Goal: Task Accomplishment & Management: Use online tool/utility

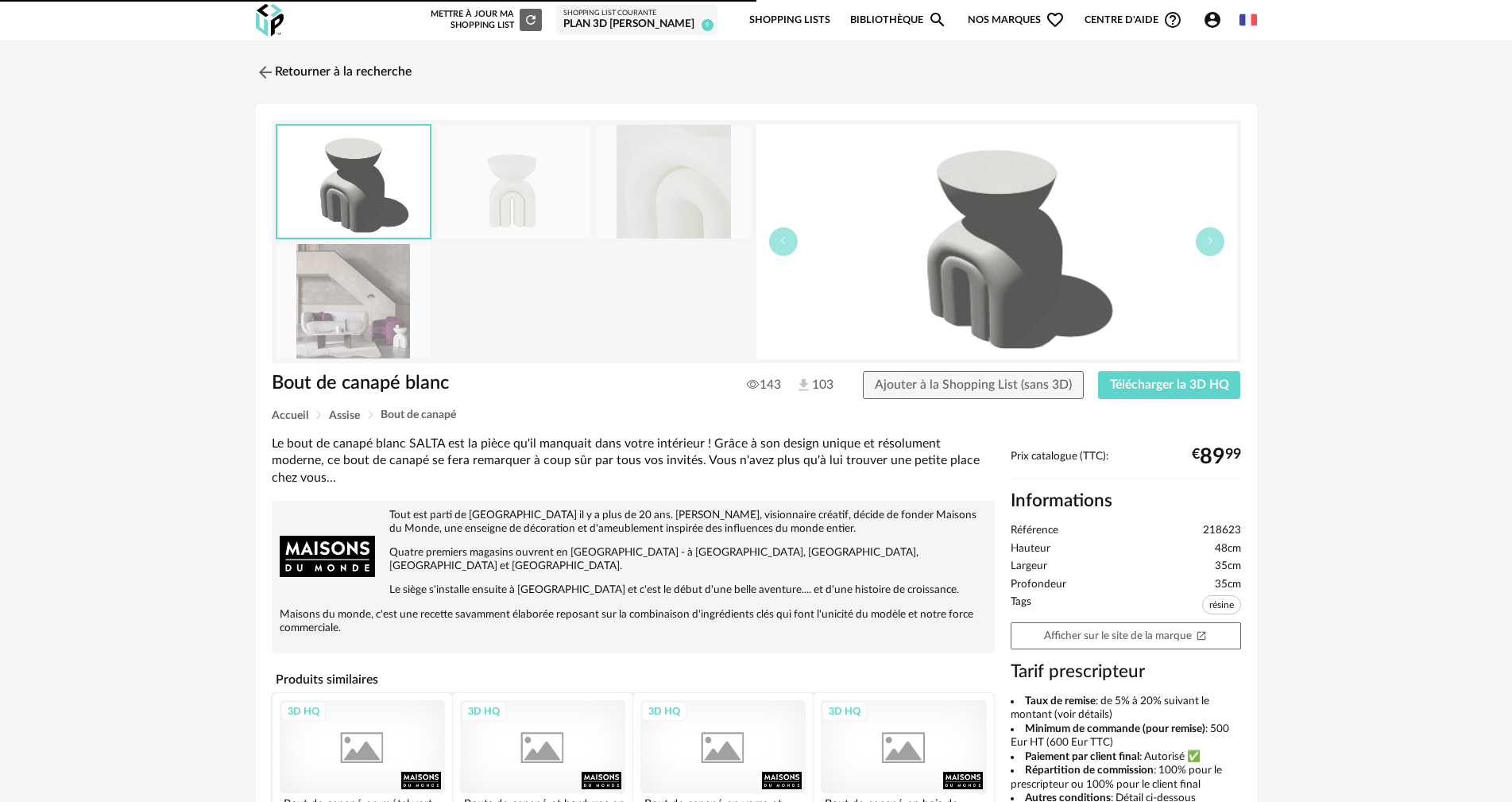
click at [864, 14] on link "Bibliothèque Magnify icon" at bounding box center [898, 21] width 97 height 37
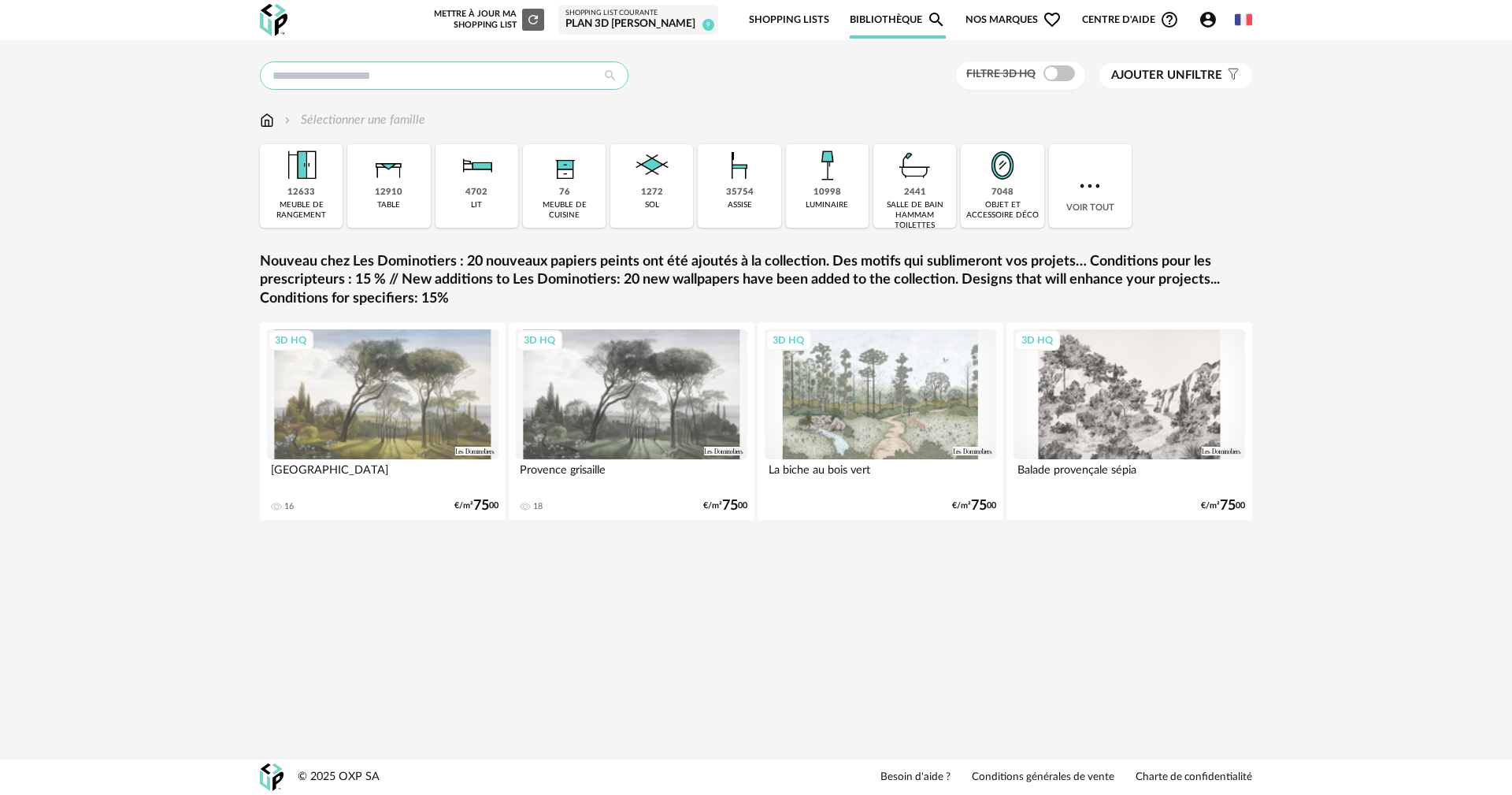
click at [561, 83] on input "text" at bounding box center [444, 75] width 369 height 28
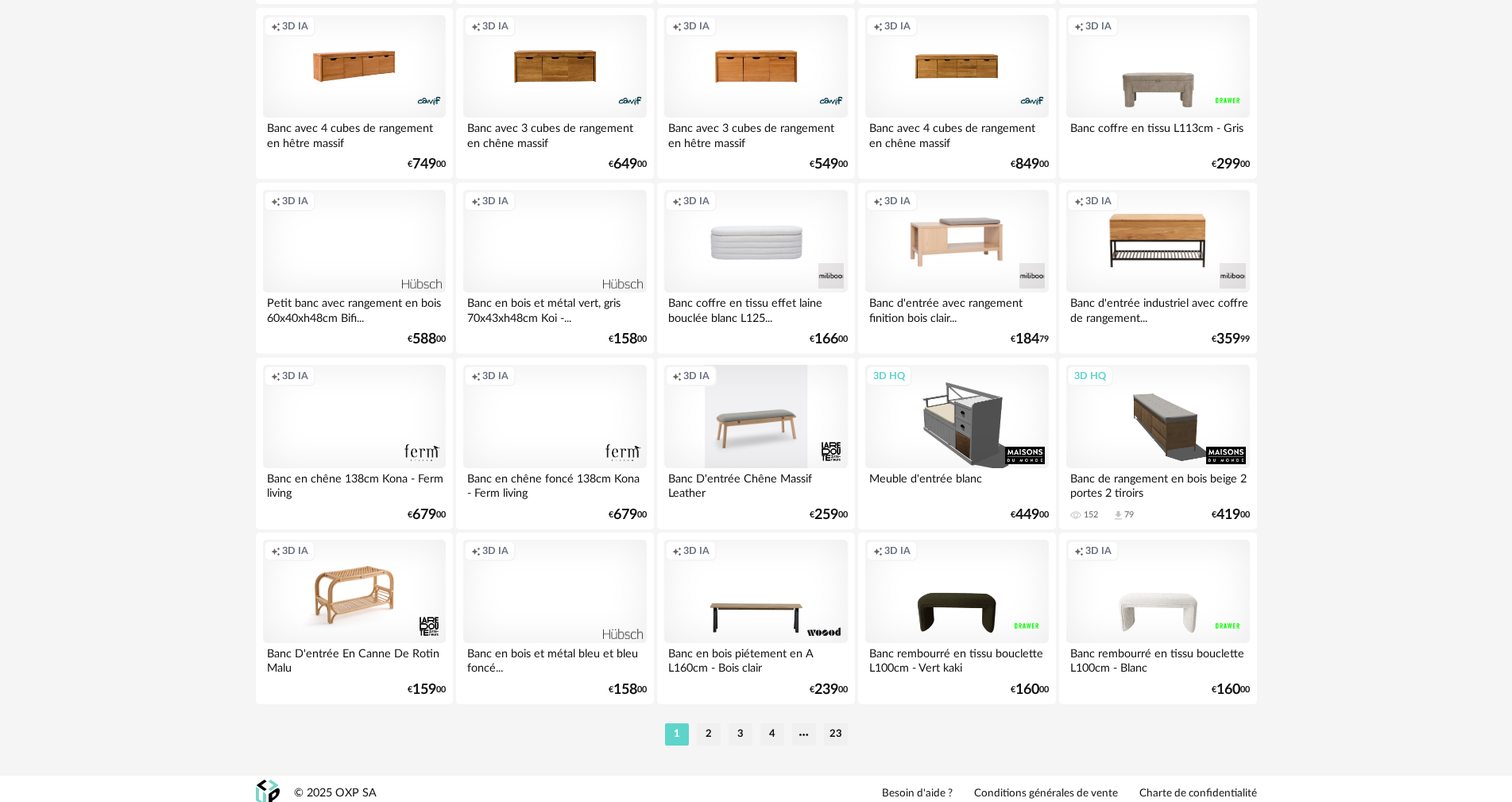
scroll to position [3030, 0]
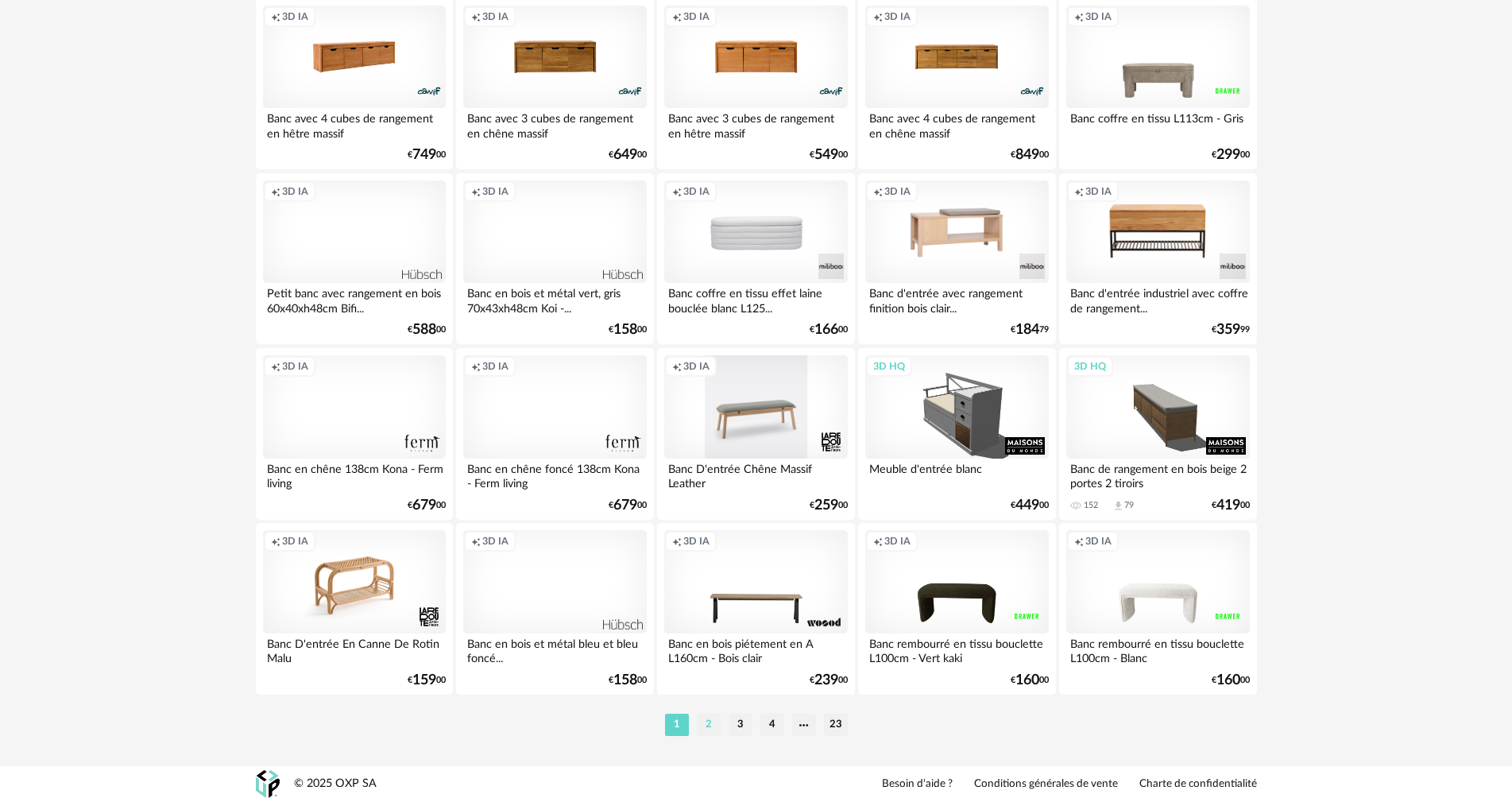
click at [703, 720] on li "2" at bounding box center [709, 725] width 23 height 23
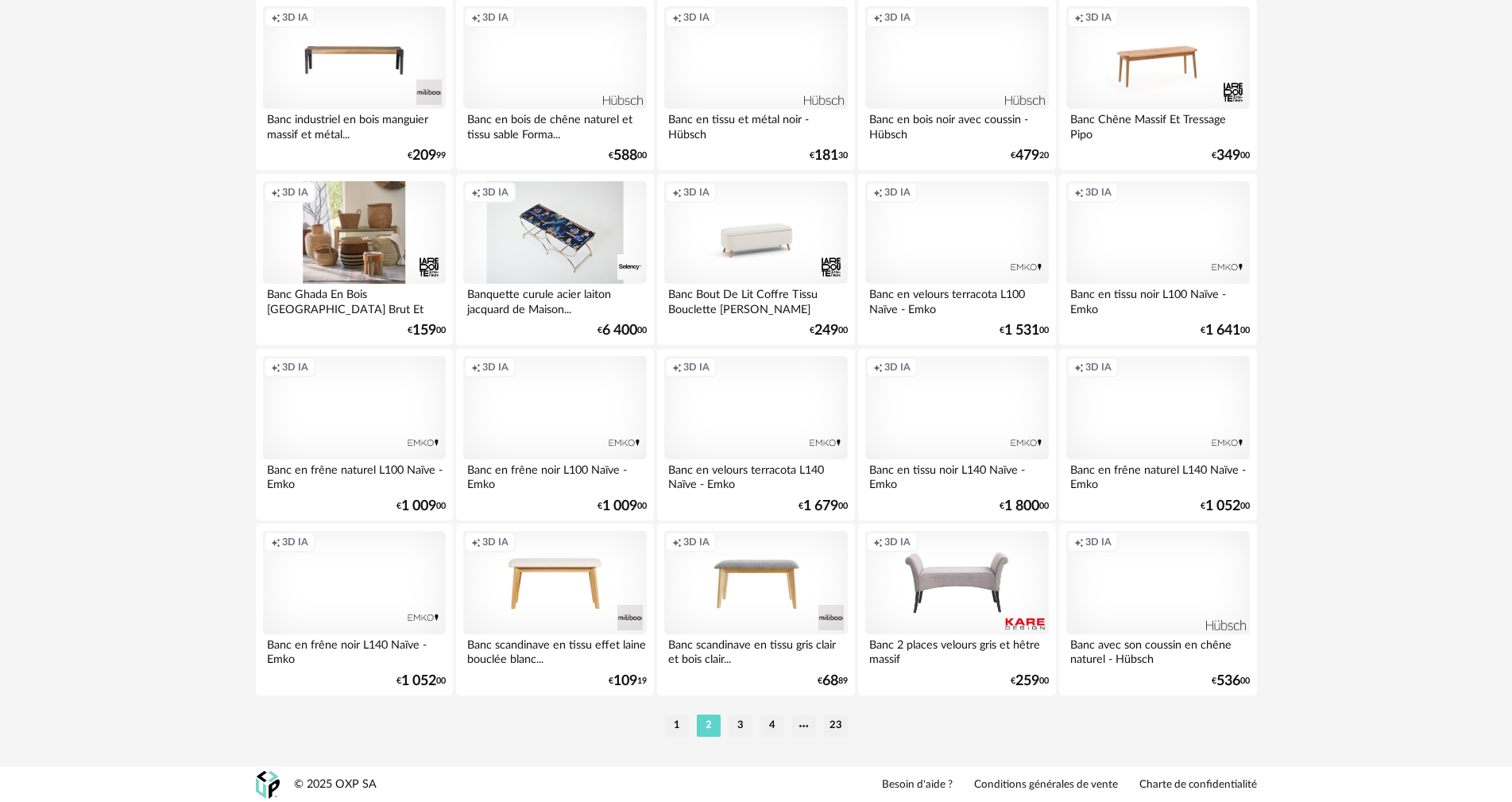
scroll to position [3030, 0]
click at [736, 724] on li "3" at bounding box center [740, 725] width 23 height 23
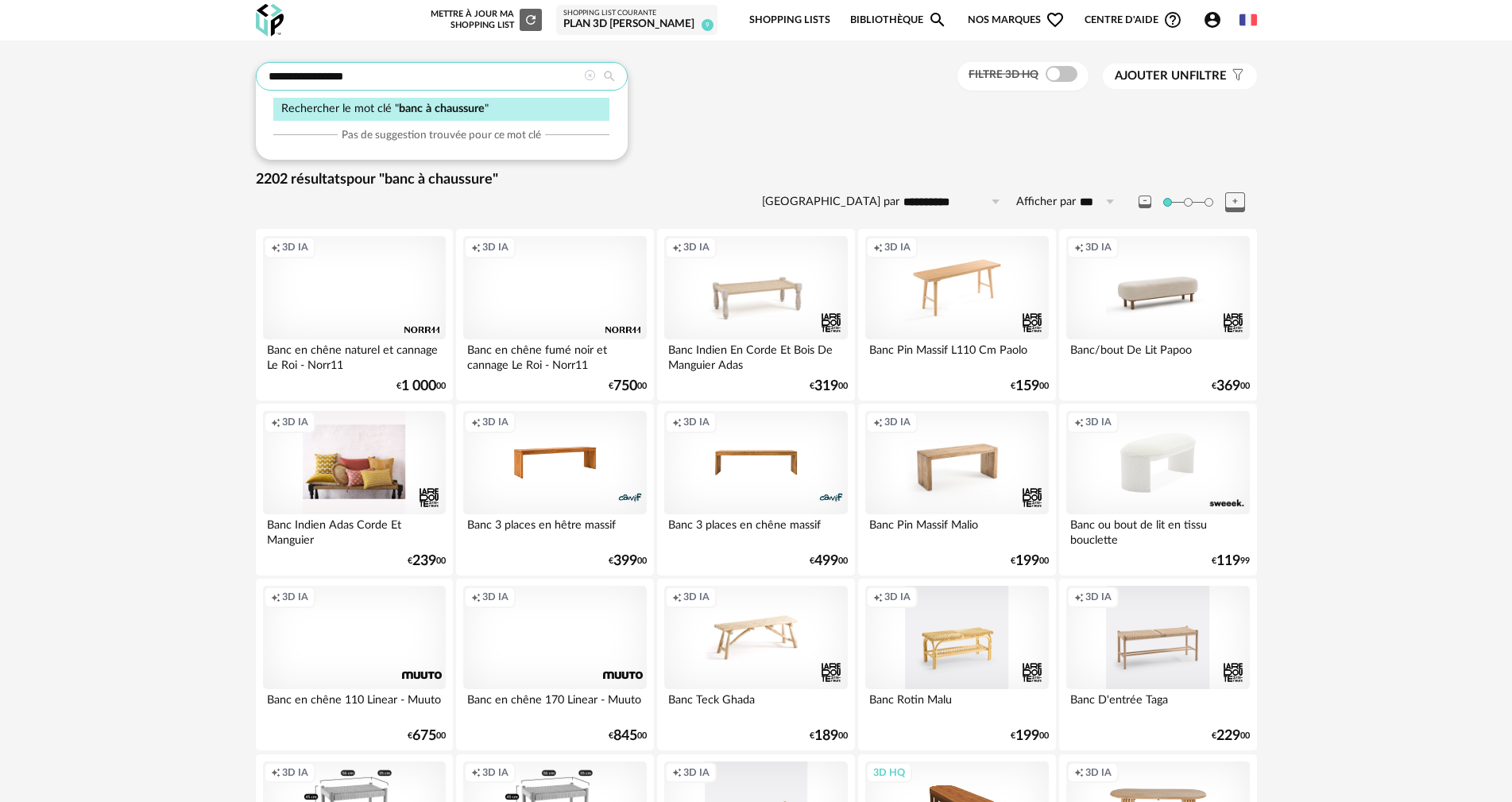
click at [452, 71] on input "**********" at bounding box center [441, 75] width 372 height 28
type input "****"
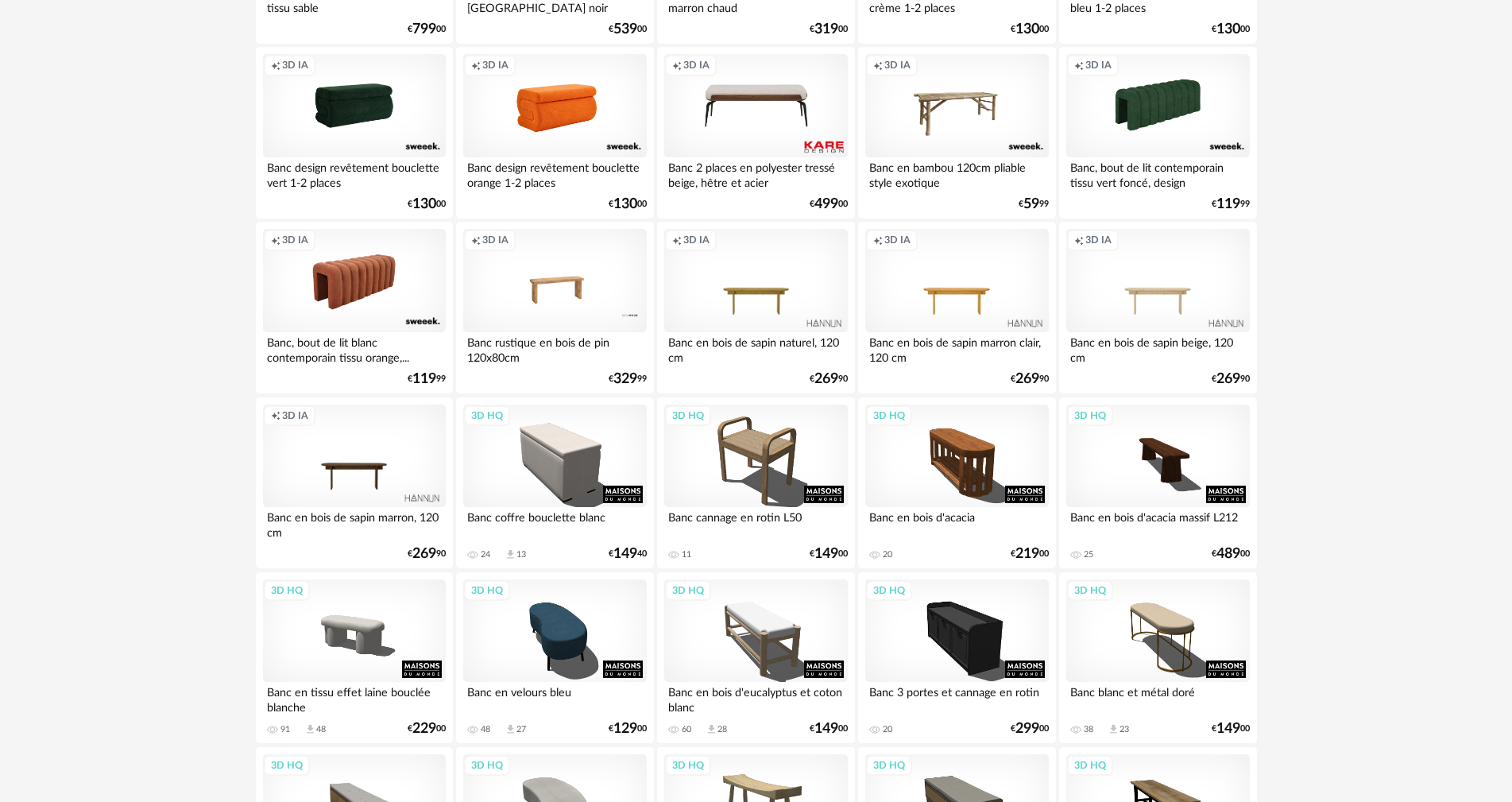
scroll to position [398, 0]
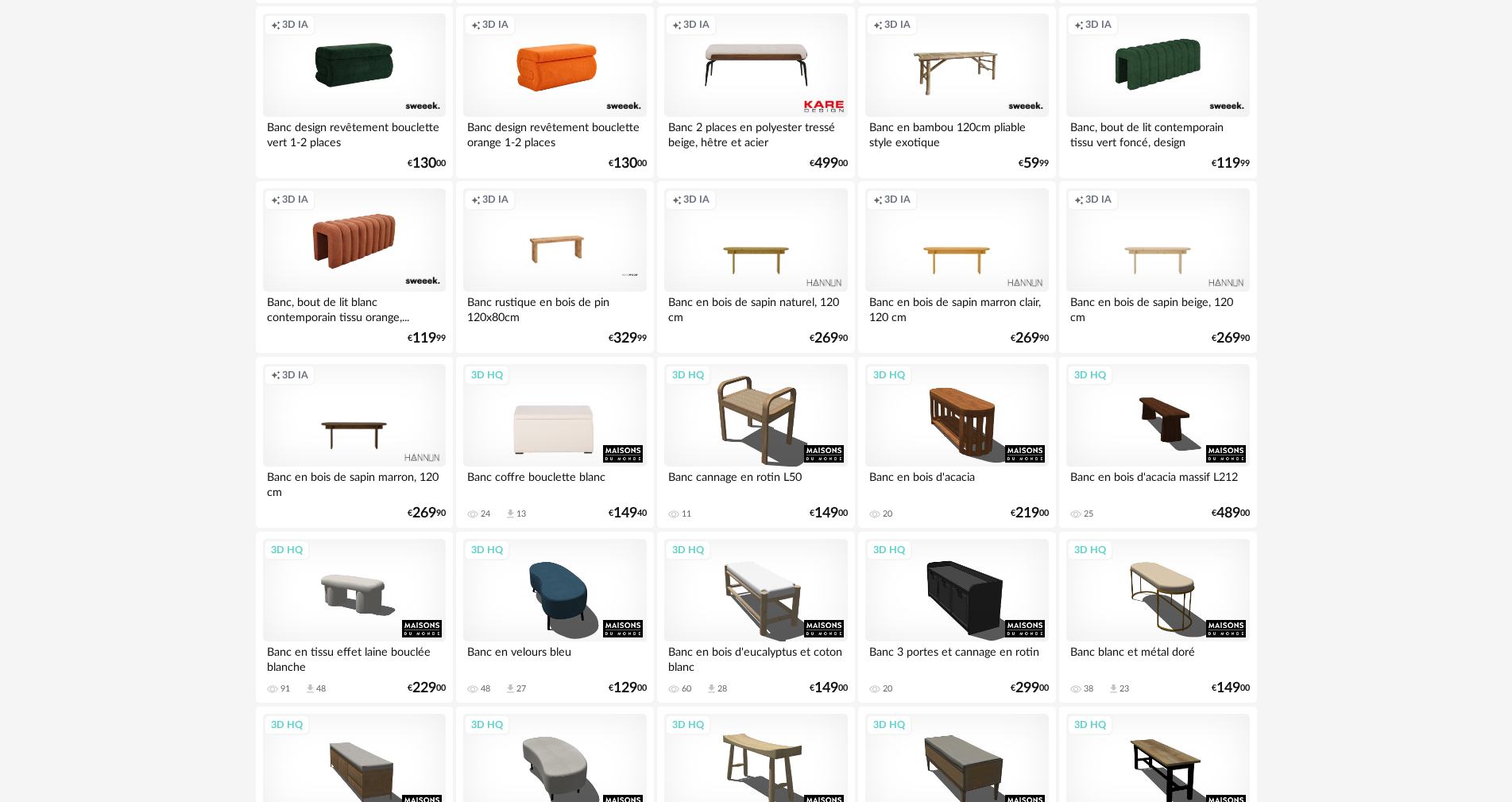
click at [535, 405] on div "3D HQ" at bounding box center [554, 416] width 183 height 104
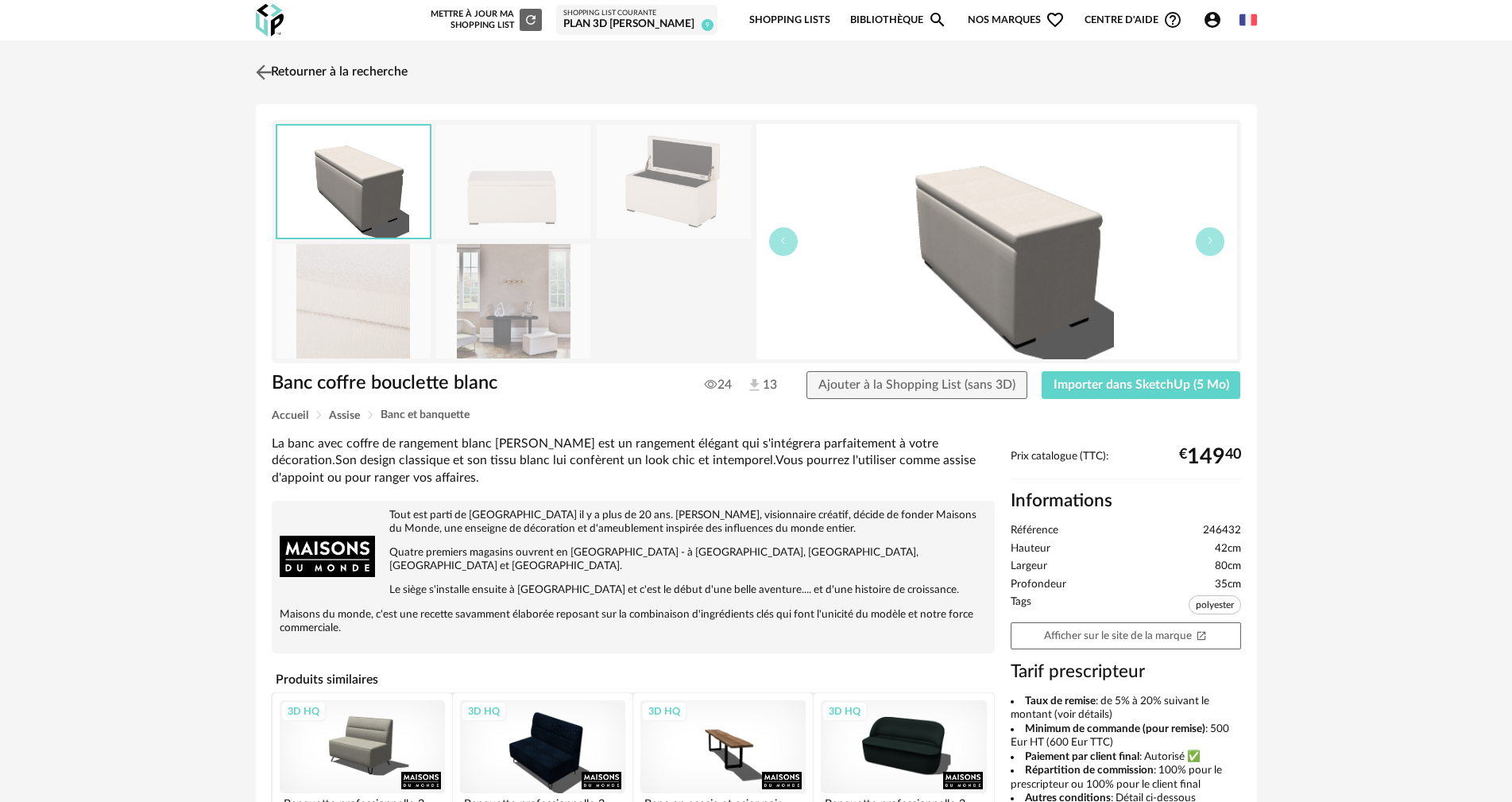
click at [272, 69] on img at bounding box center [263, 72] width 23 height 24
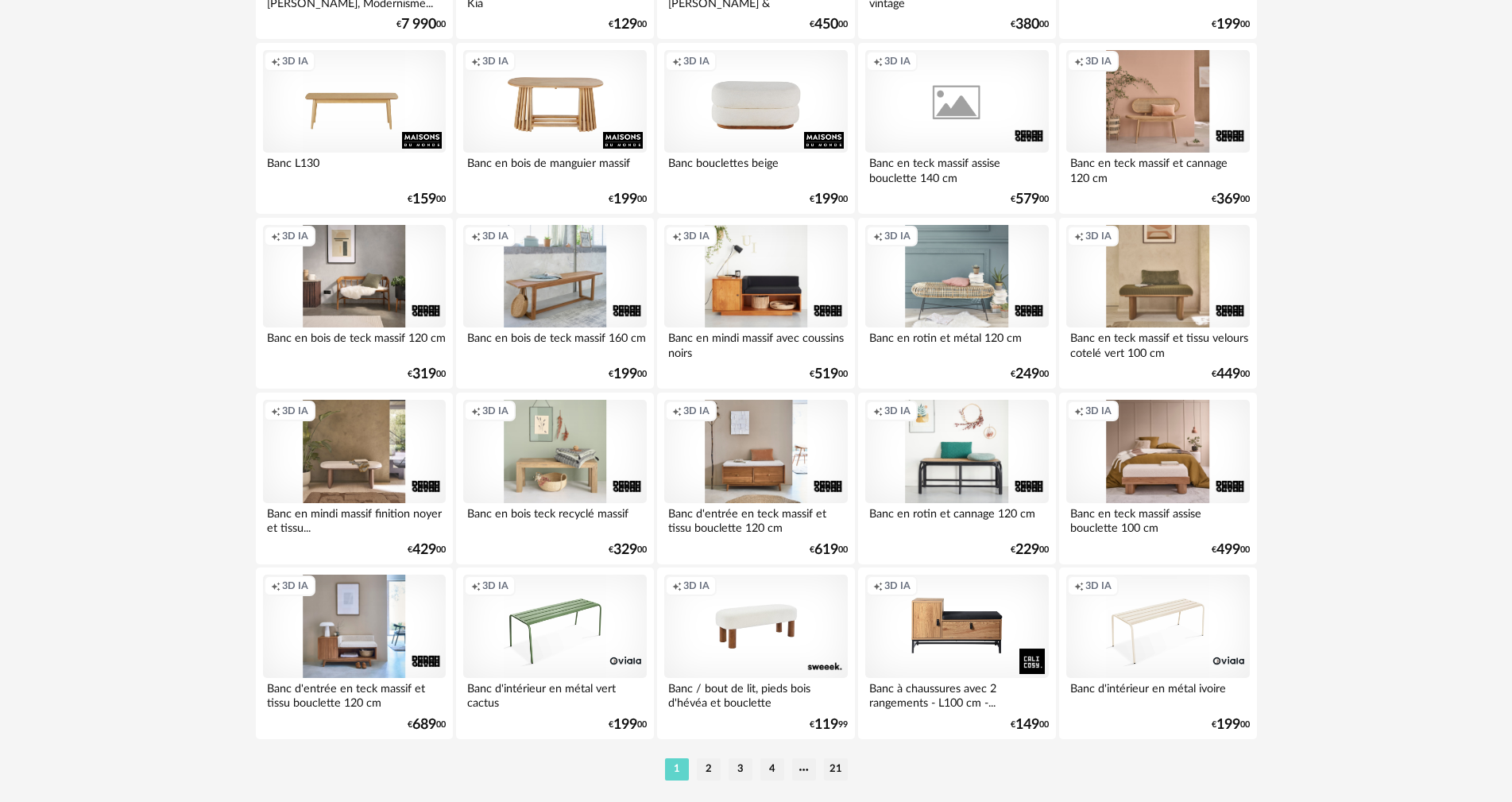
scroll to position [3030, 0]
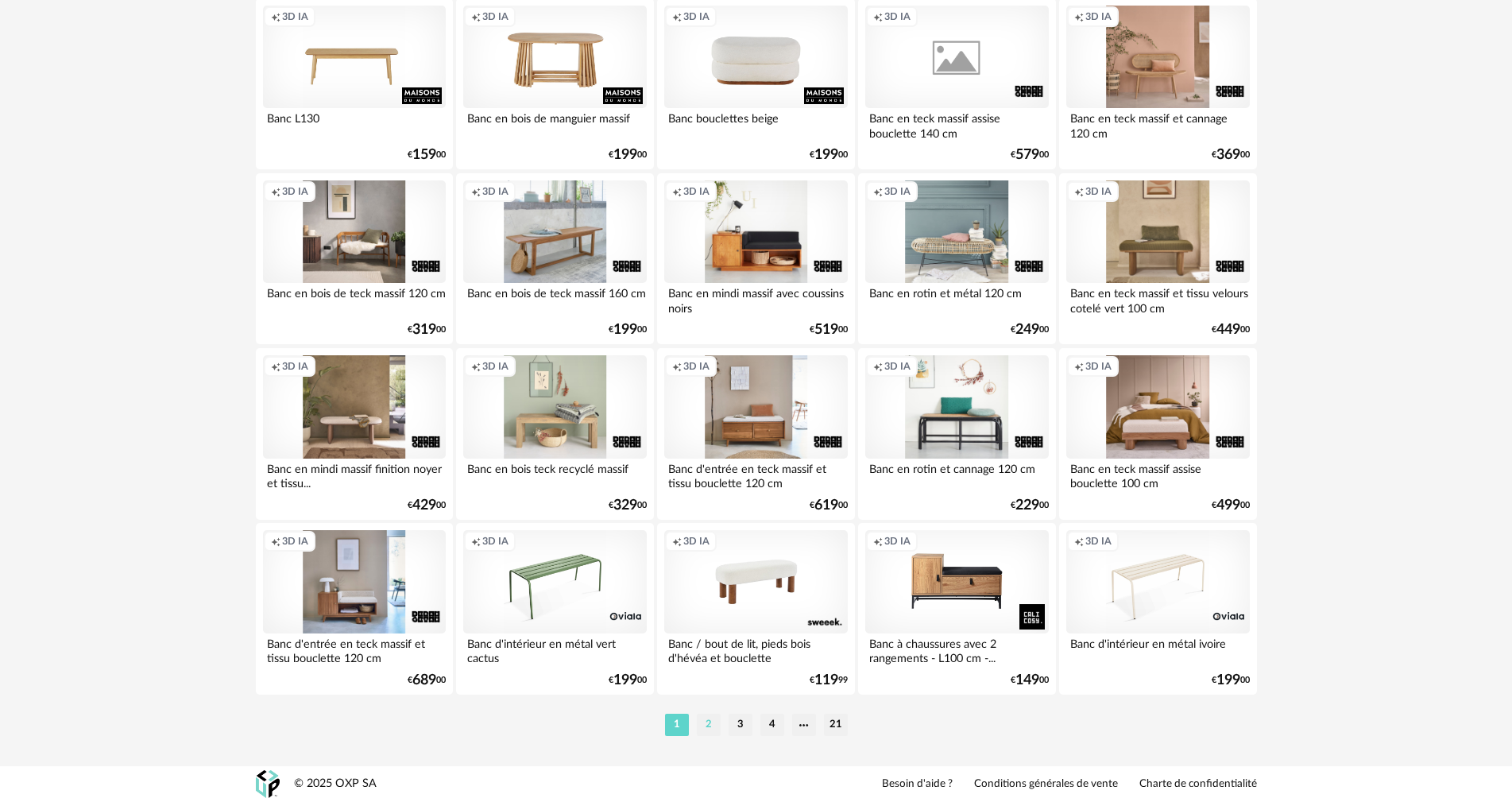
click at [710, 723] on li "2" at bounding box center [709, 725] width 23 height 23
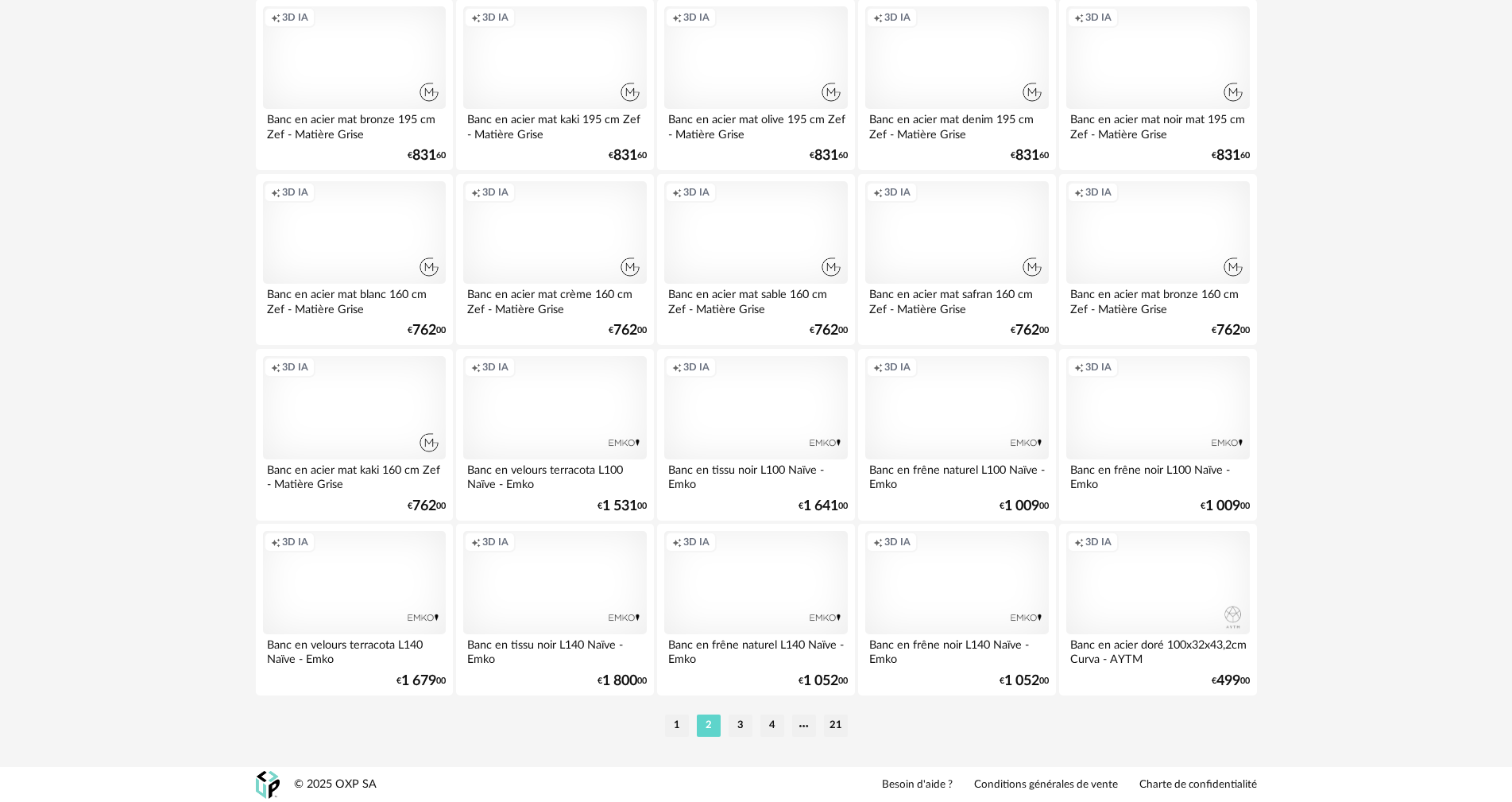
scroll to position [3030, 0]
click at [734, 730] on li "3" at bounding box center [740, 725] width 23 height 23
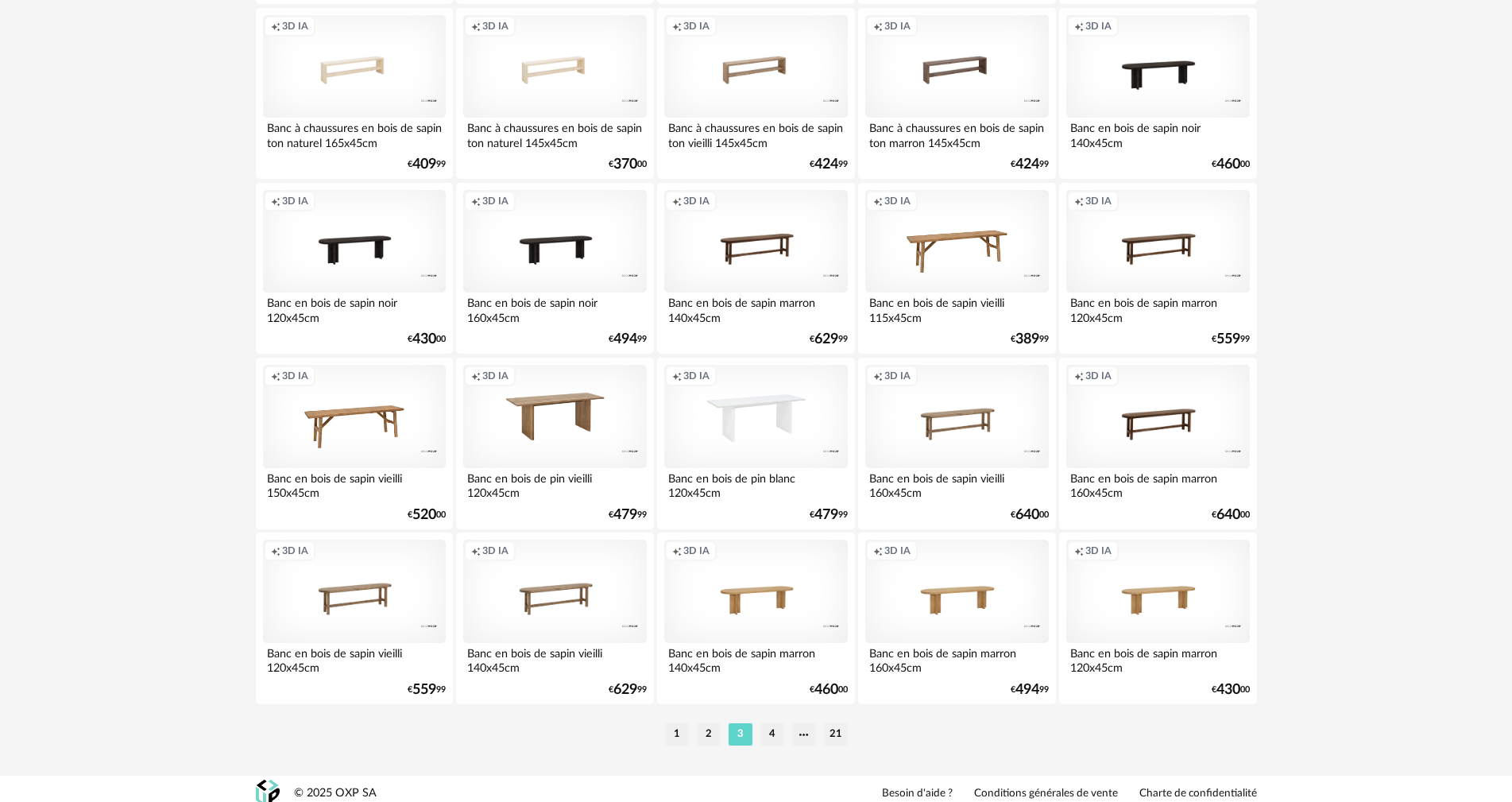
scroll to position [3030, 0]
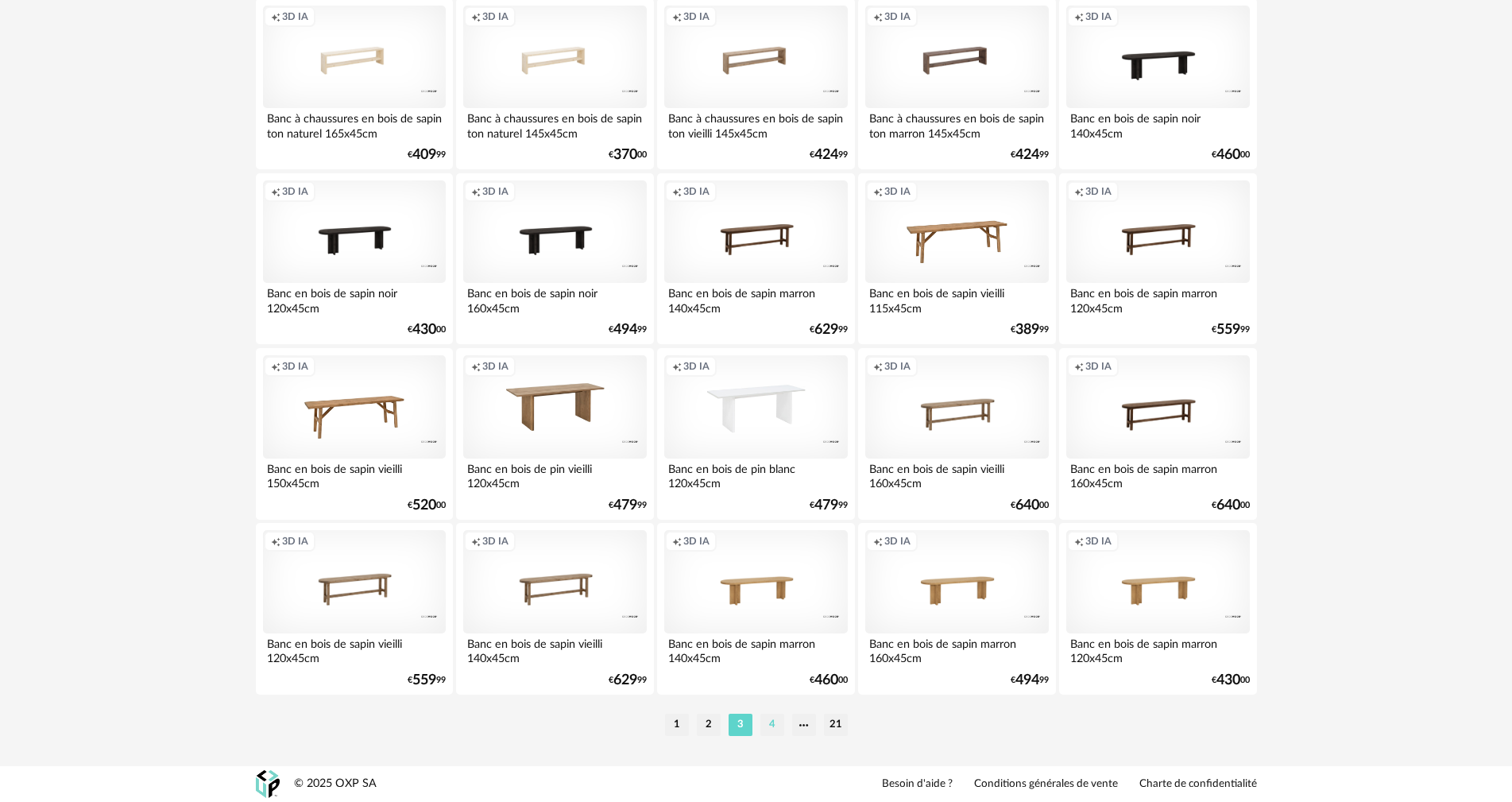
drag, startPoint x: 765, startPoint y: 723, endPoint x: 773, endPoint y: 715, distance: 11.3
click at [765, 722] on li "4" at bounding box center [772, 725] width 23 height 23
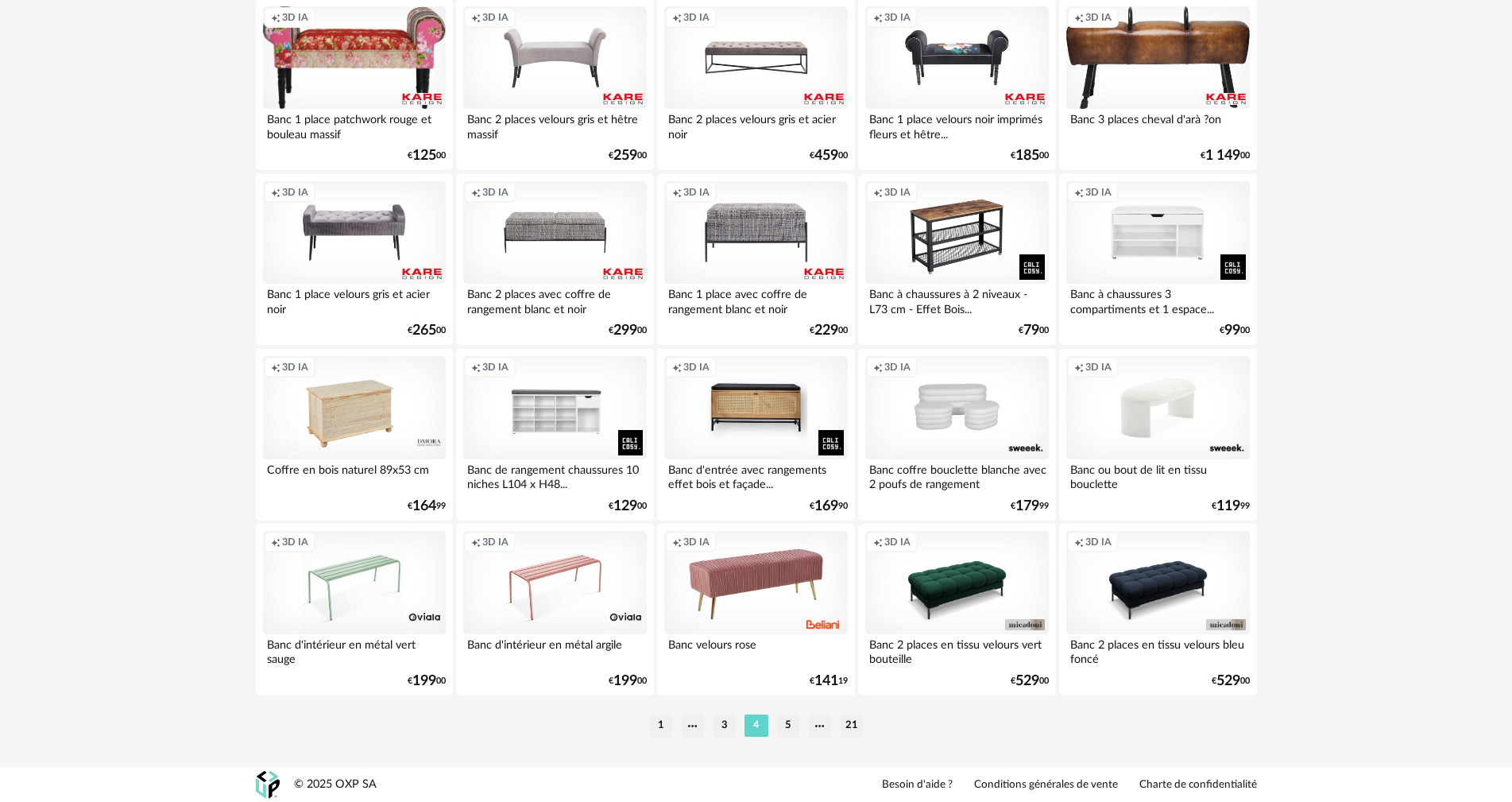
scroll to position [3030, 0]
click at [787, 727] on li "5" at bounding box center [788, 725] width 23 height 23
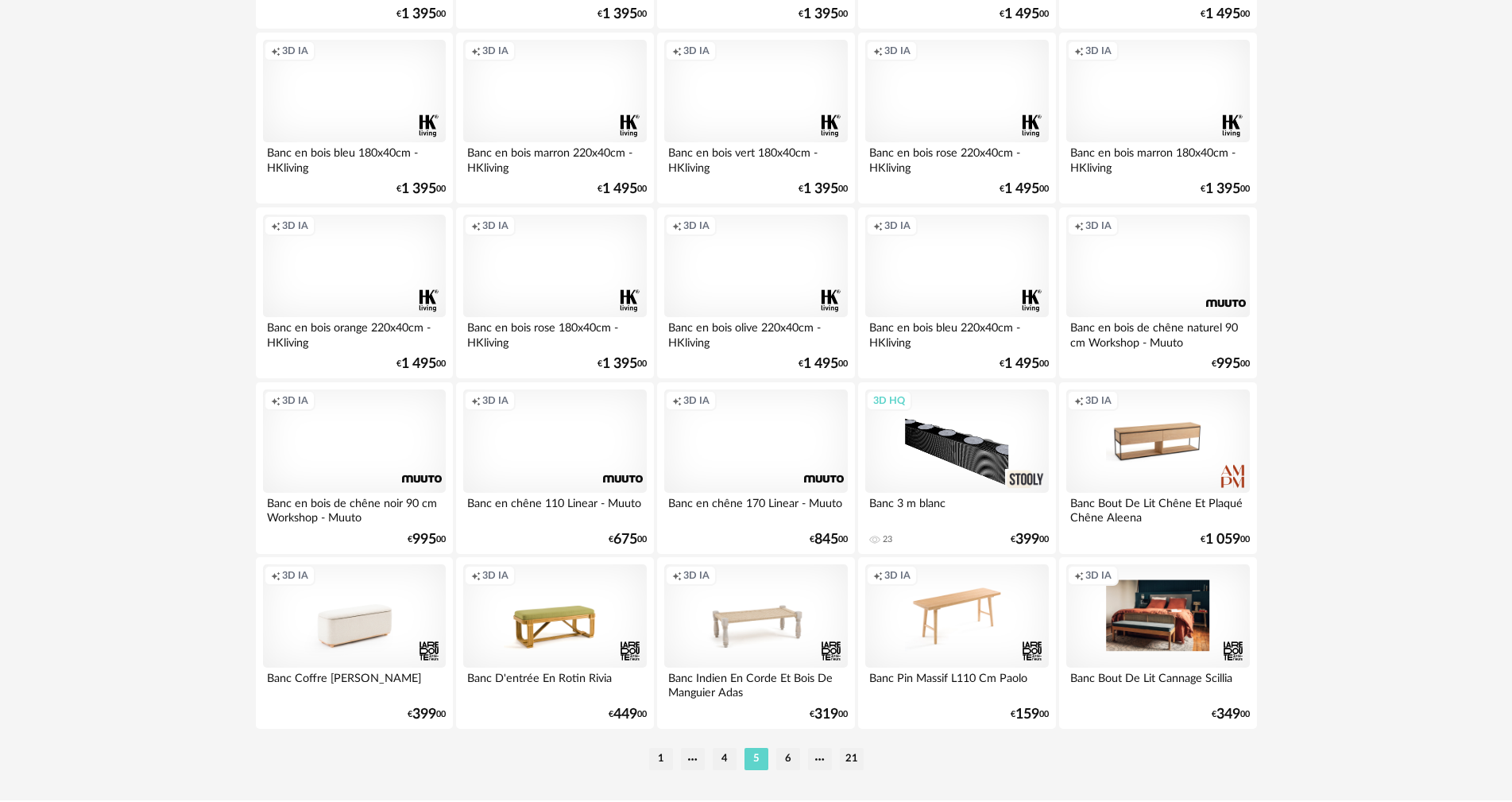
scroll to position [3030, 0]
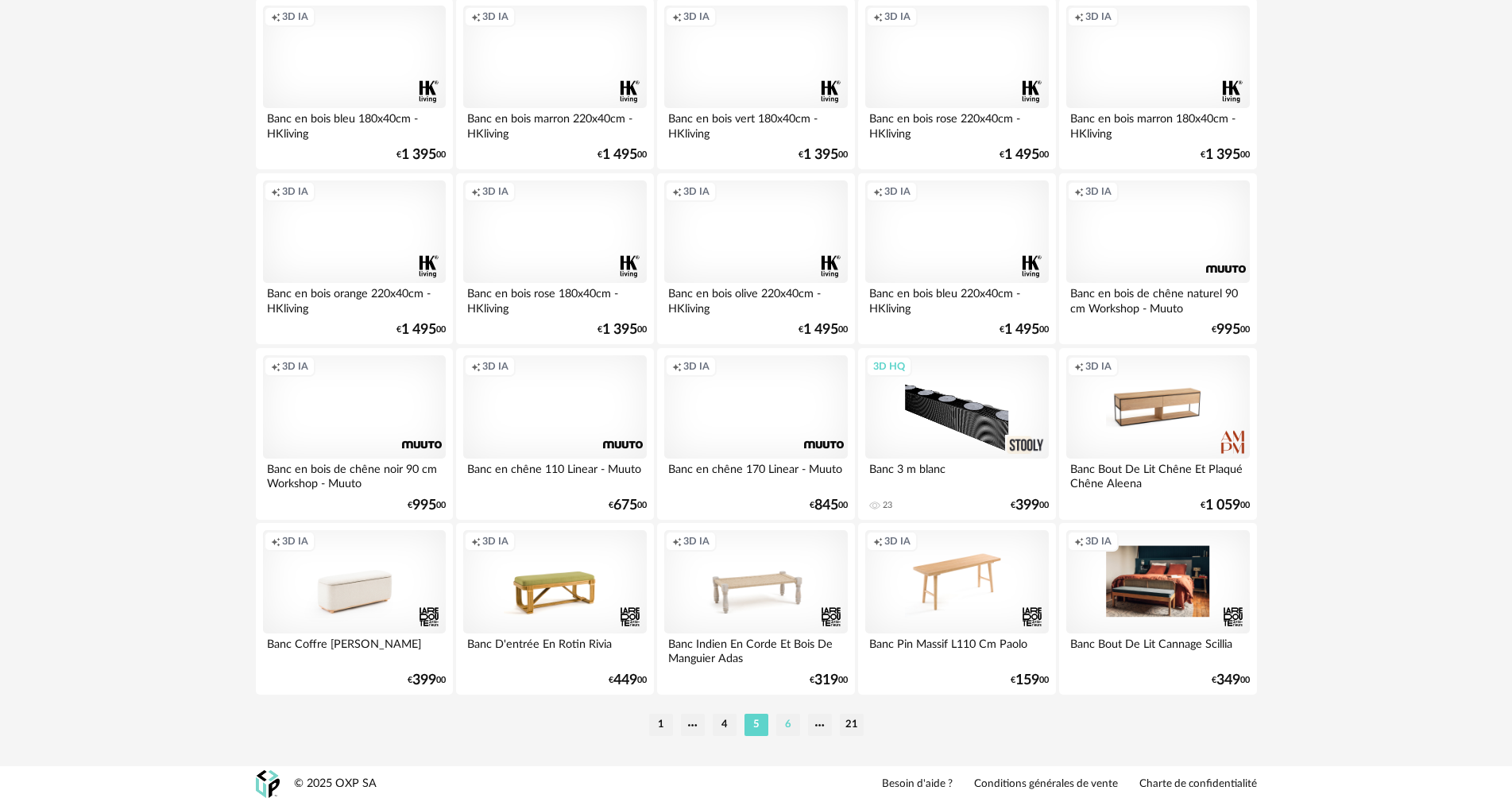
click at [788, 720] on li "6" at bounding box center [788, 725] width 23 height 23
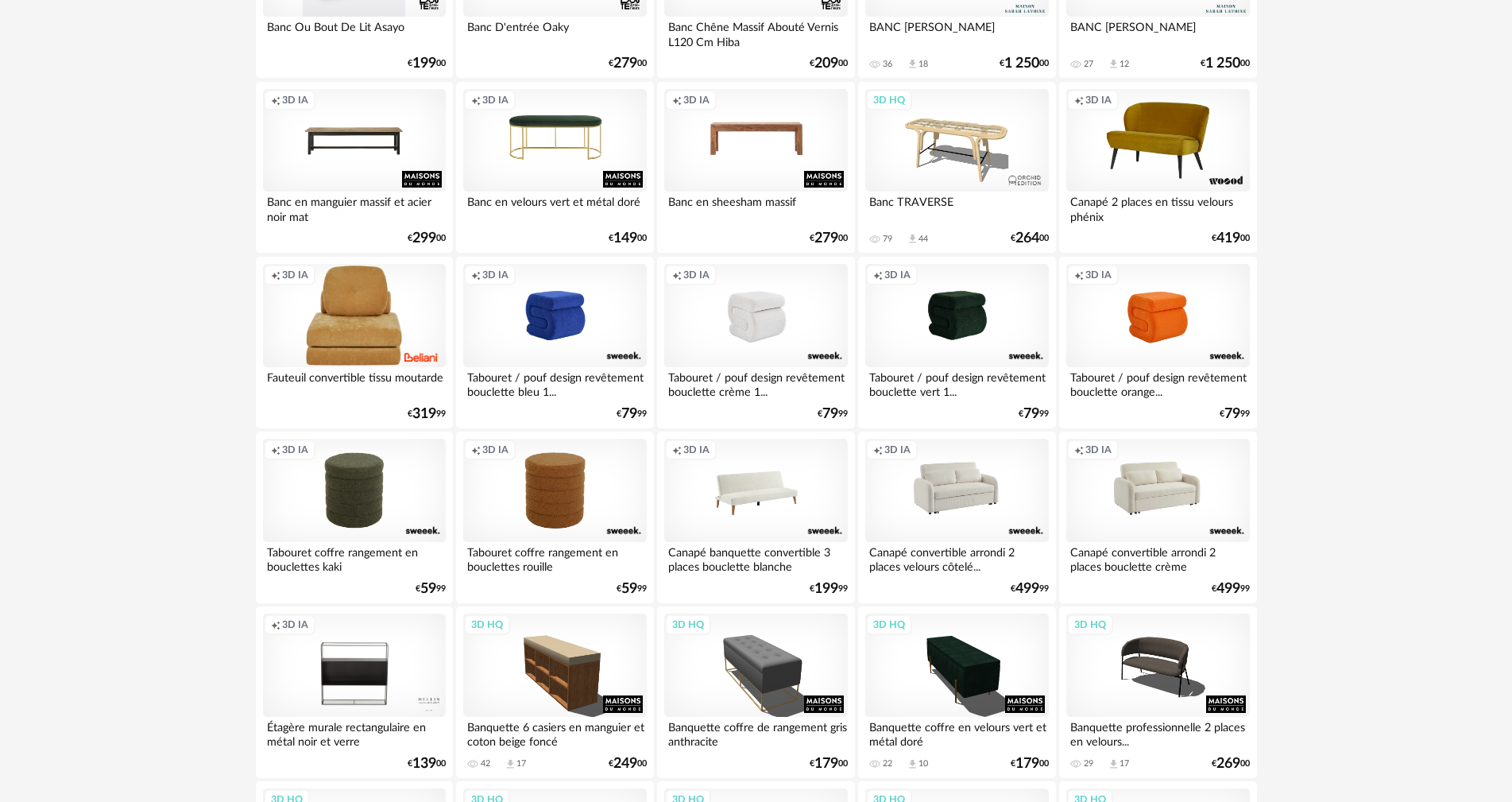
scroll to position [1193, 0]
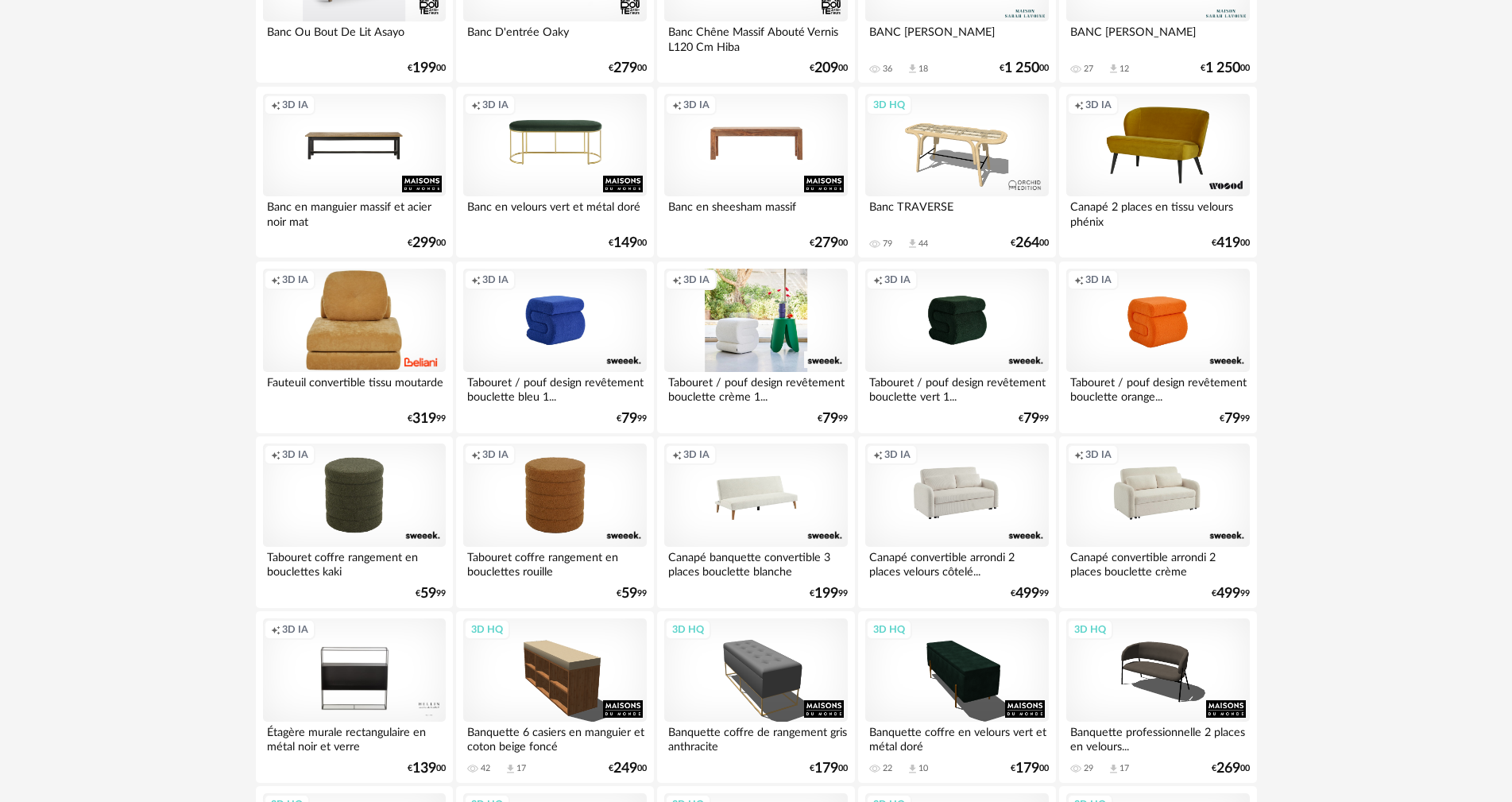
click at [761, 330] on div "Creation icon 3D IA" at bounding box center [756, 320] width 183 height 104
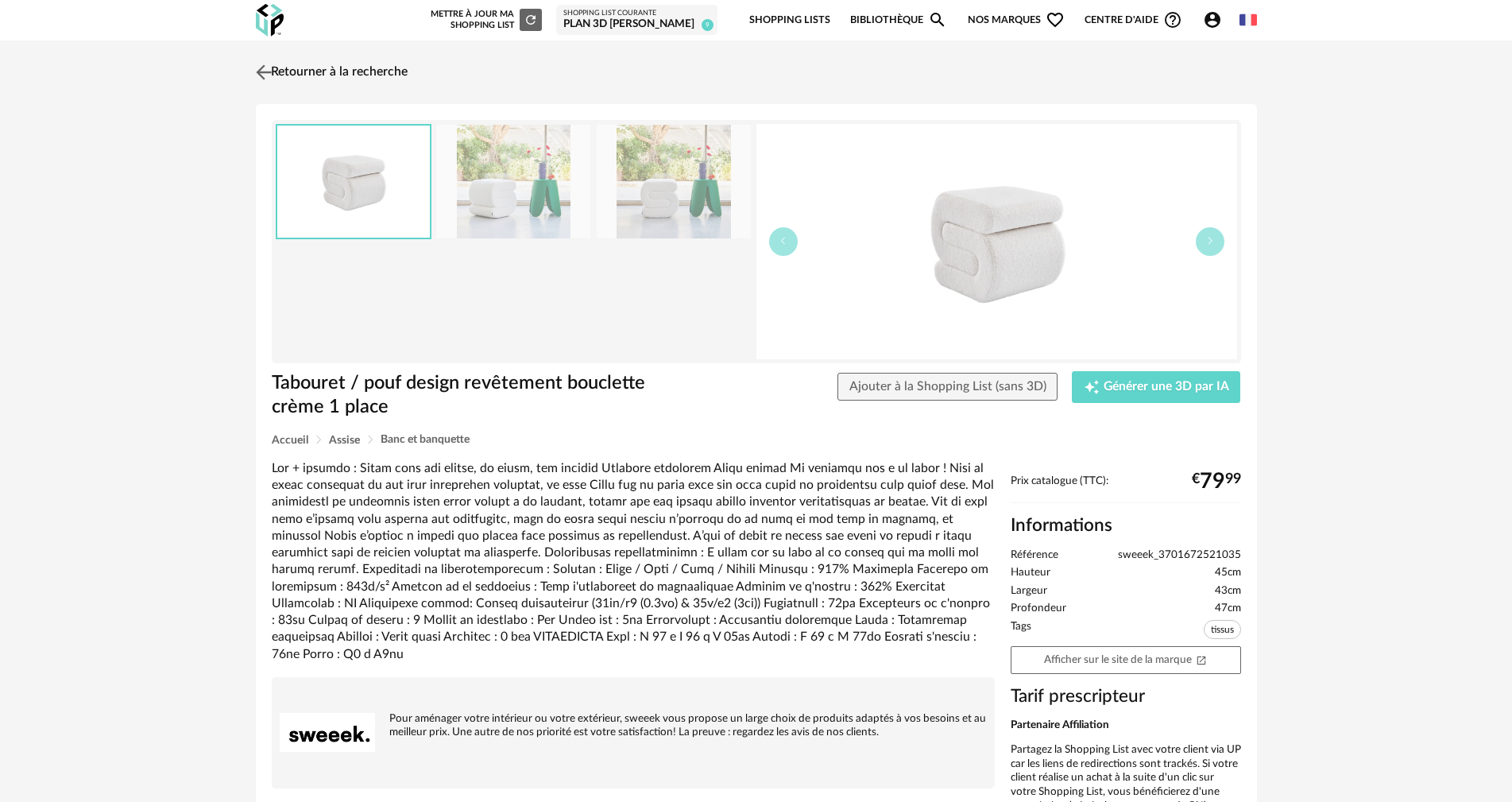
click at [270, 72] on img at bounding box center [263, 72] width 23 height 24
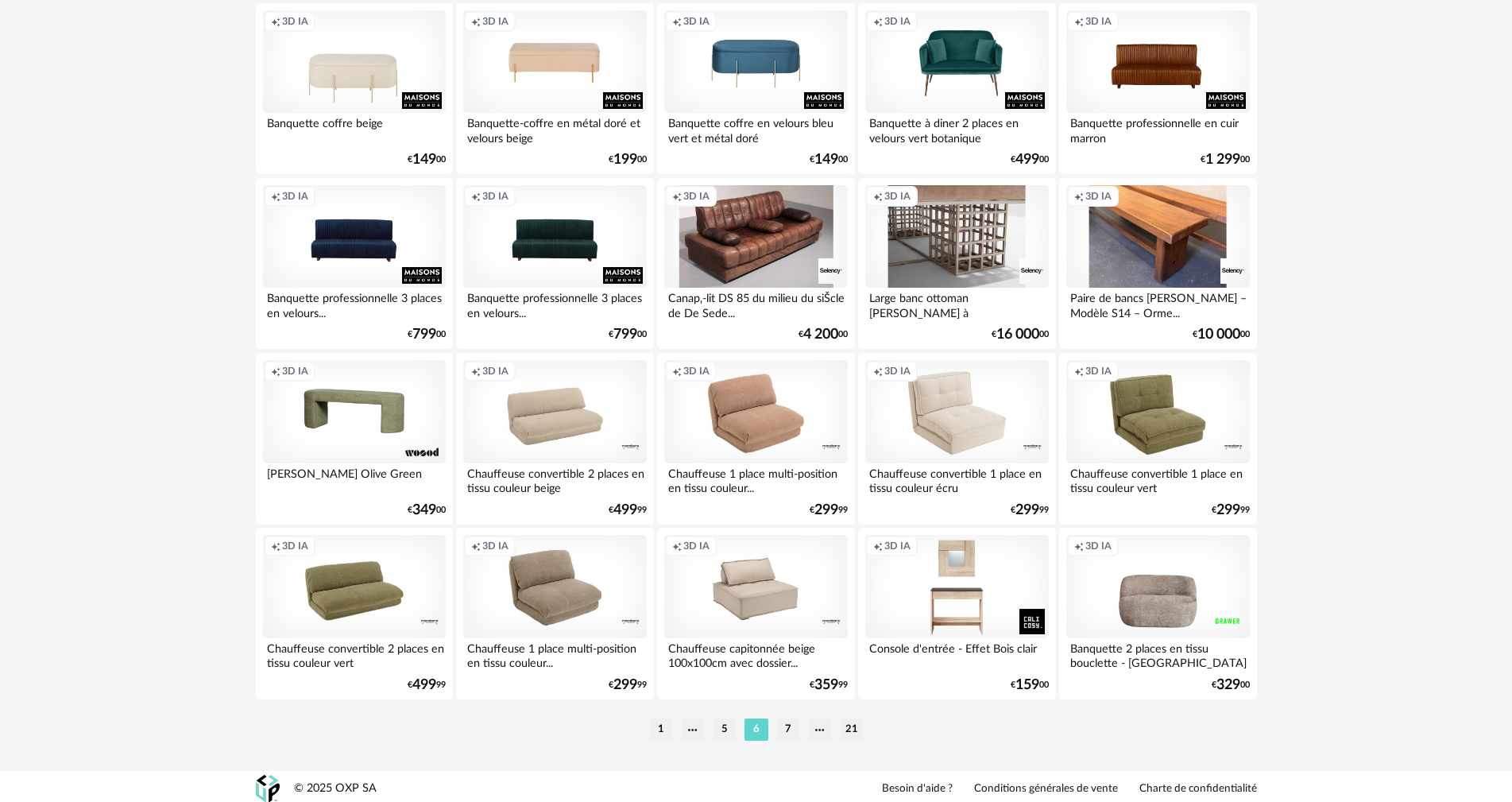
scroll to position [3030, 0]
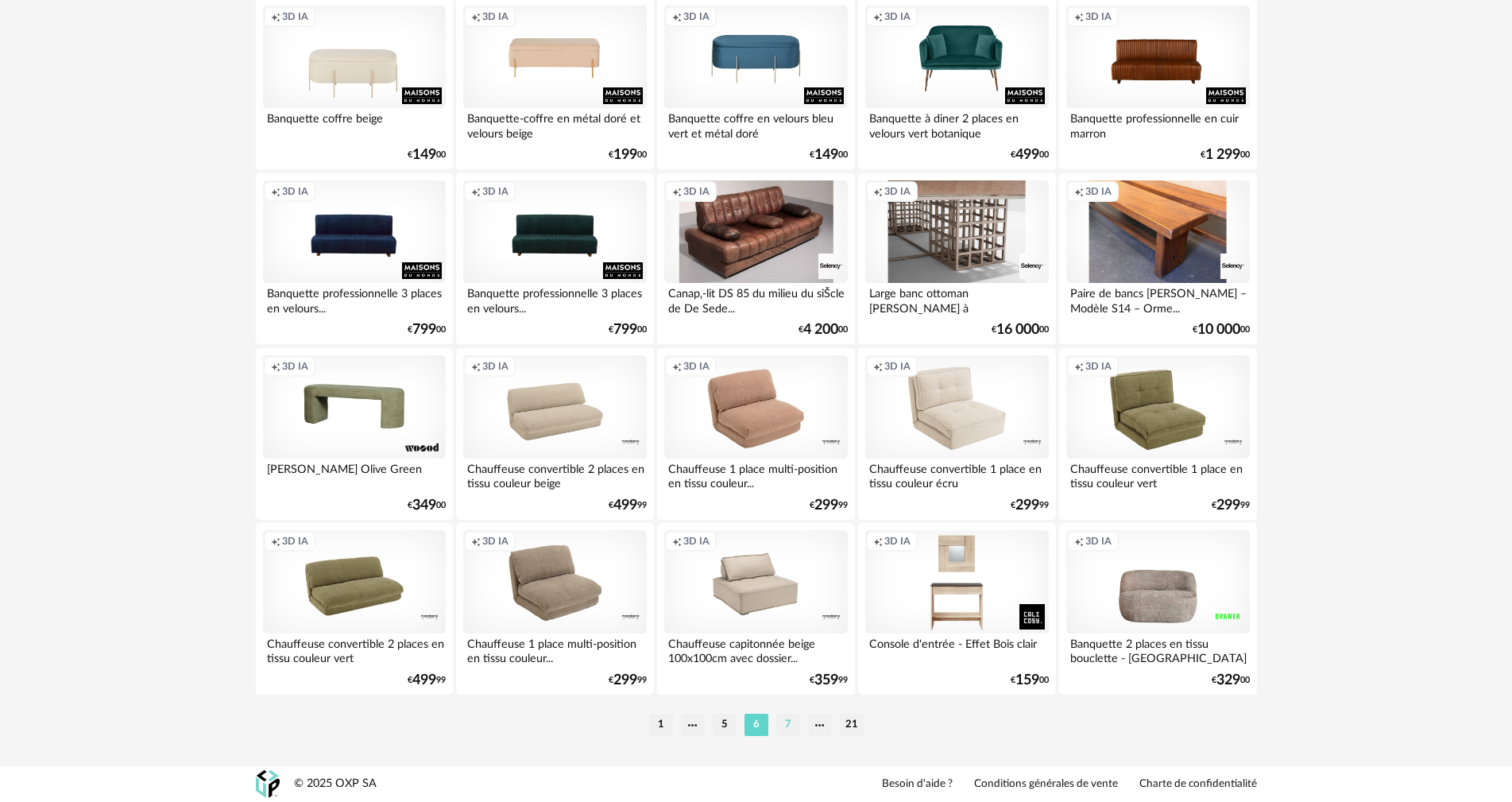
click at [787, 723] on li "7" at bounding box center [788, 725] width 23 height 23
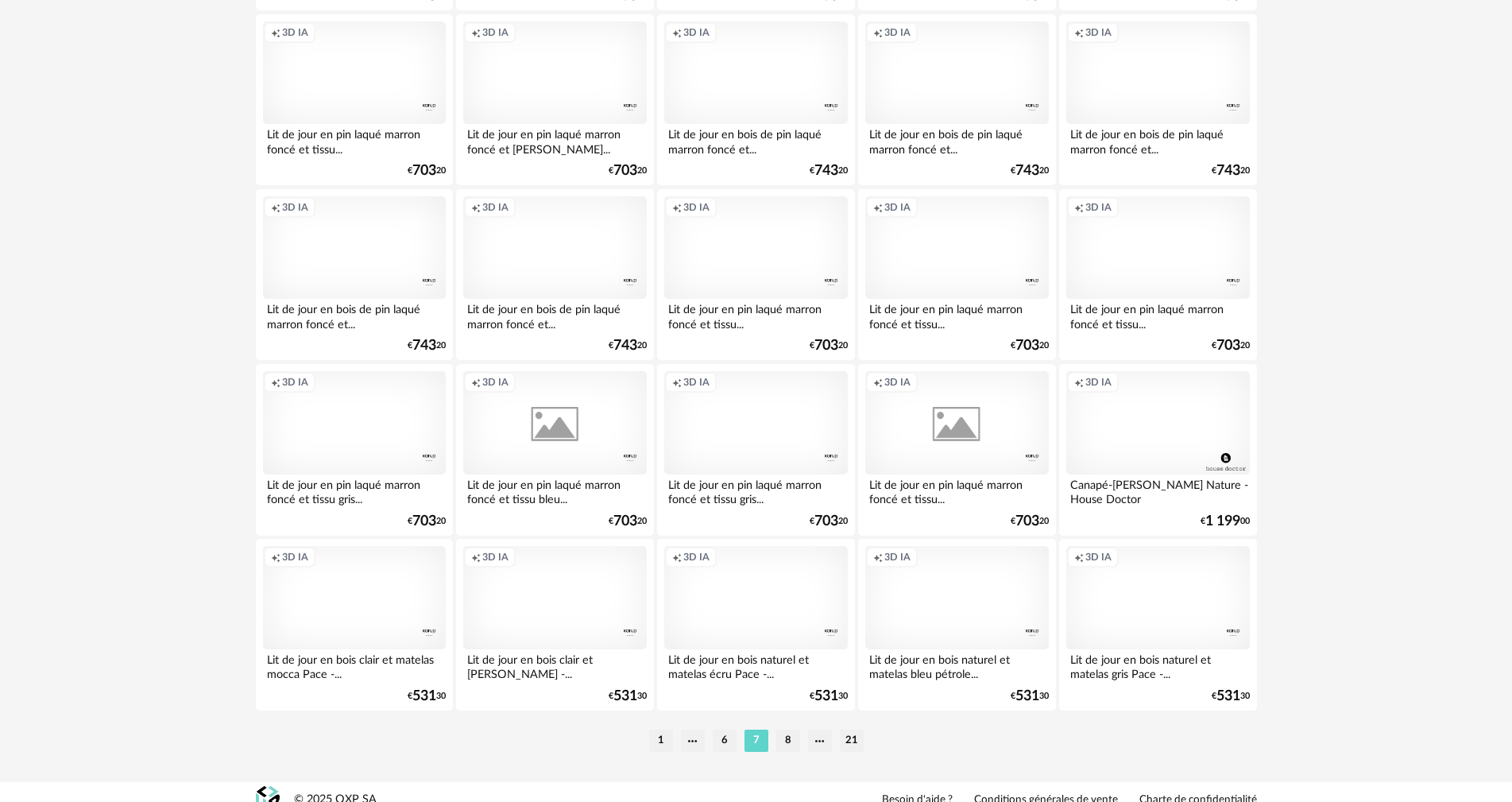
scroll to position [3030, 0]
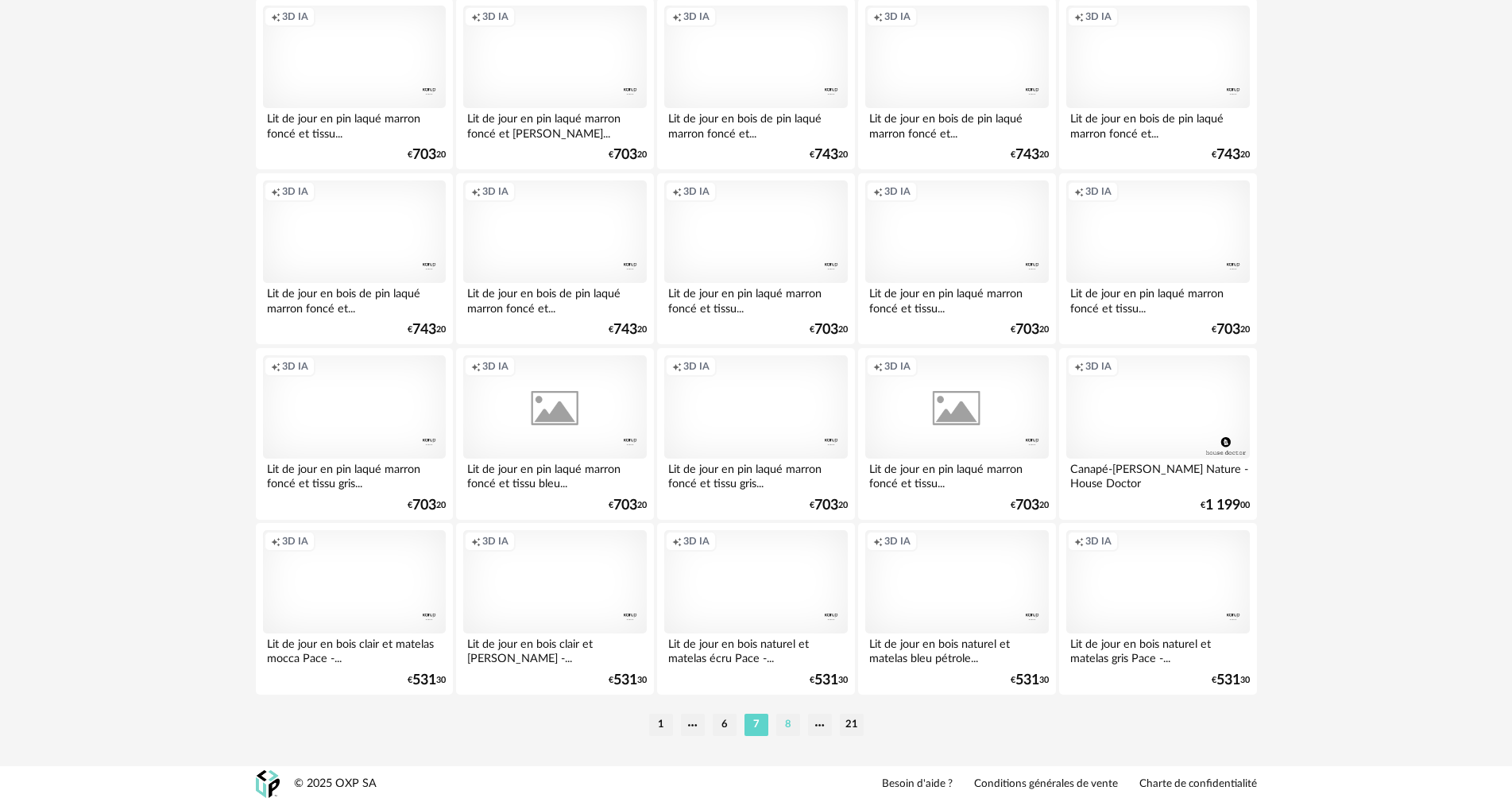
click at [788, 723] on li "8" at bounding box center [788, 725] width 23 height 23
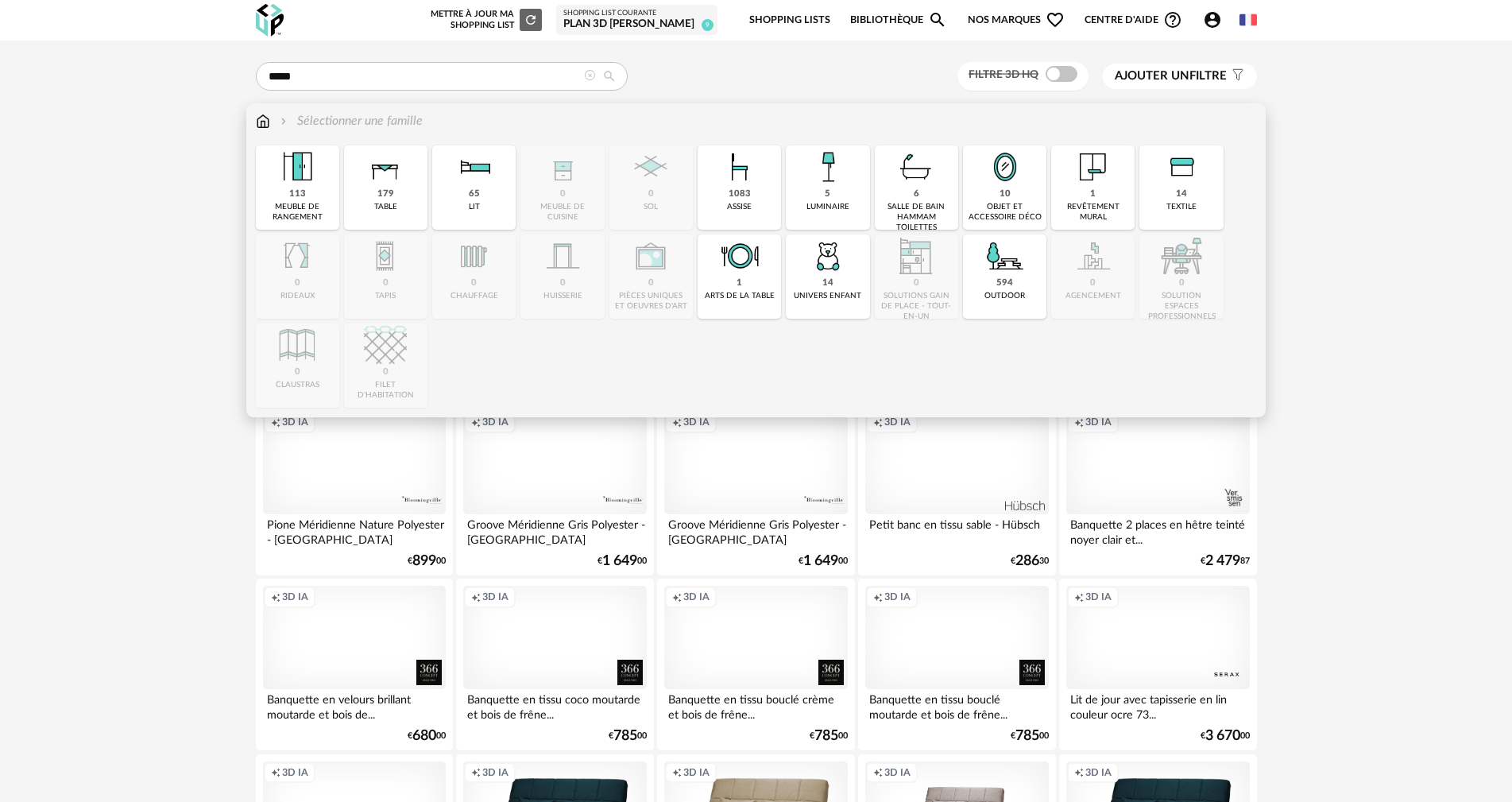
click at [258, 121] on img at bounding box center [262, 120] width 15 height 19
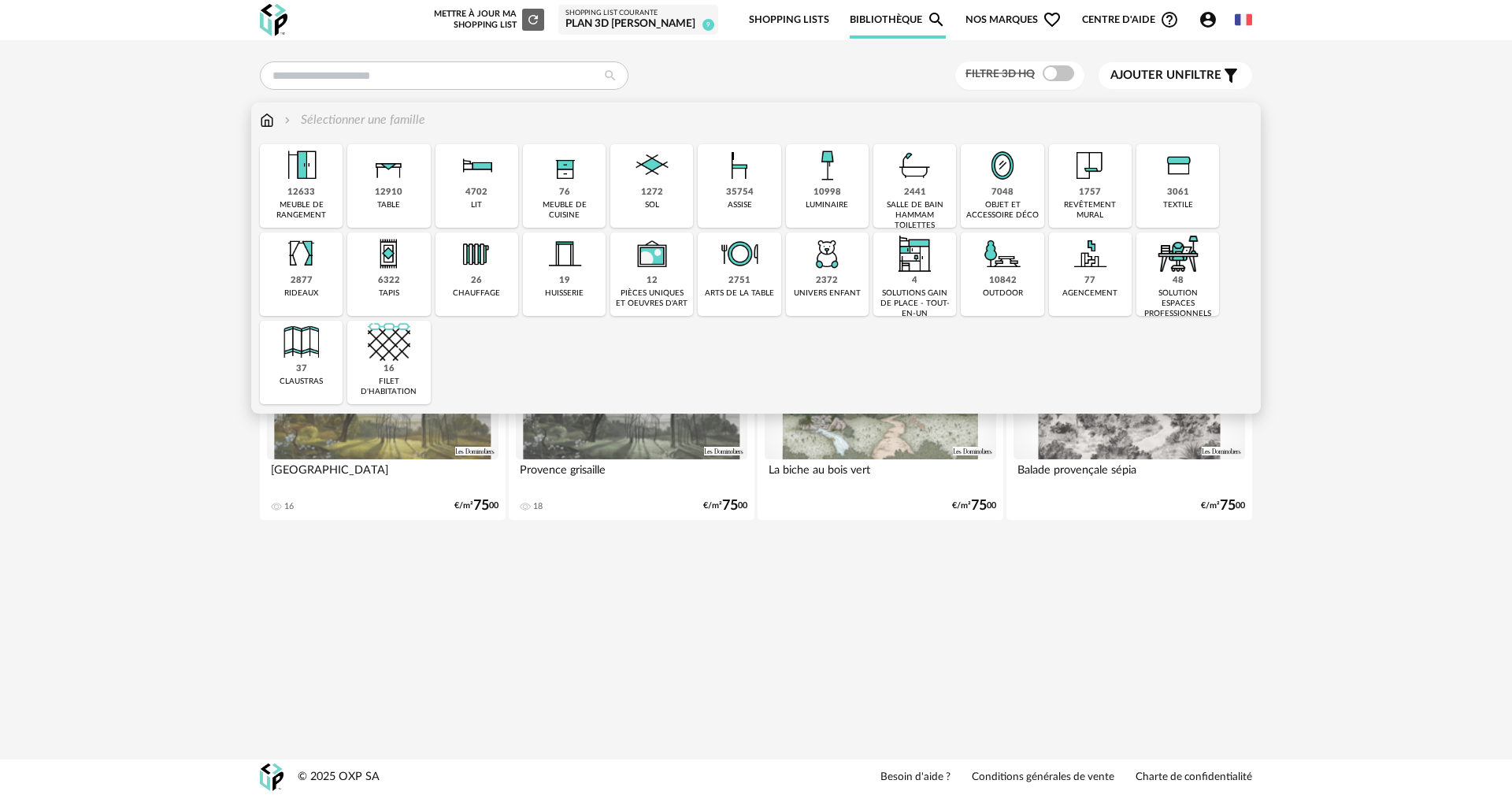
click at [313, 196] on div "12633" at bounding box center [301, 192] width 27 height 12
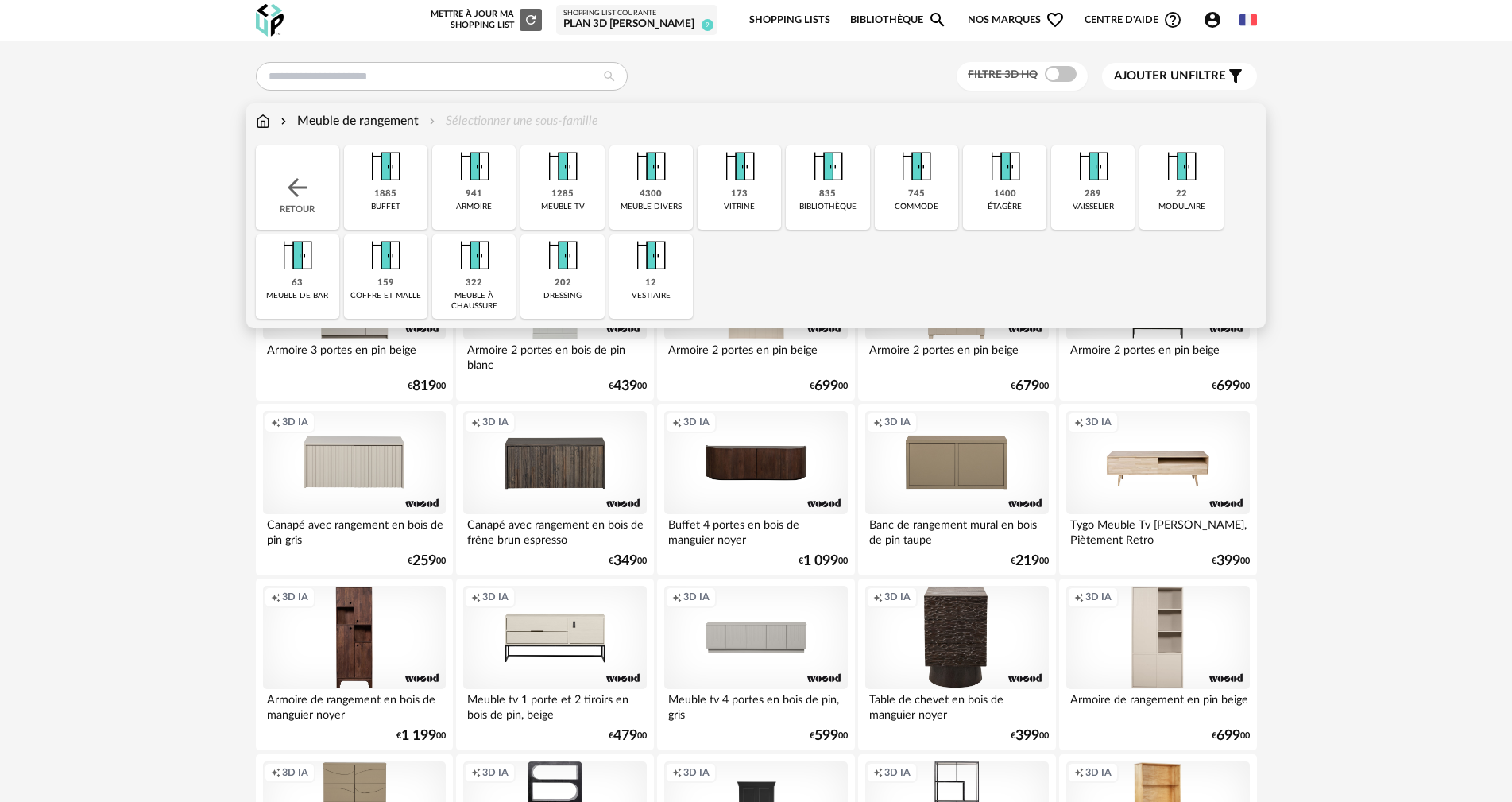
click at [459, 280] on div "322 meuble à chaussure" at bounding box center [474, 276] width 83 height 84
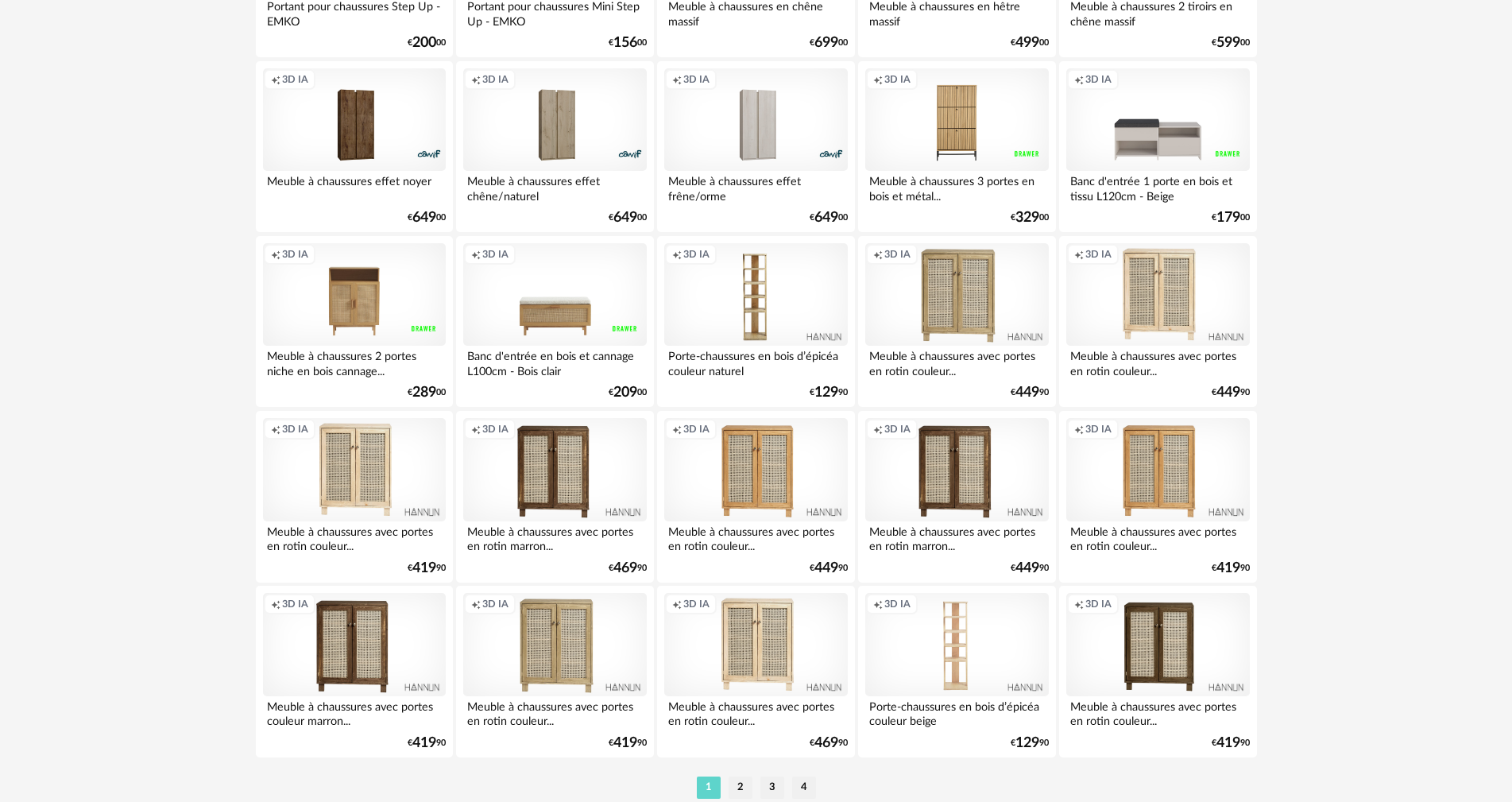
scroll to position [3030, 0]
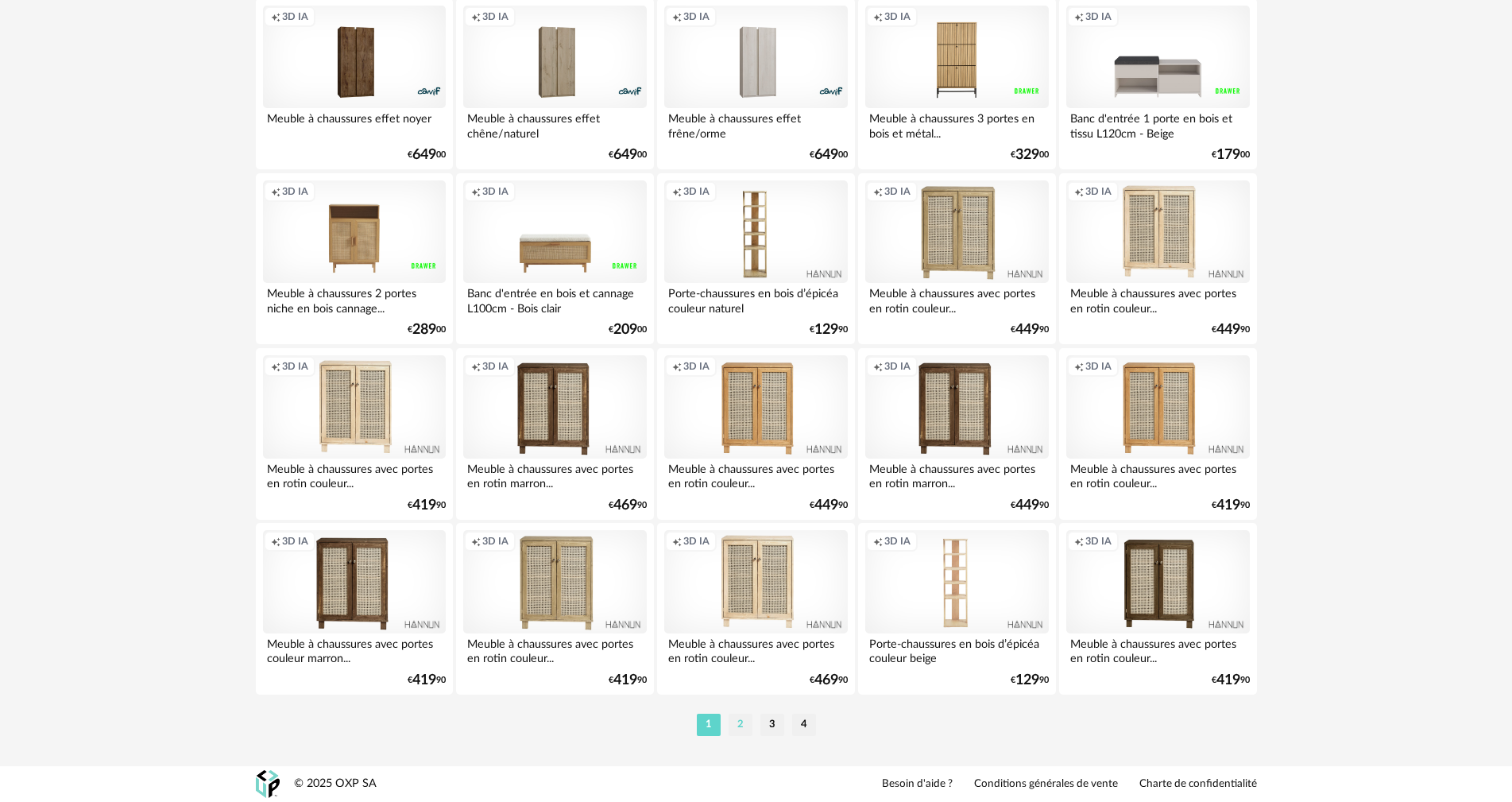
click at [745, 726] on li "2" at bounding box center [740, 725] width 23 height 23
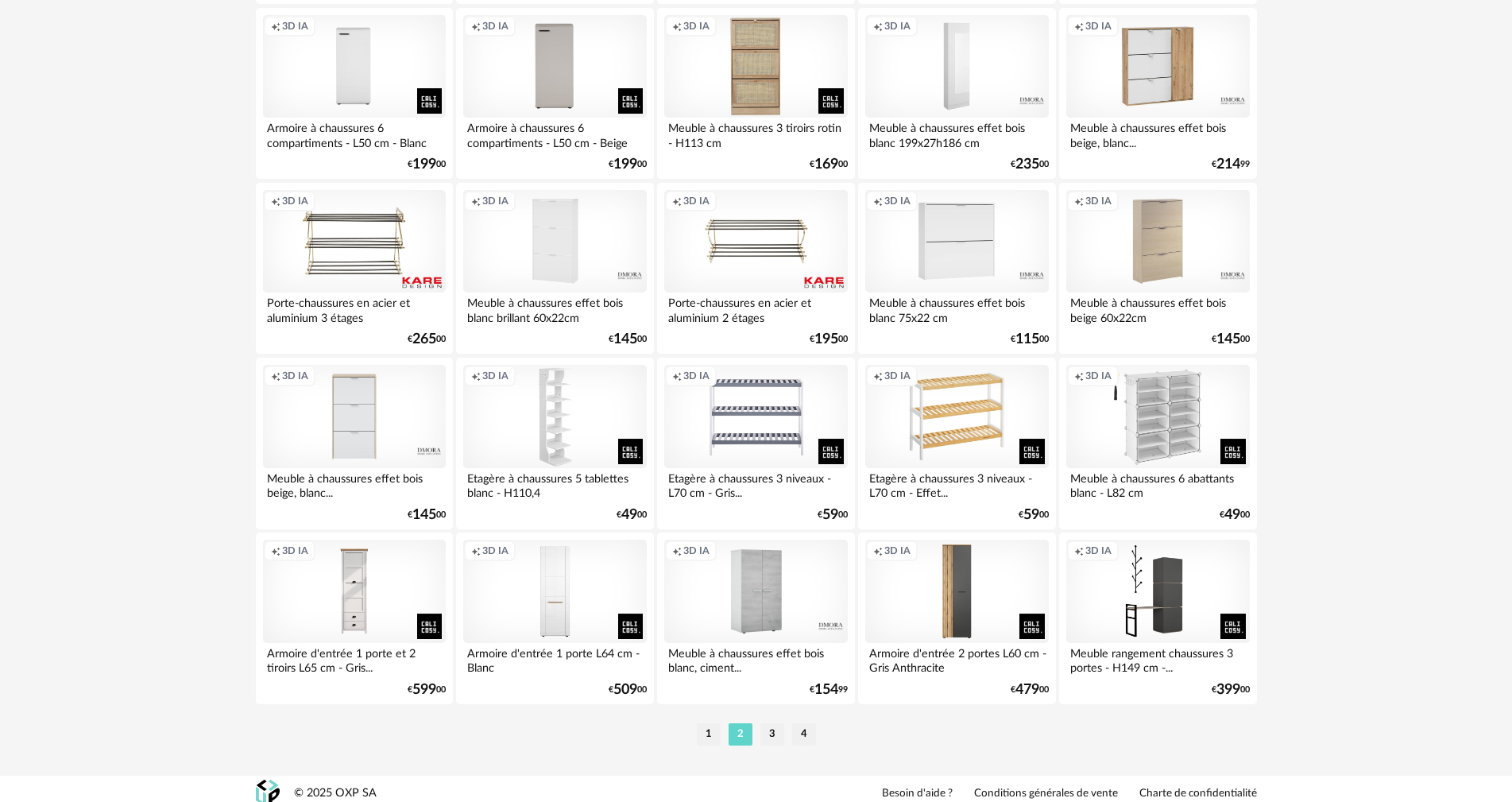
scroll to position [3030, 0]
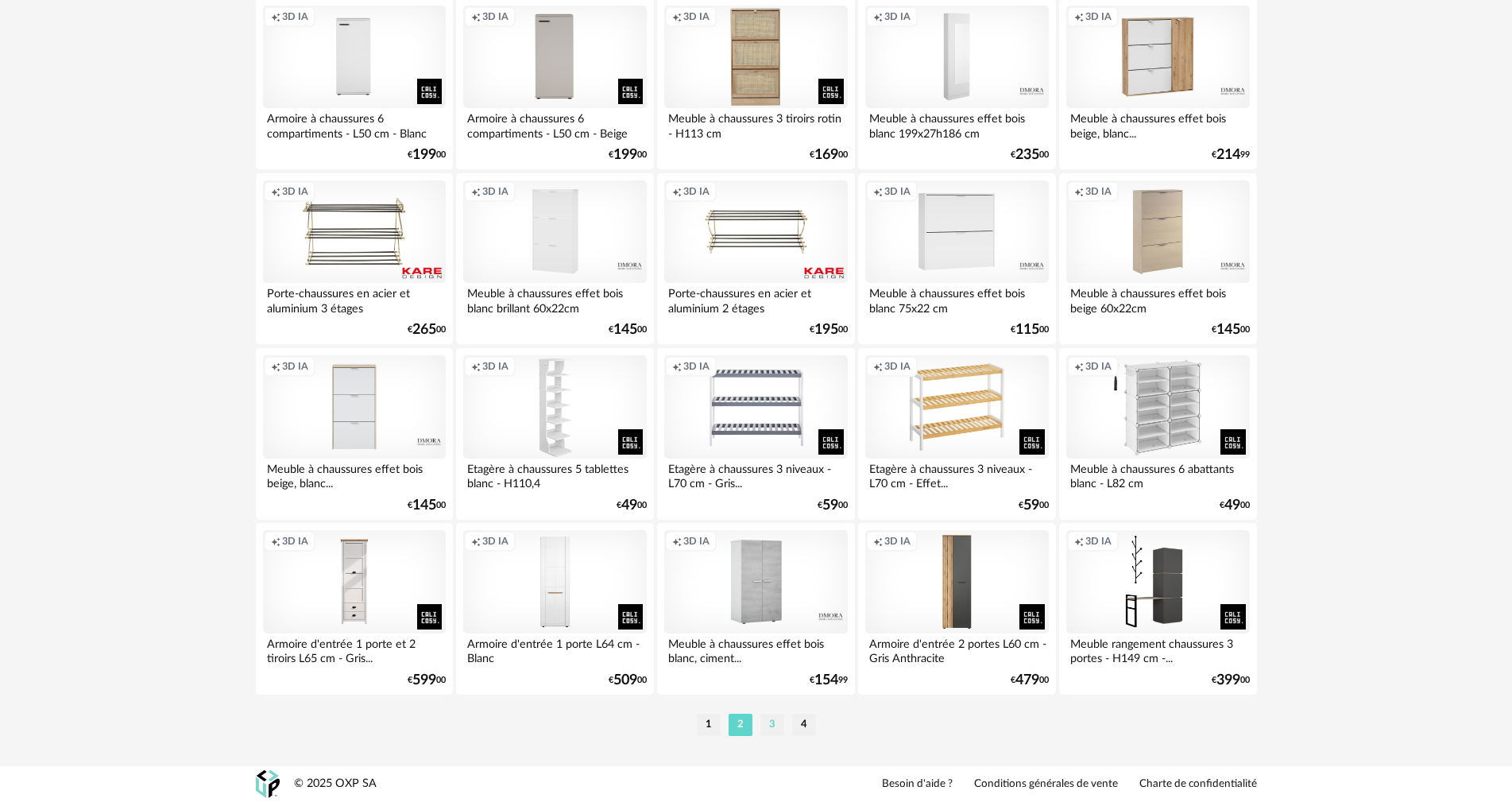
click at [769, 719] on li "3" at bounding box center [772, 725] width 23 height 23
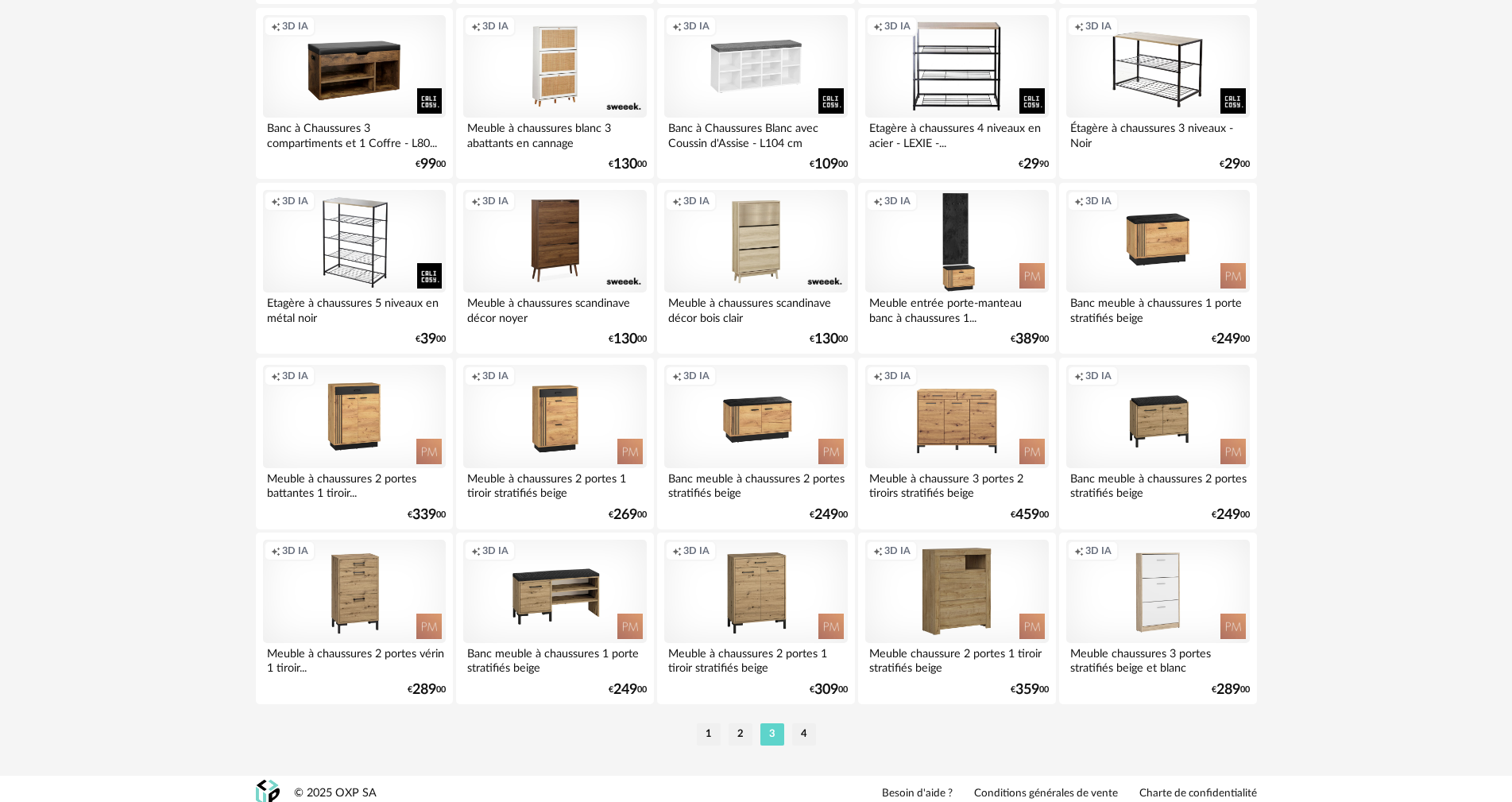
scroll to position [3030, 0]
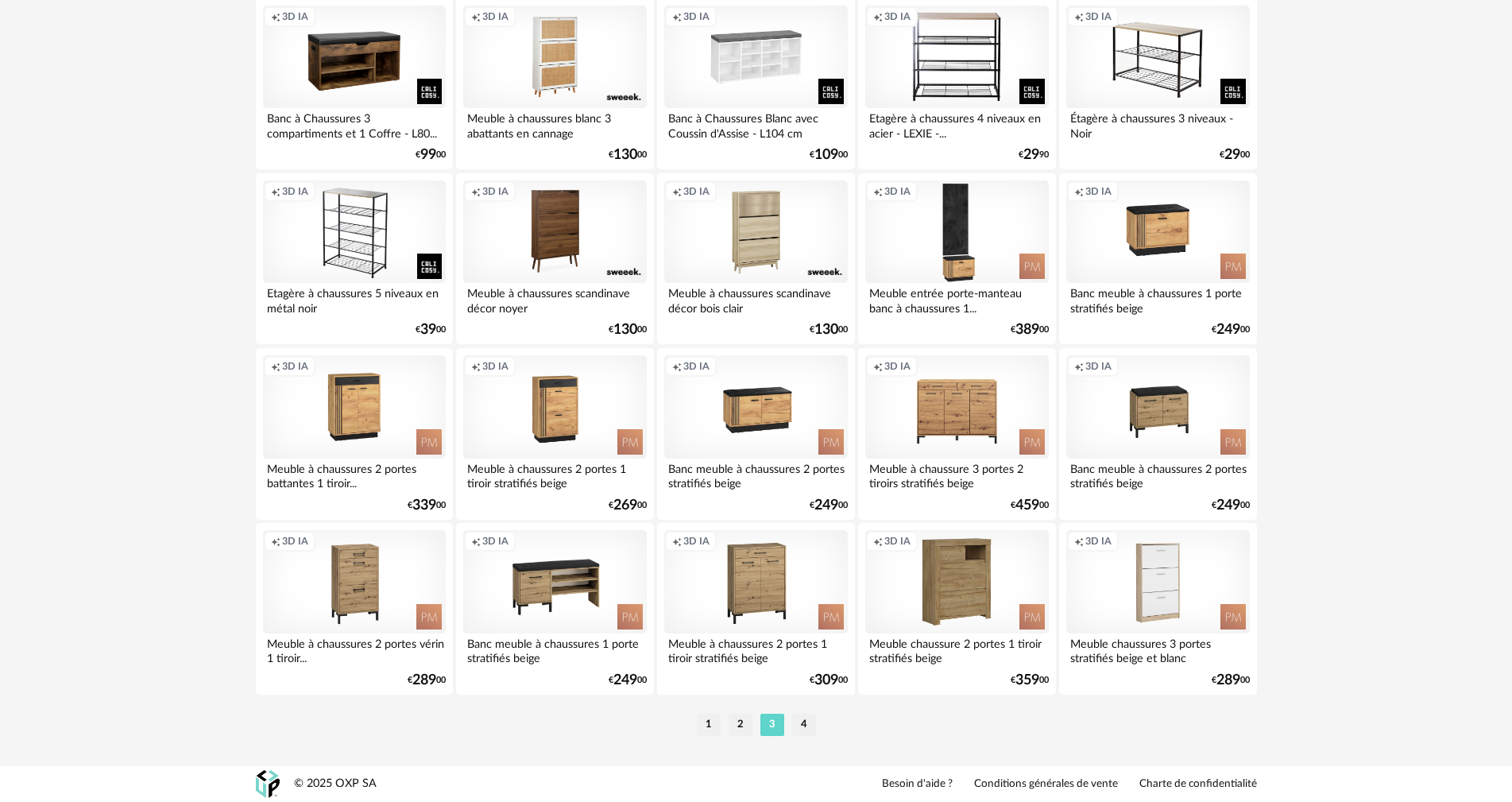
click at [798, 723] on li "4" at bounding box center [803, 725] width 23 height 23
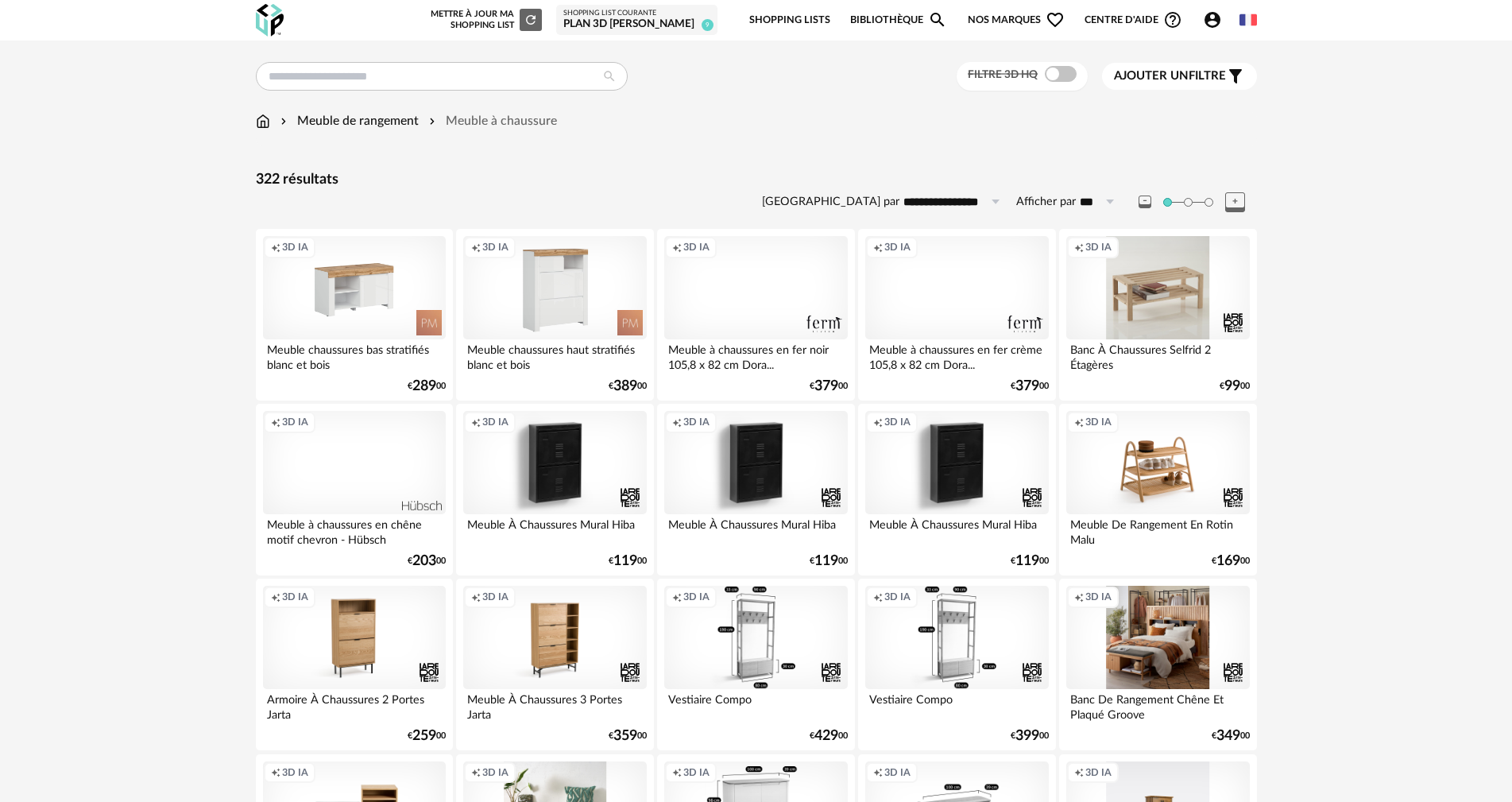
click at [363, 293] on div "Creation icon 3D IA" at bounding box center [354, 288] width 183 height 104
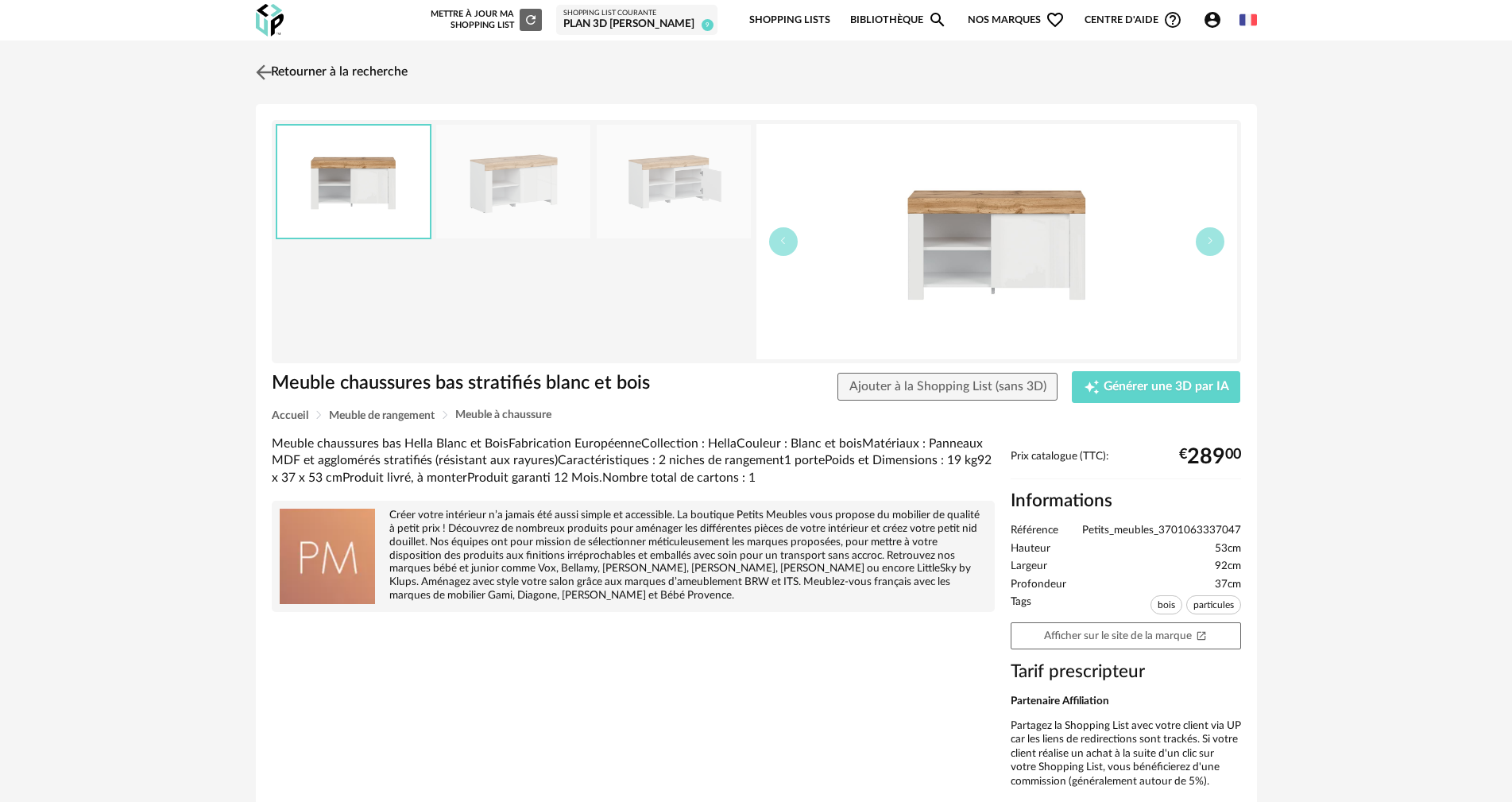
click at [261, 70] on img at bounding box center [263, 72] width 23 height 24
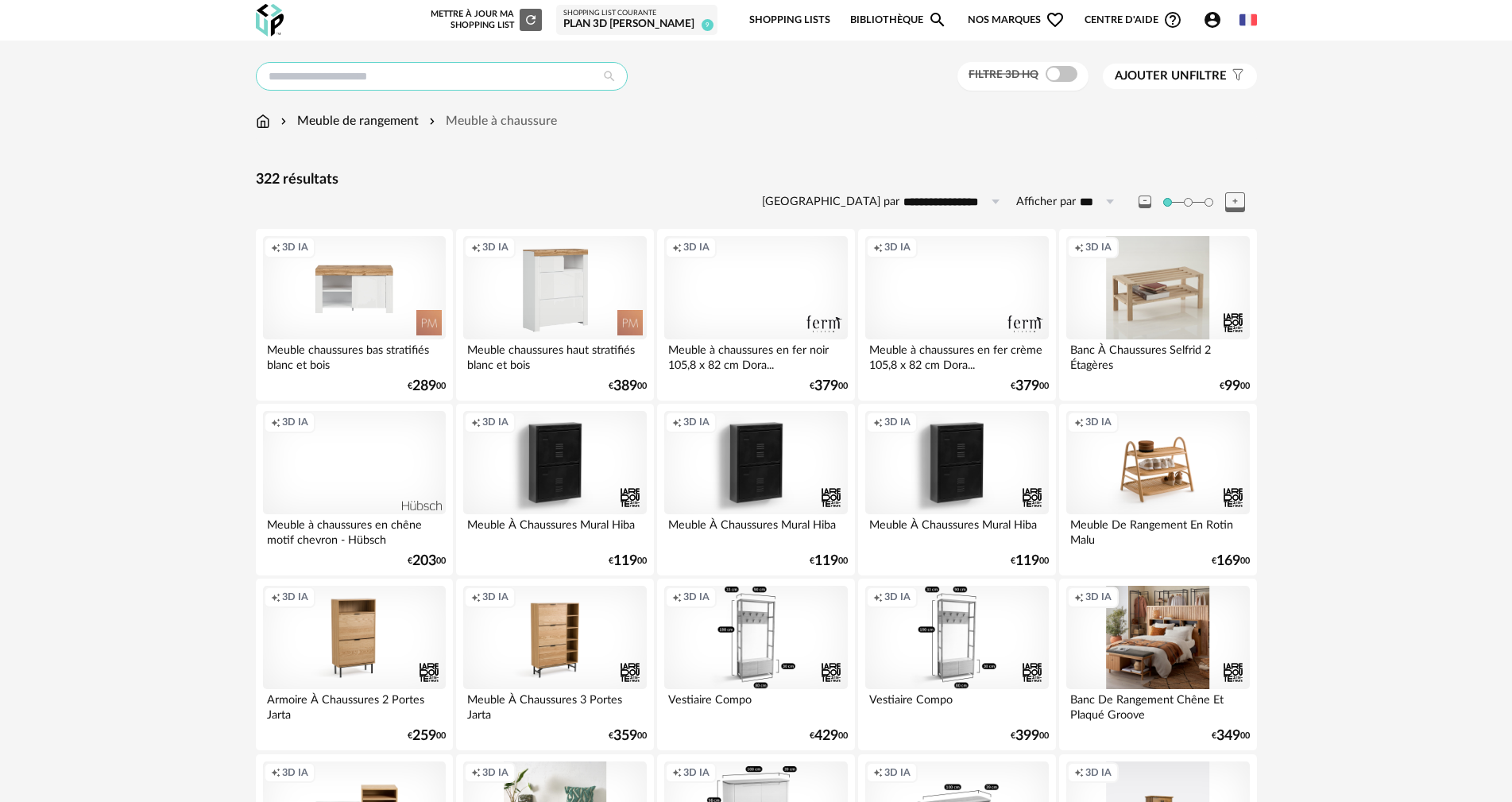
click at [369, 70] on input "text" at bounding box center [441, 75] width 372 height 28
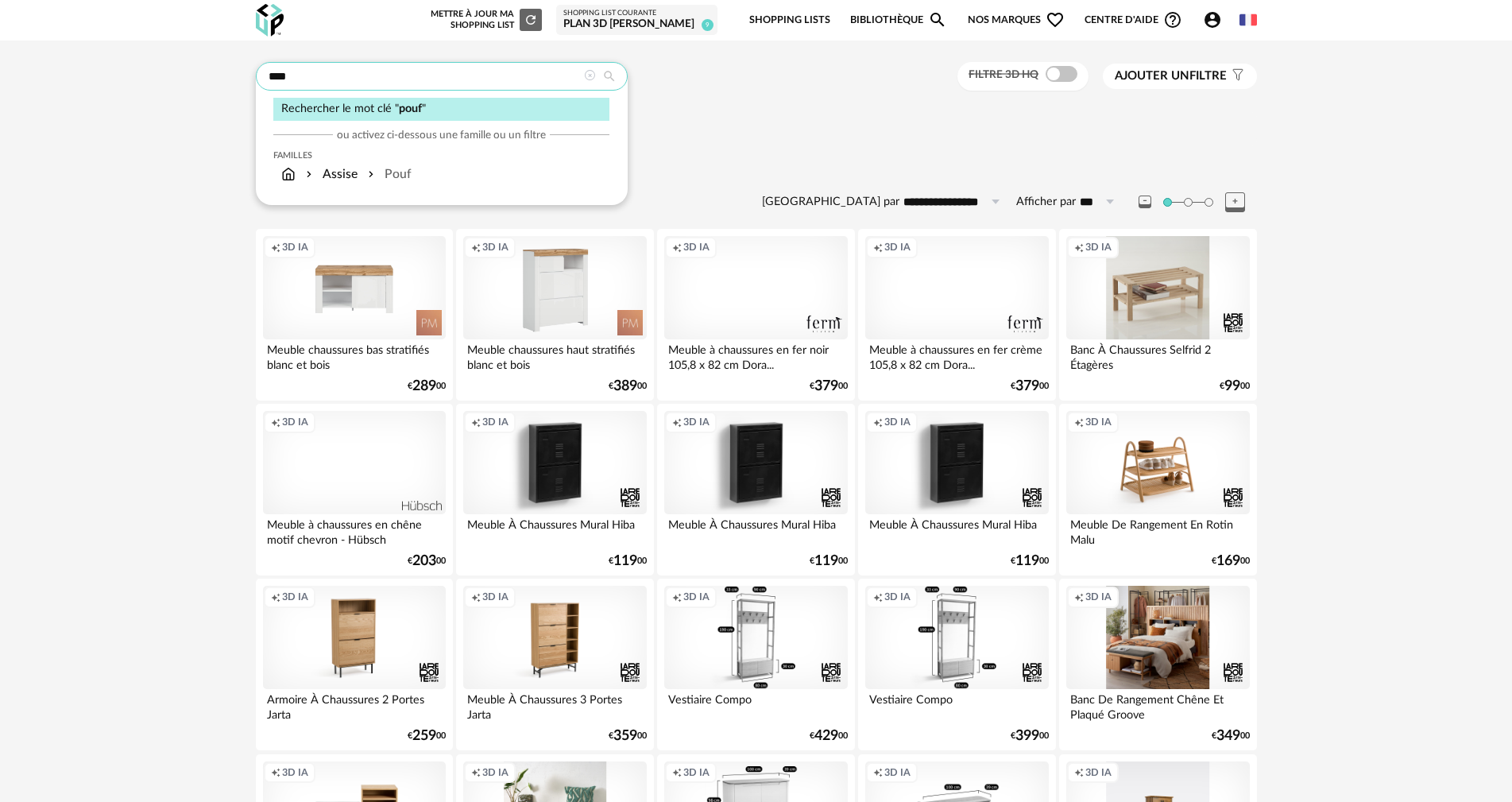
type input "****"
type input "**********"
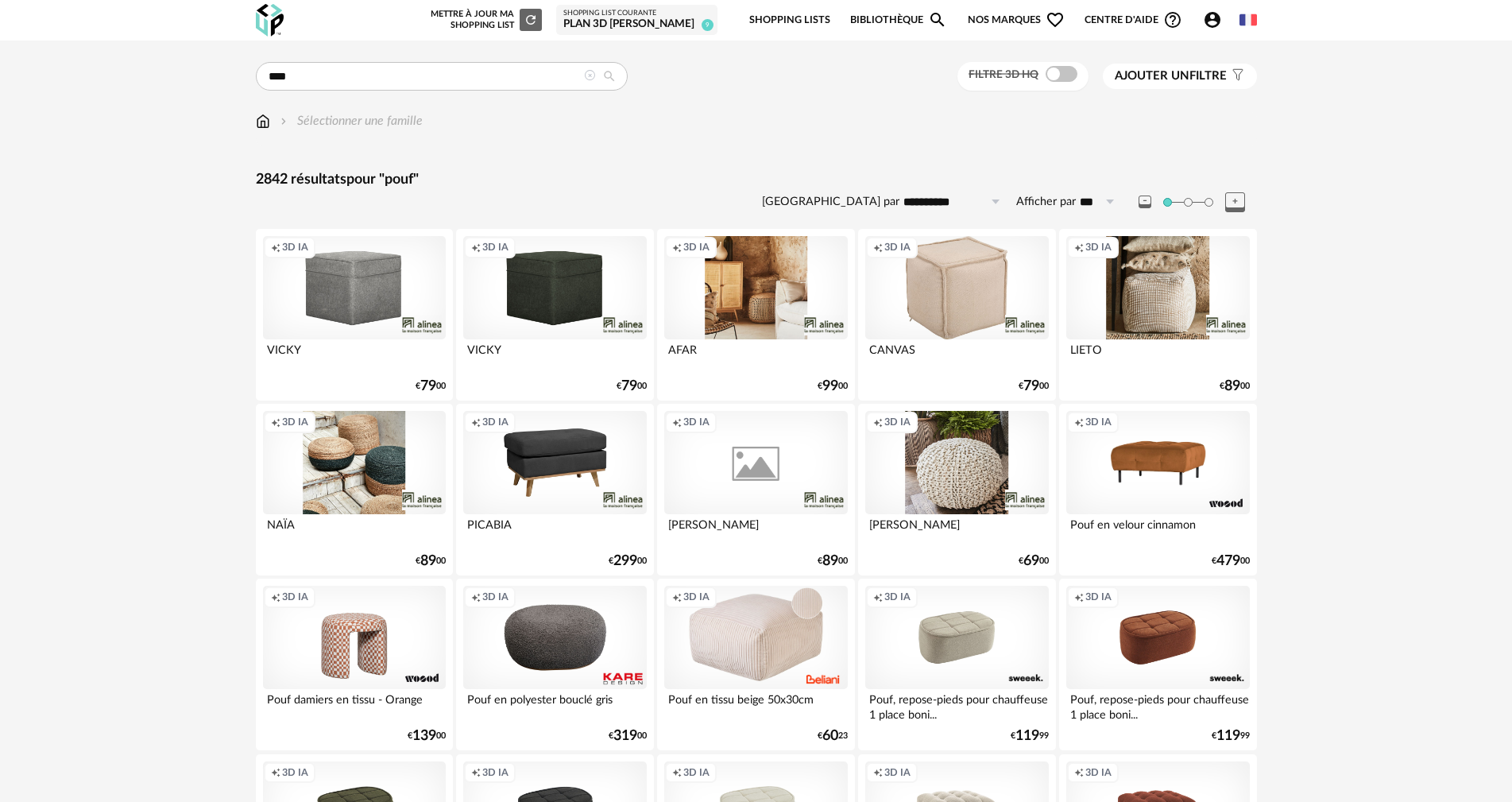
click at [1060, 79] on span at bounding box center [1061, 73] width 31 height 16
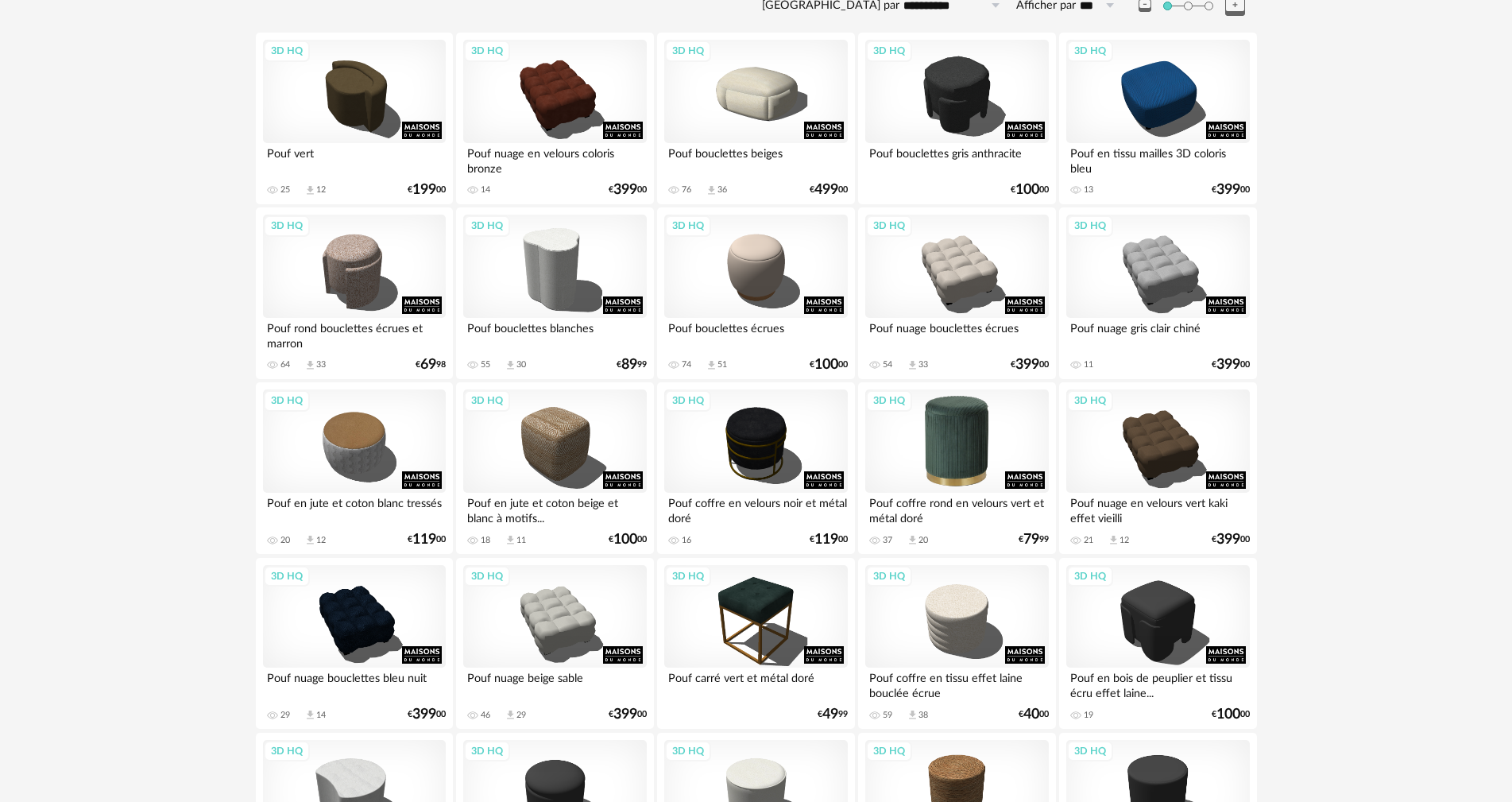
scroll to position [318, 0]
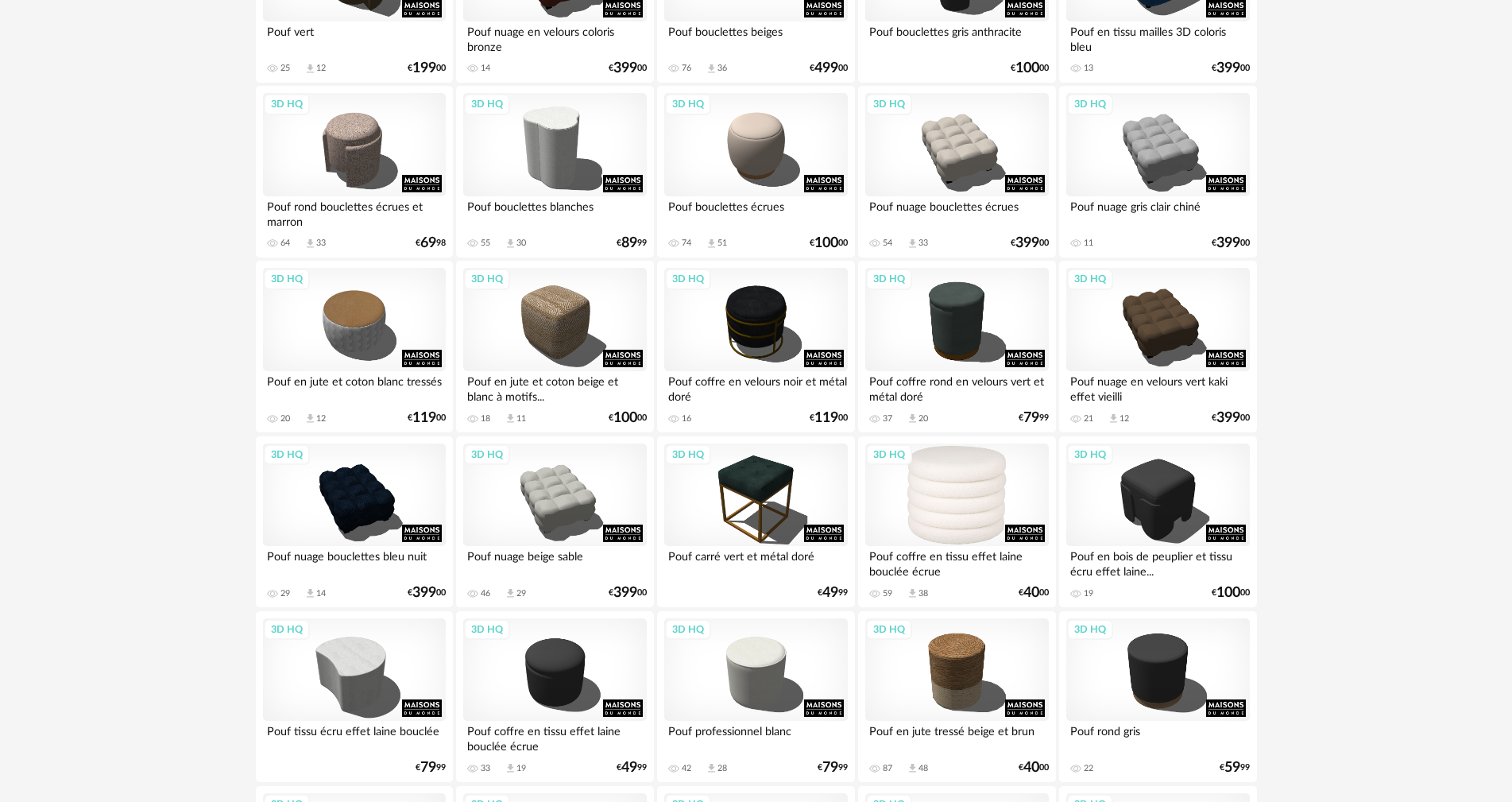
click at [960, 493] on div "3D HQ" at bounding box center [956, 495] width 183 height 104
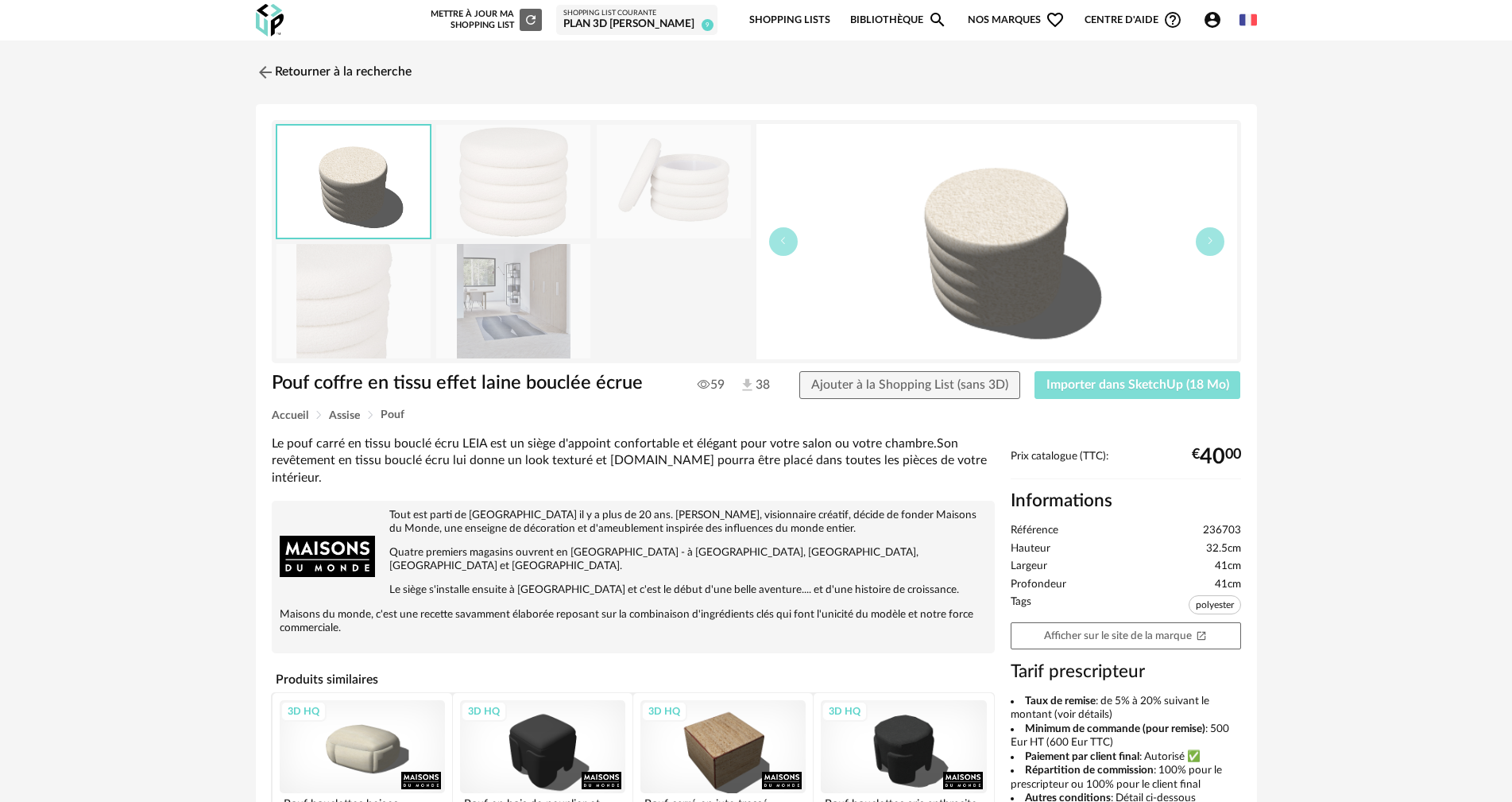
click at [1104, 384] on span "Importer dans SketchUp (18 Mo)" at bounding box center [1137, 384] width 183 height 13
click at [261, 69] on img at bounding box center [263, 72] width 23 height 24
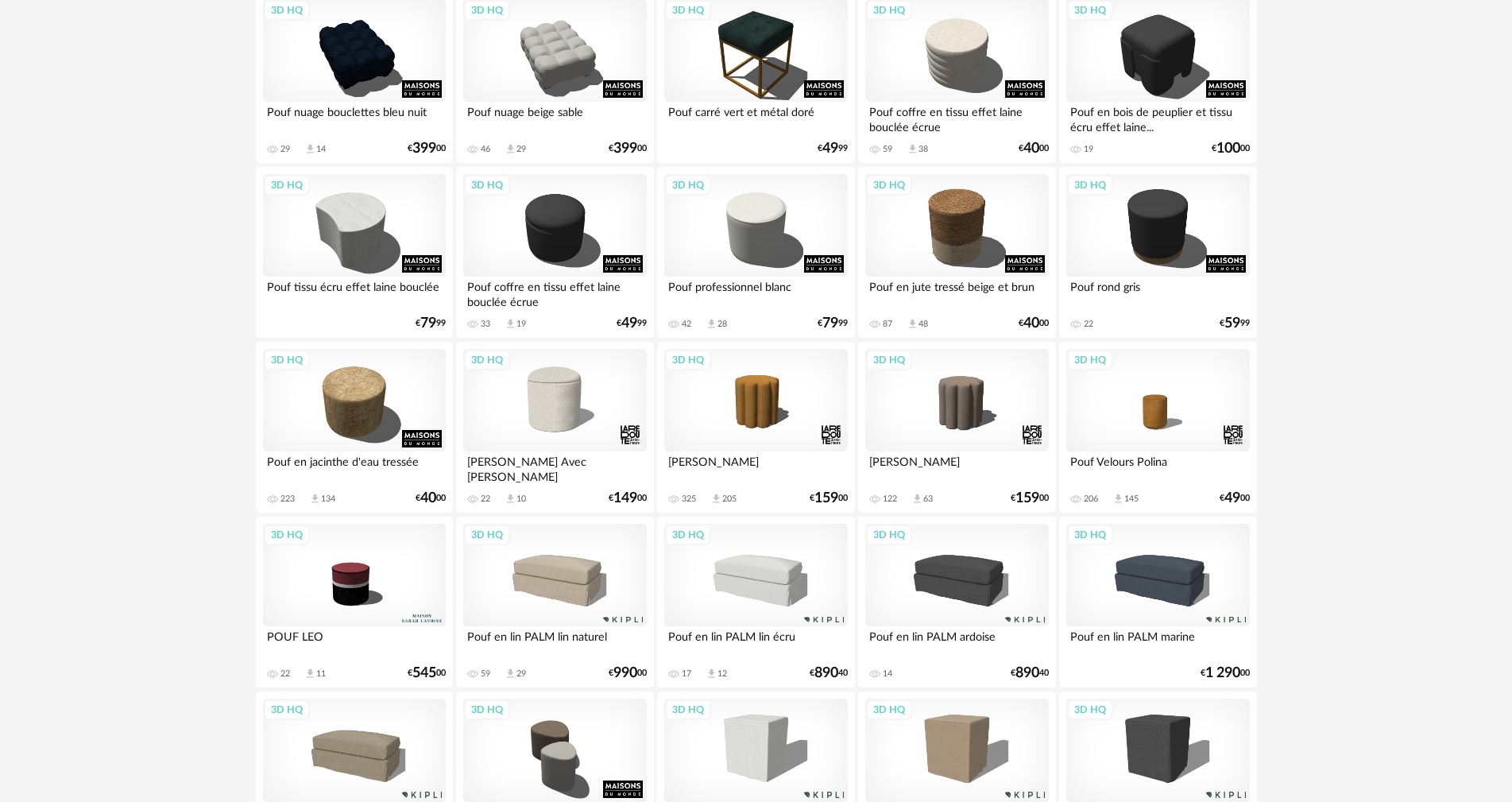
scroll to position [729, 0]
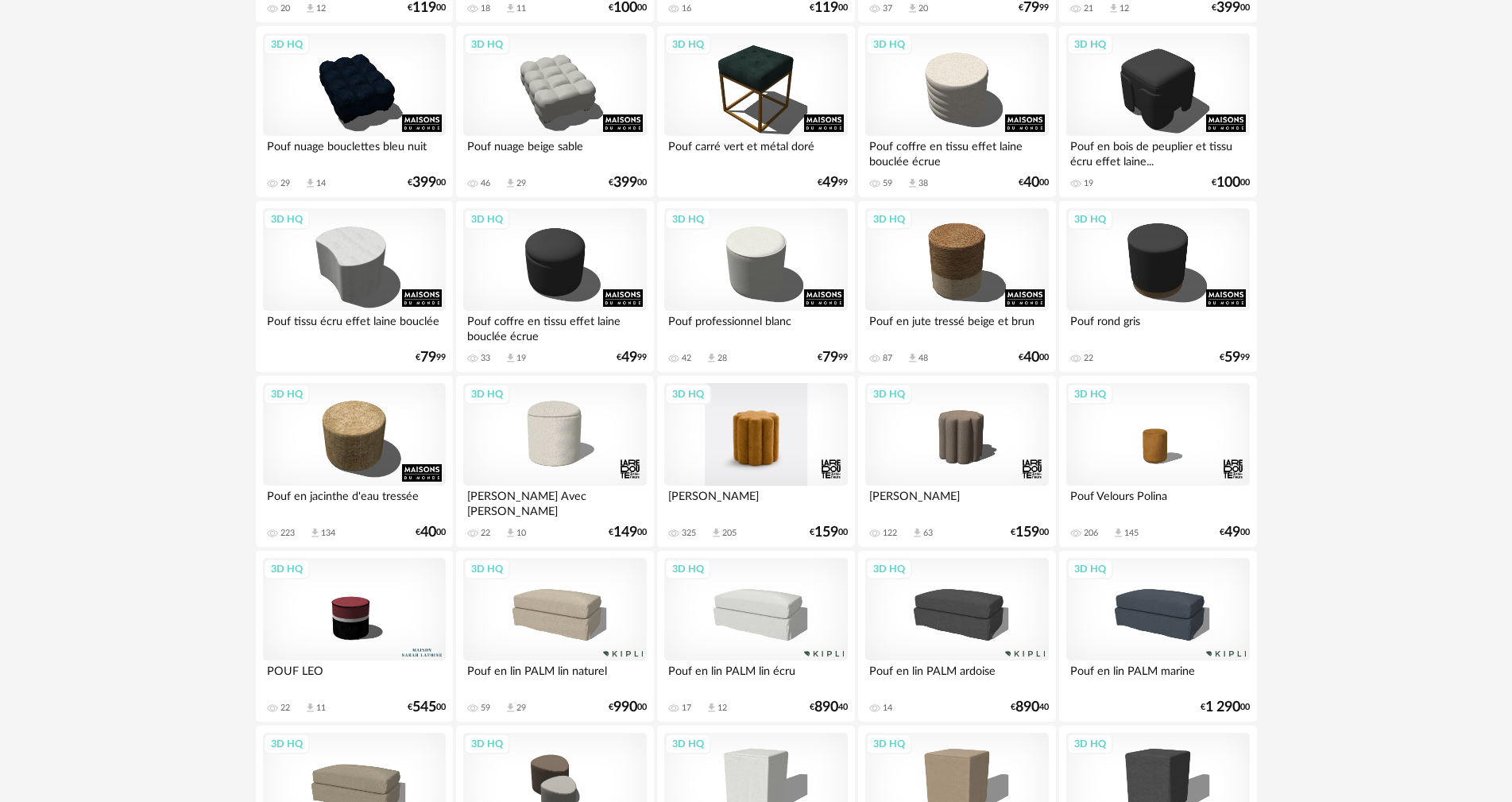
click at [794, 441] on div "3D HQ" at bounding box center [756, 435] width 183 height 104
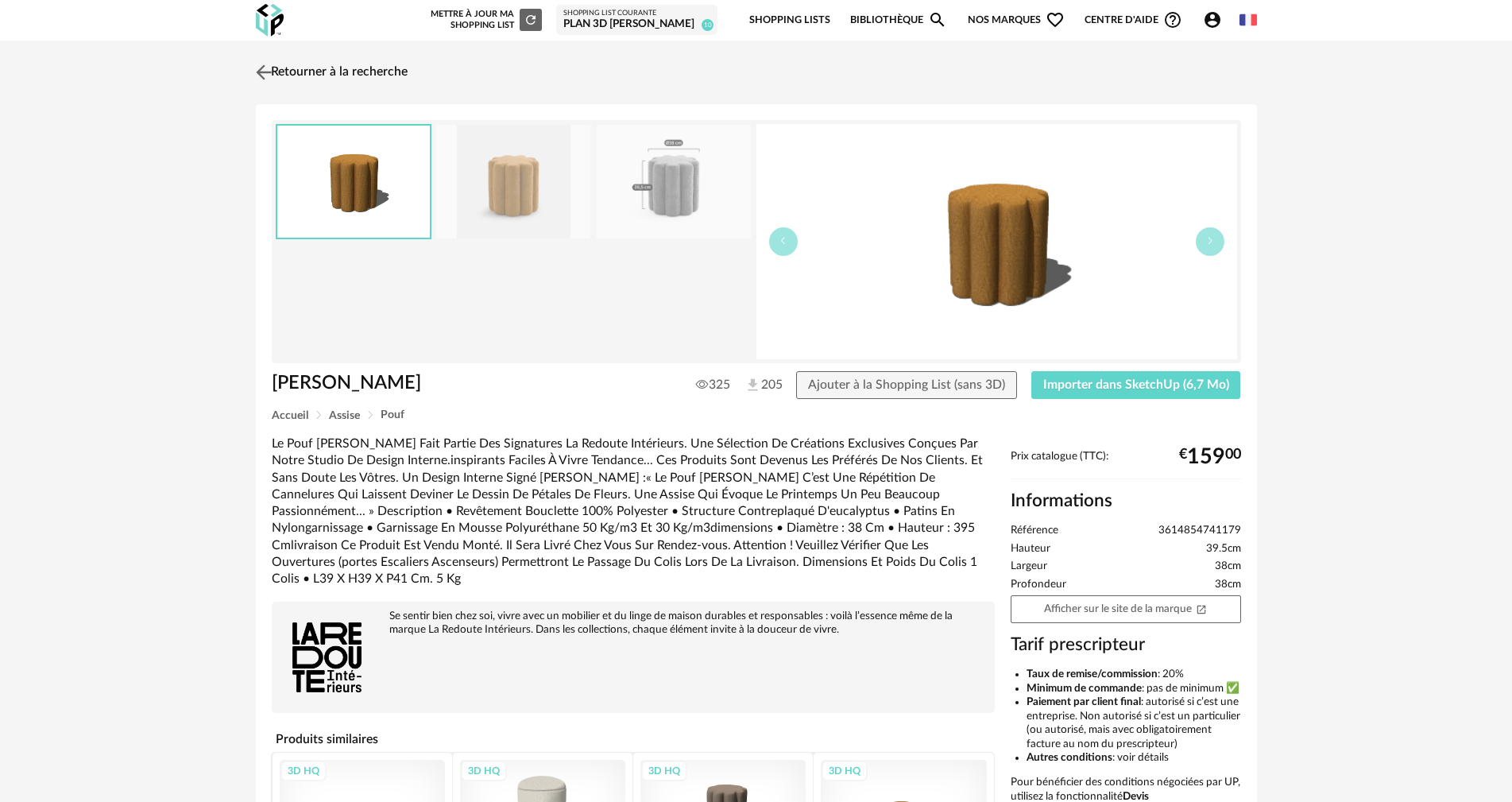
click at [297, 70] on link "Retourner à la recherche" at bounding box center [329, 72] width 156 height 35
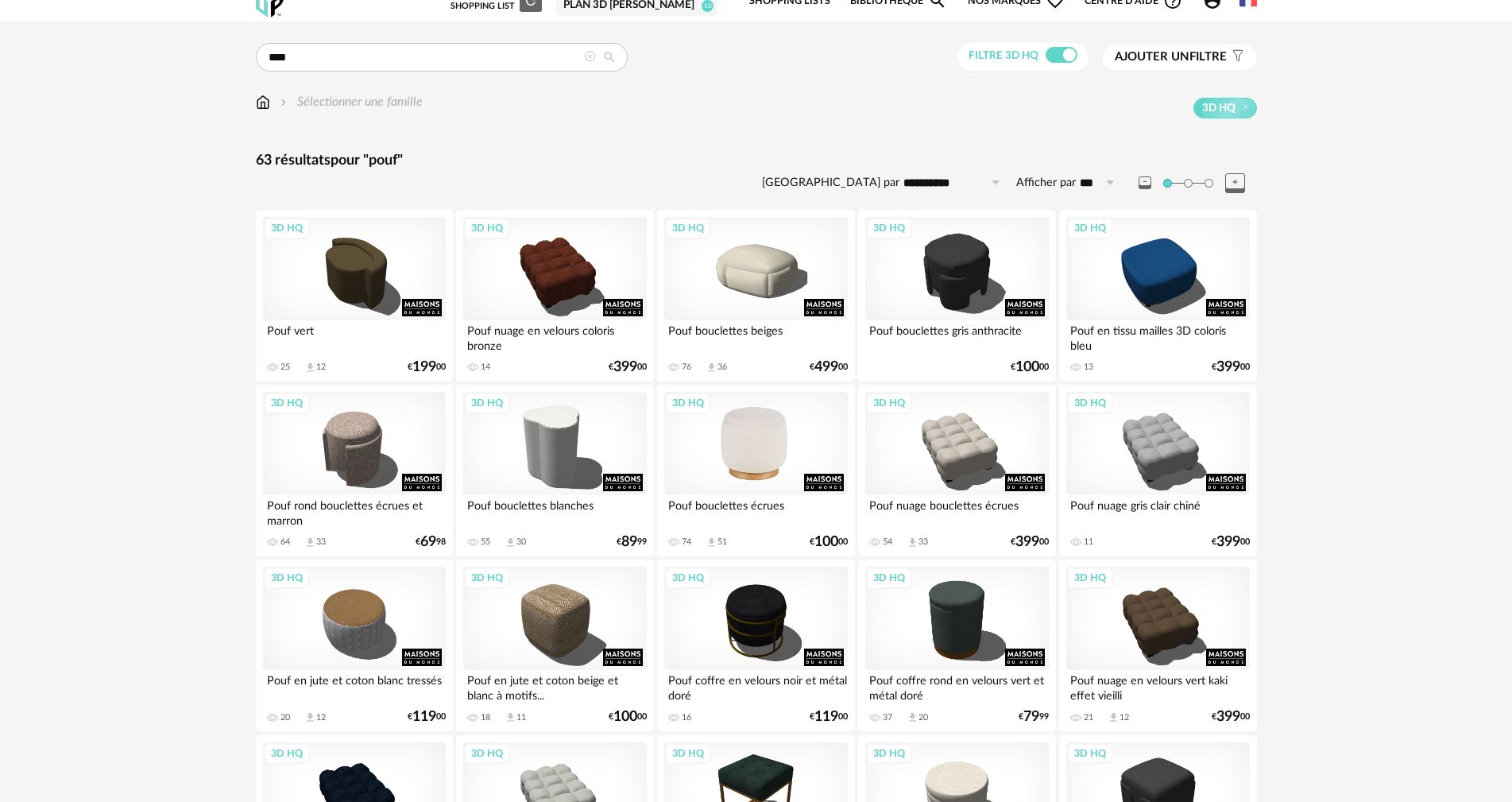
scroll to position [13, 0]
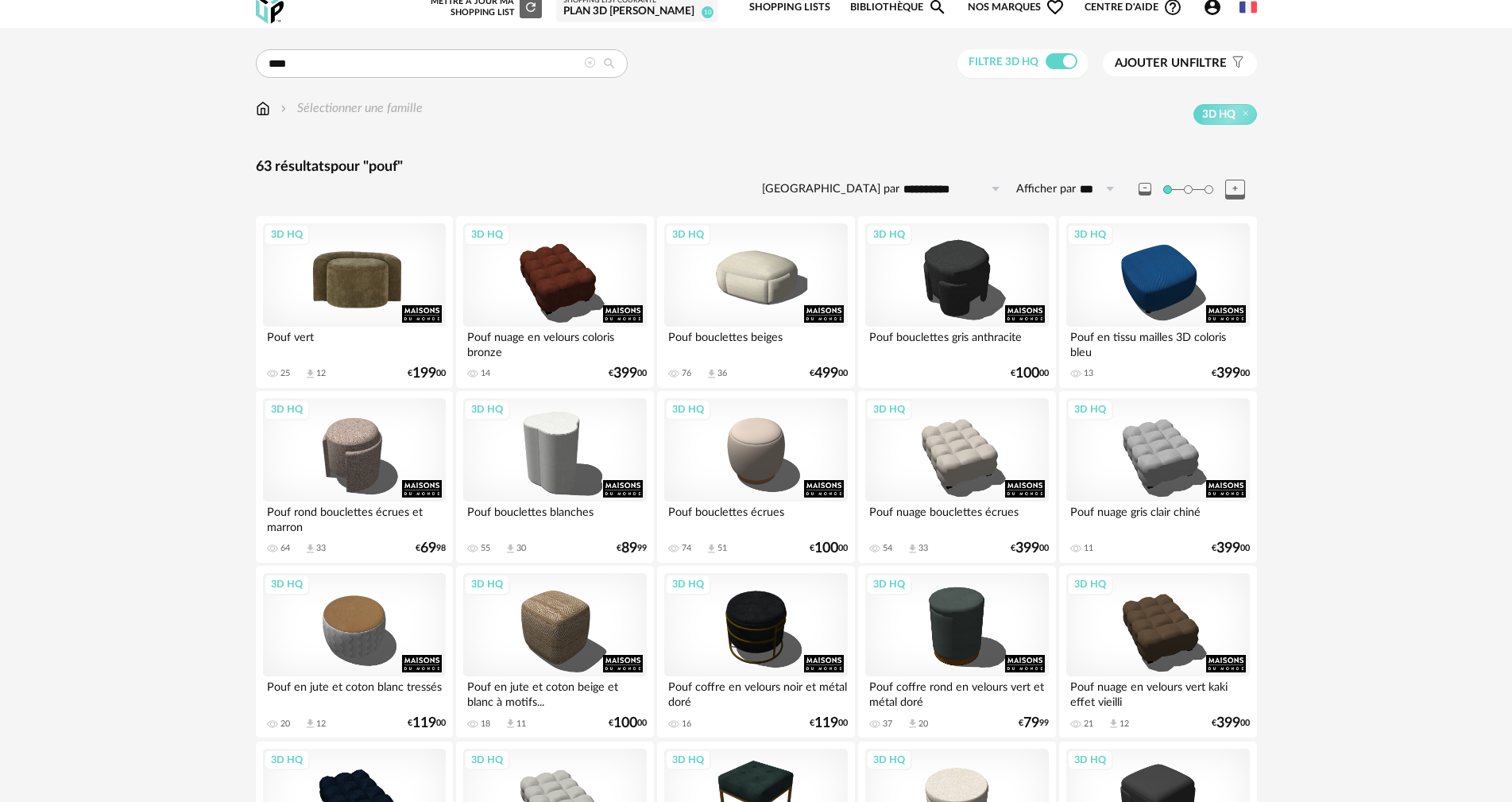
click at [352, 288] on div "3D HQ" at bounding box center [354, 275] width 183 height 104
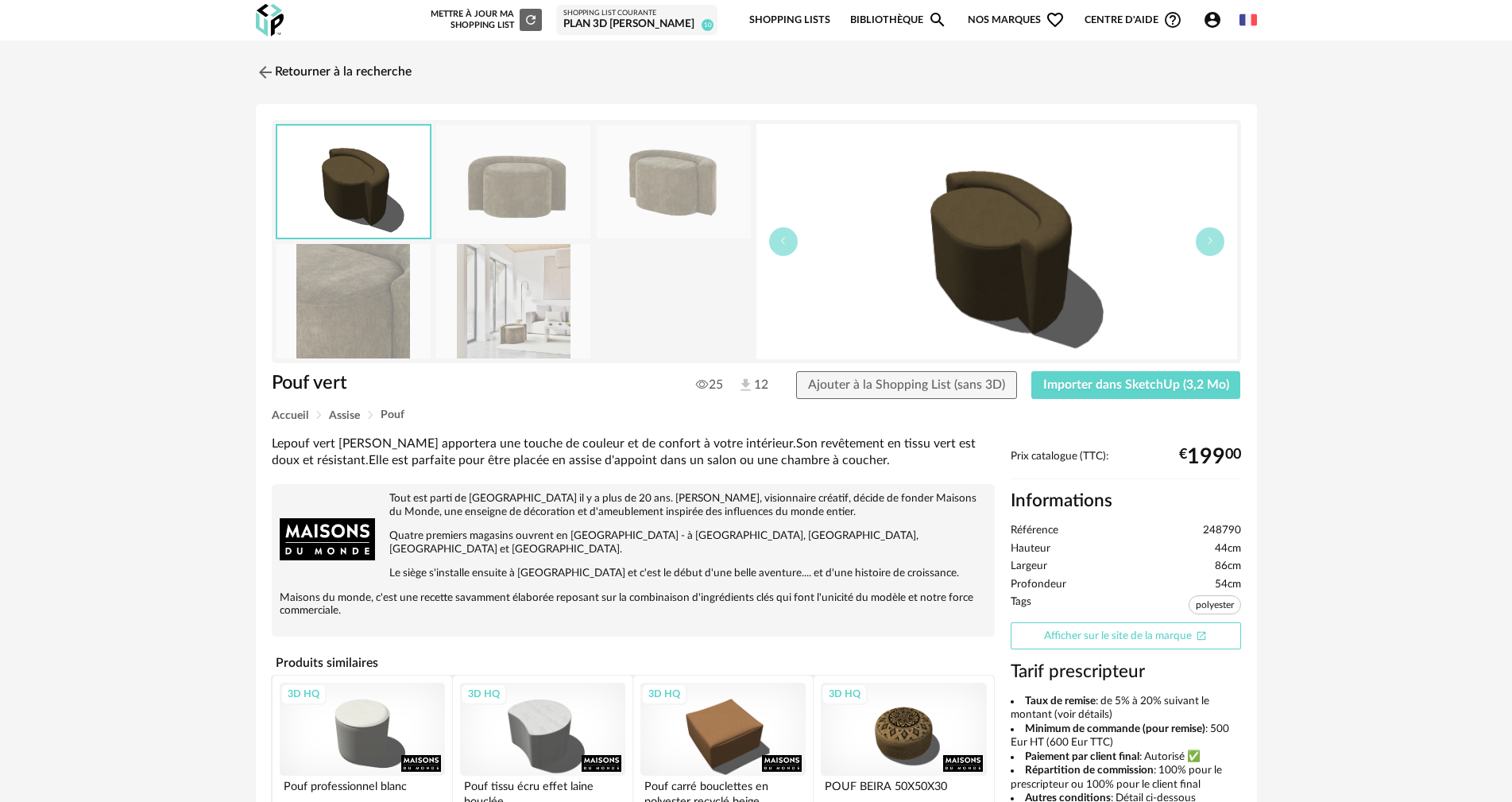
click at [1132, 633] on link "Afficher sur le site de la marque Open In New icon" at bounding box center [1124, 637] width 230 height 27
click at [268, 66] on img at bounding box center [263, 72] width 23 height 24
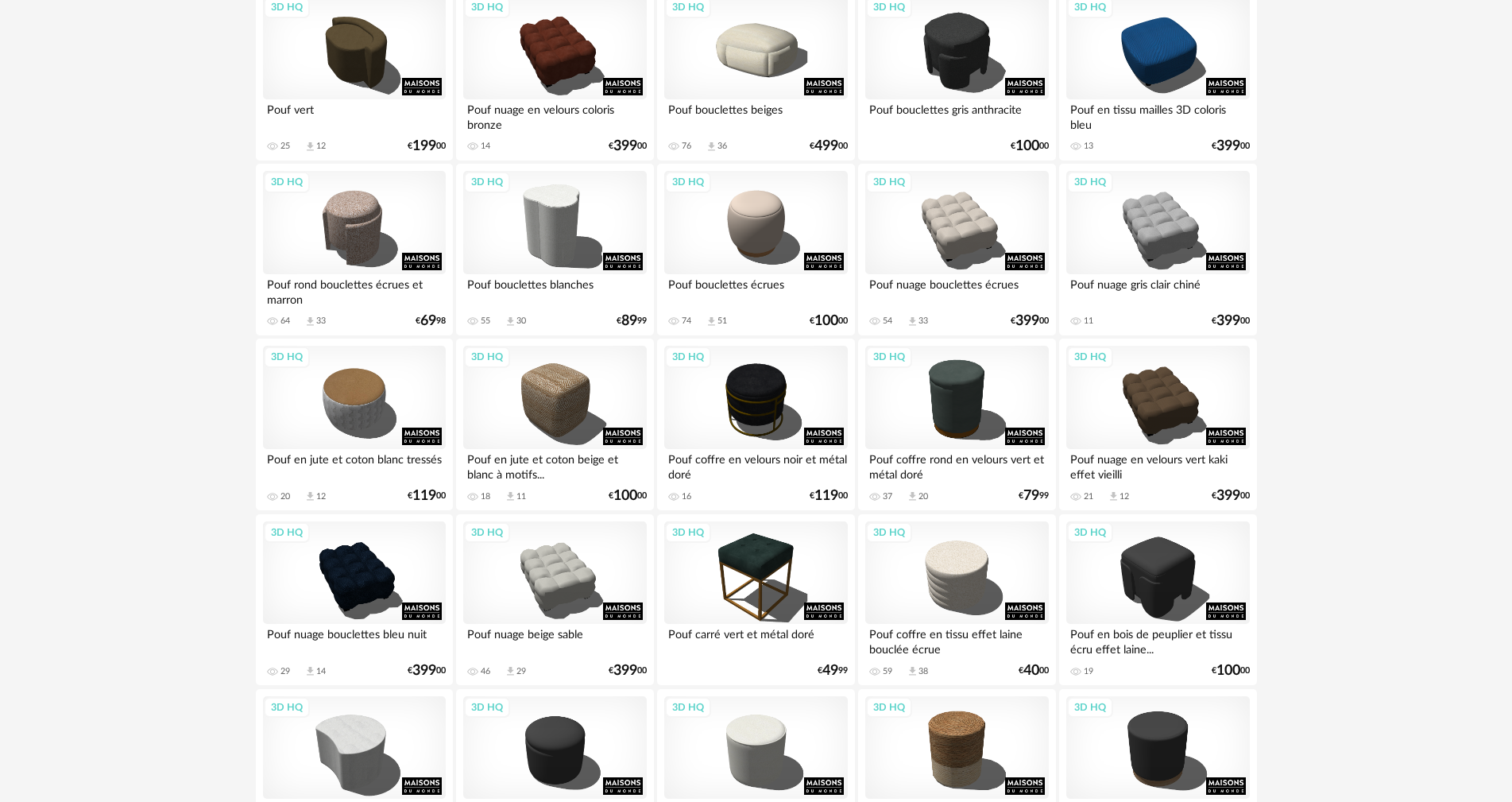
scroll to position [251, 0]
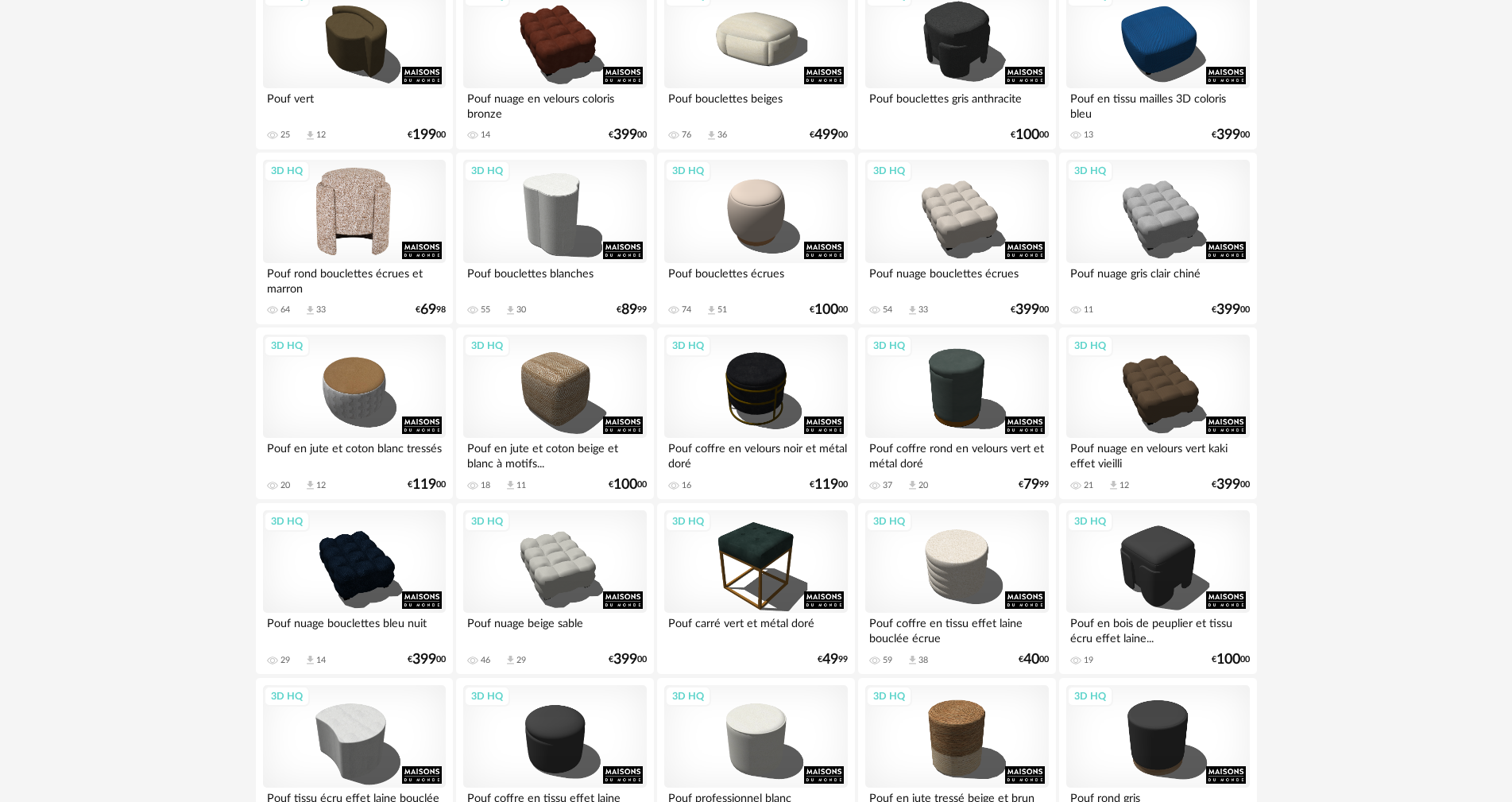
click at [344, 207] on div "3D HQ" at bounding box center [354, 212] width 183 height 104
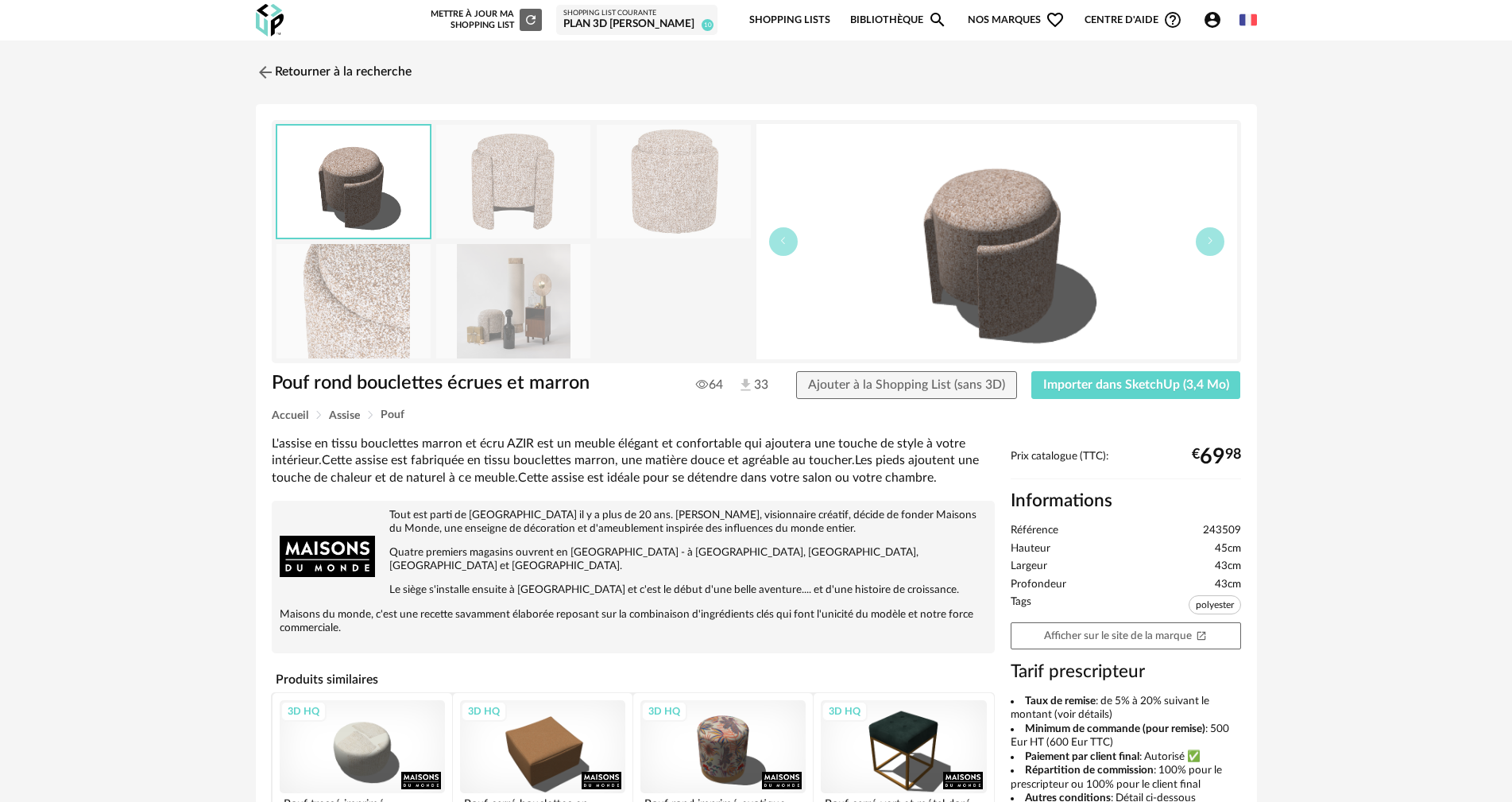
click at [505, 331] on img at bounding box center [513, 301] width 154 height 114
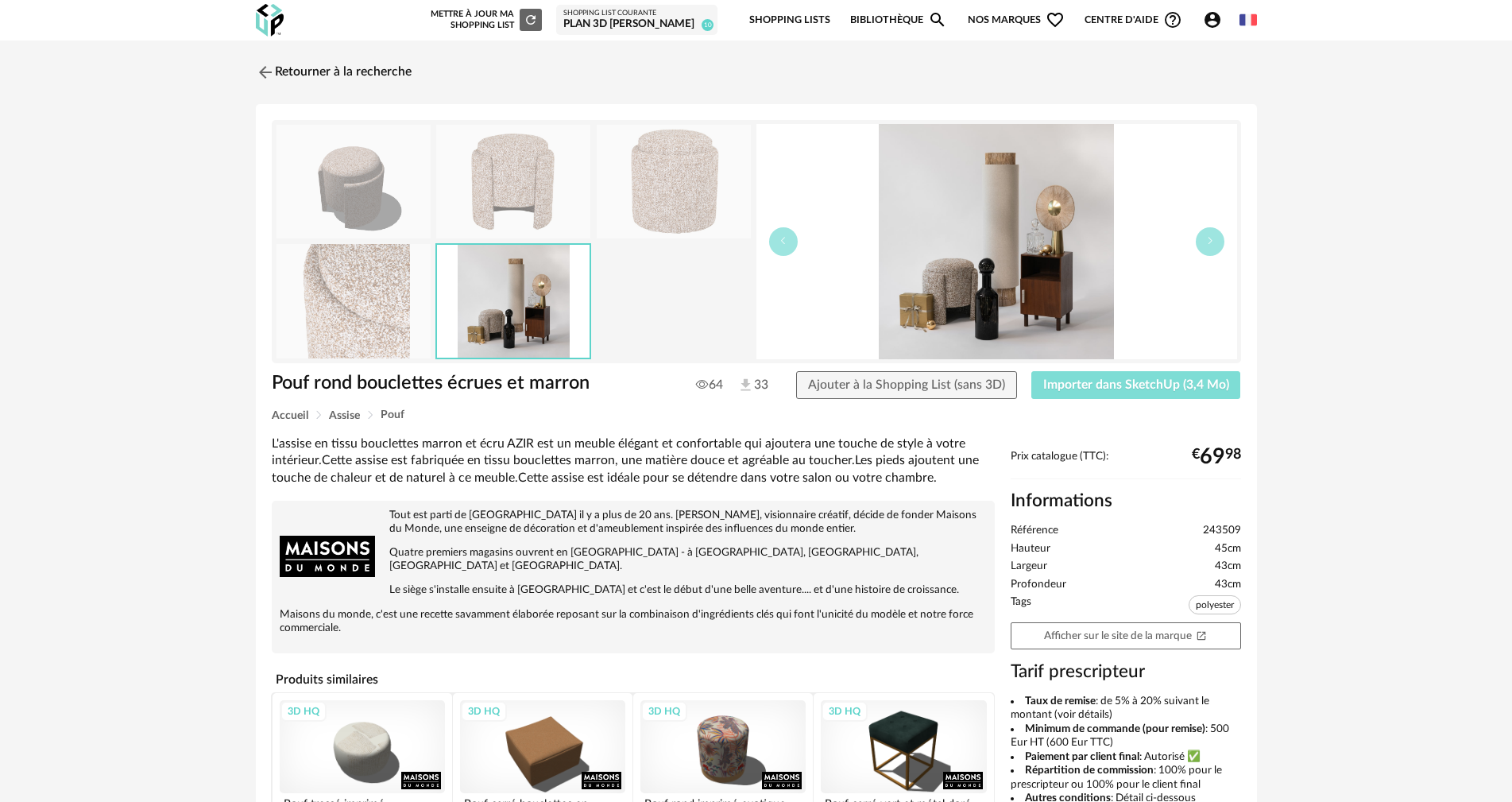
click at [1126, 386] on span "Importer dans SketchUp (3,4 Mo)" at bounding box center [1136, 384] width 186 height 13
click at [306, 70] on link "Retourner à la recherche" at bounding box center [329, 72] width 156 height 35
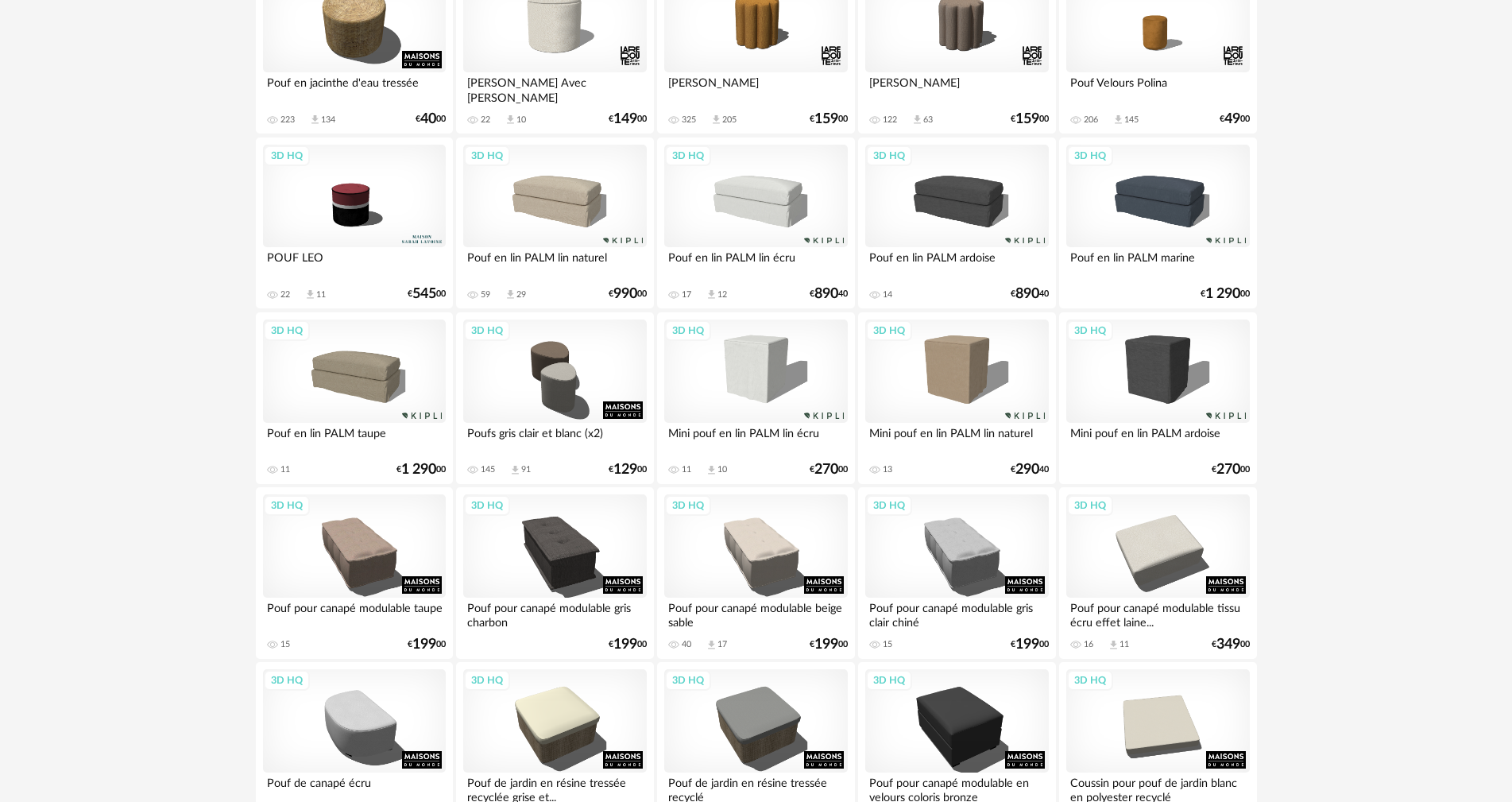
scroll to position [1193, 0]
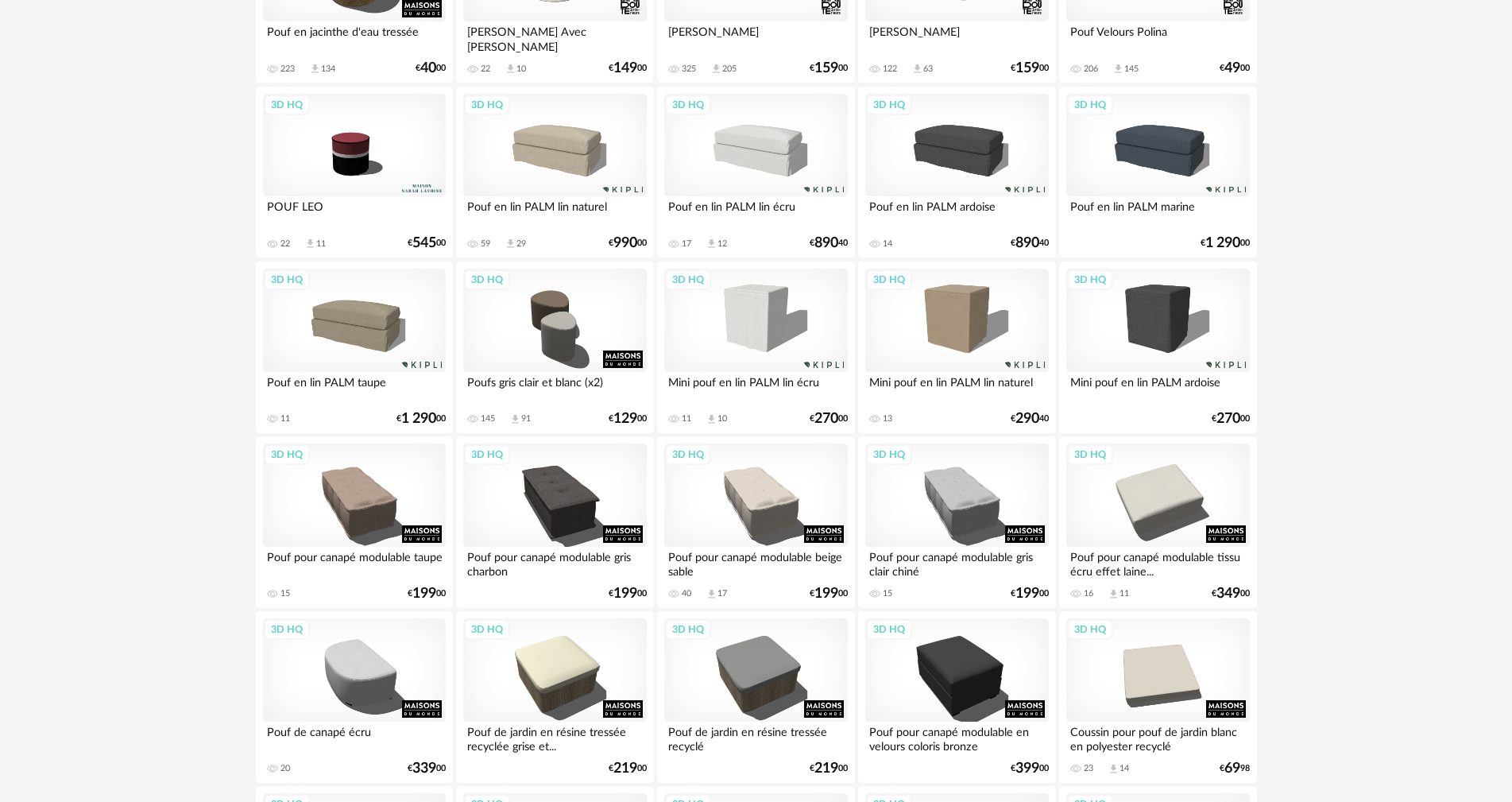
click at [753, 311] on div "3D HQ" at bounding box center [756, 320] width 183 height 104
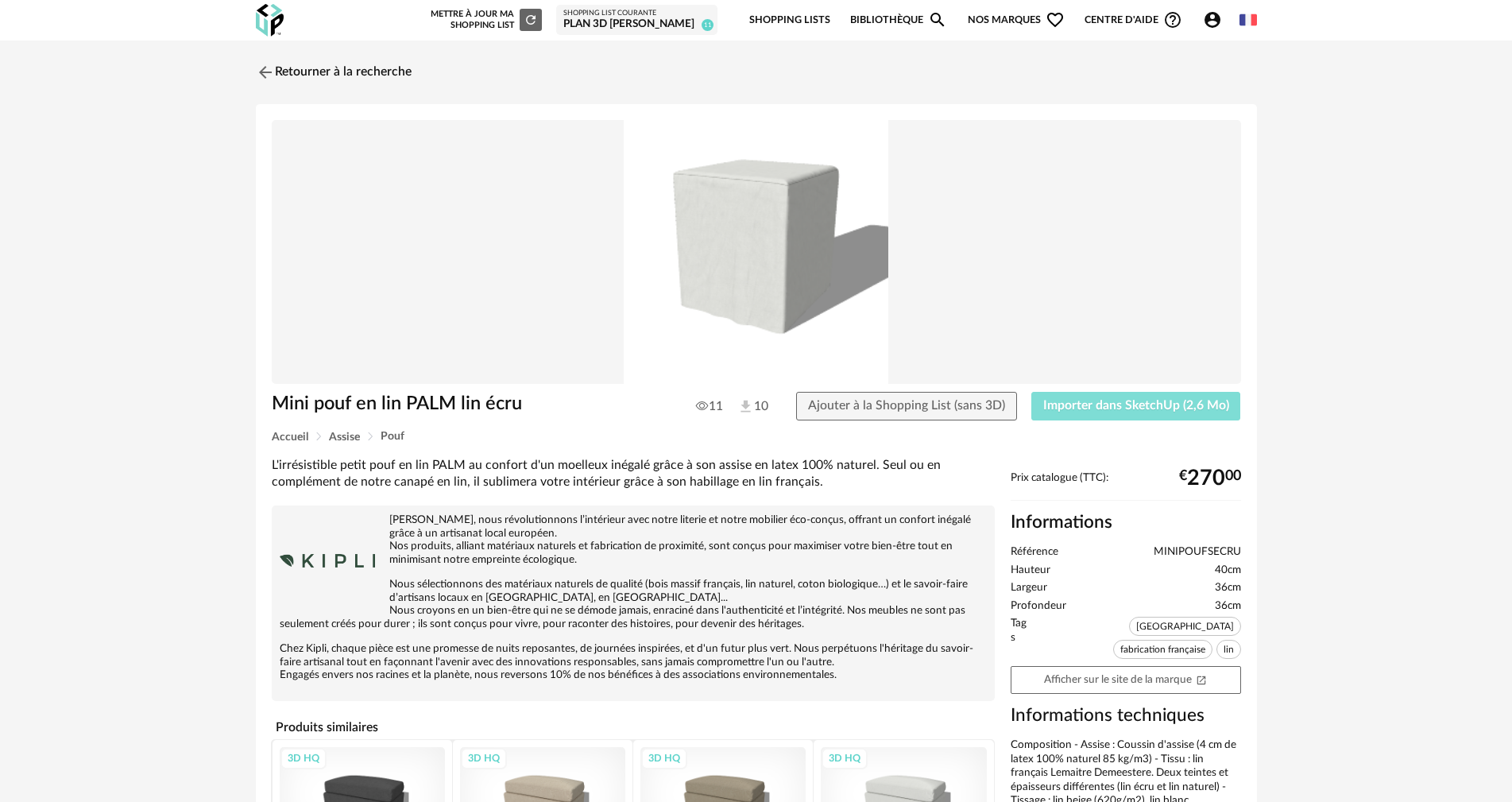
click at [1113, 403] on span "Importer dans SketchUp (2,6 Mo)" at bounding box center [1136, 404] width 186 height 13
click at [366, 69] on link "Retourner à la recherche" at bounding box center [329, 72] width 156 height 35
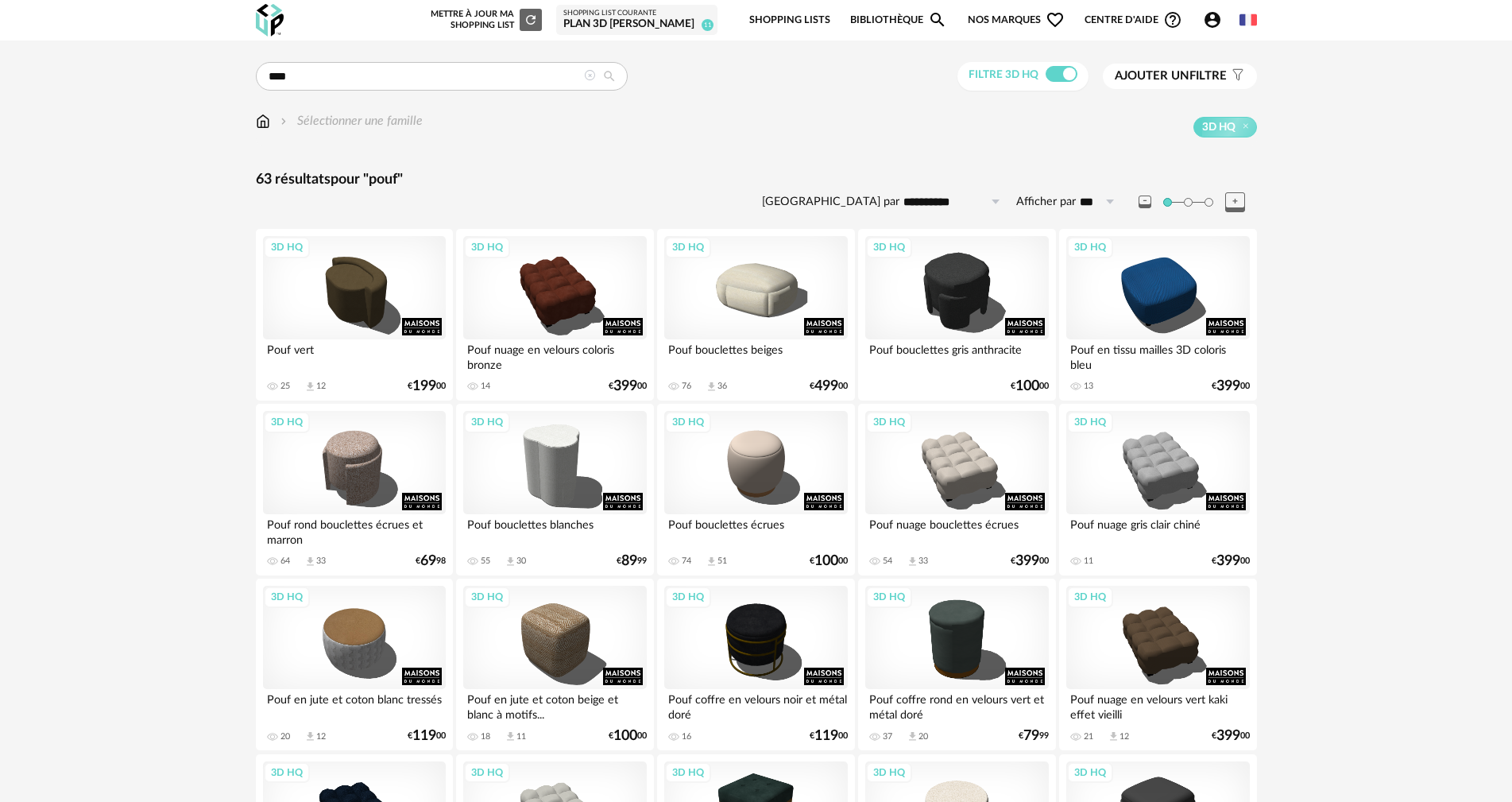
click at [1072, 74] on span at bounding box center [1061, 73] width 31 height 16
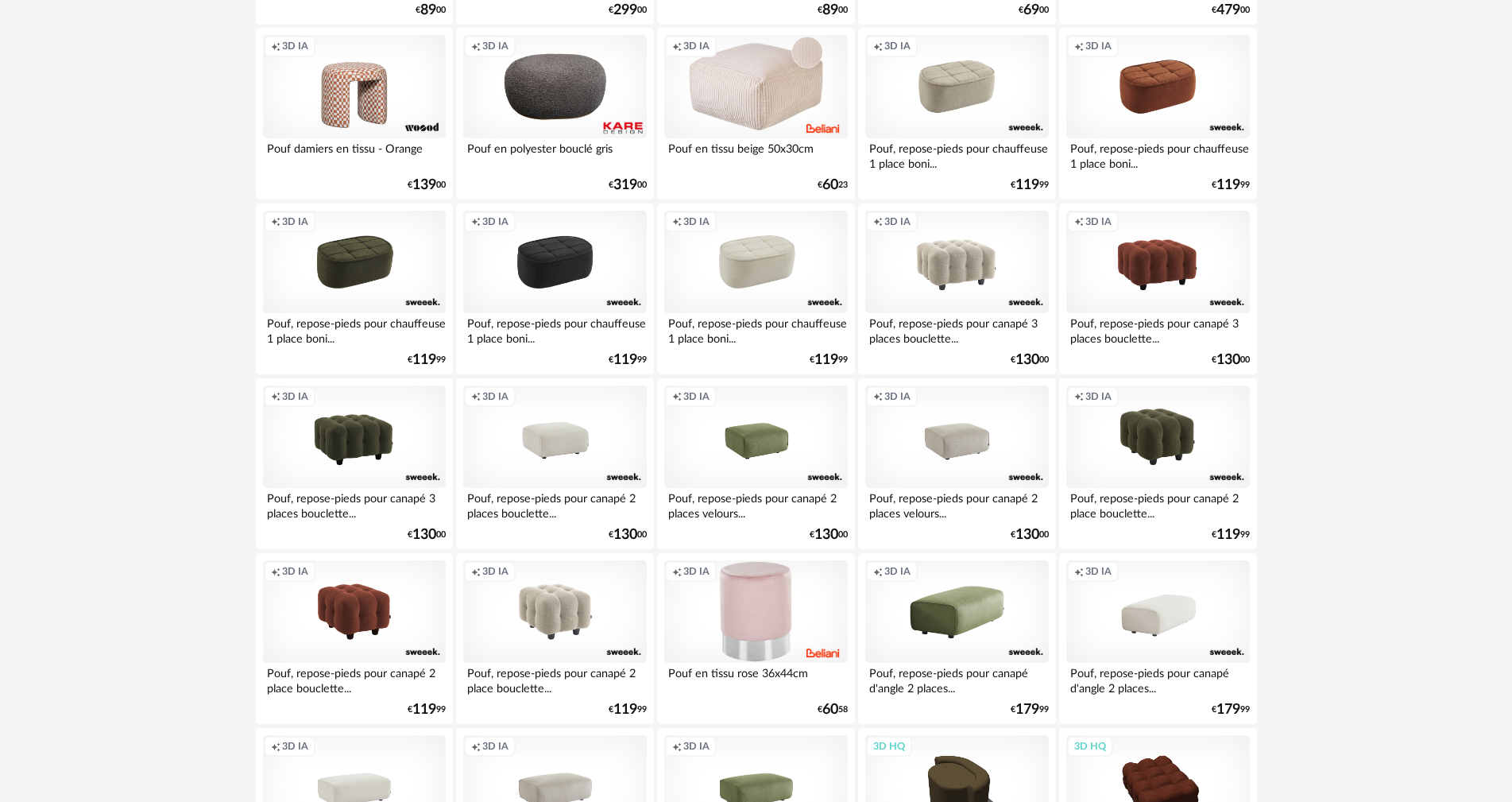
scroll to position [556, 0]
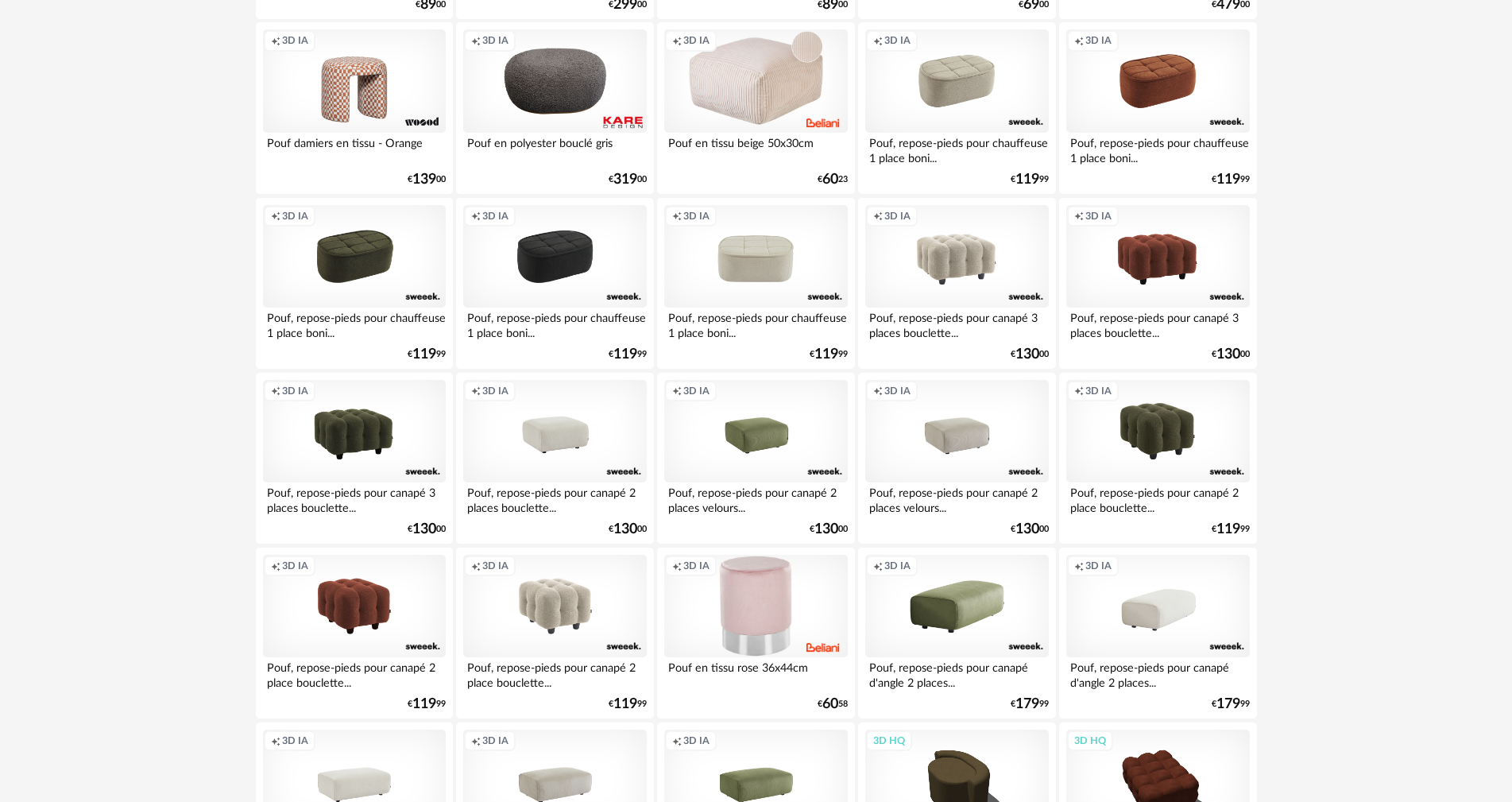
click at [753, 267] on div "Creation icon 3D IA" at bounding box center [756, 257] width 183 height 104
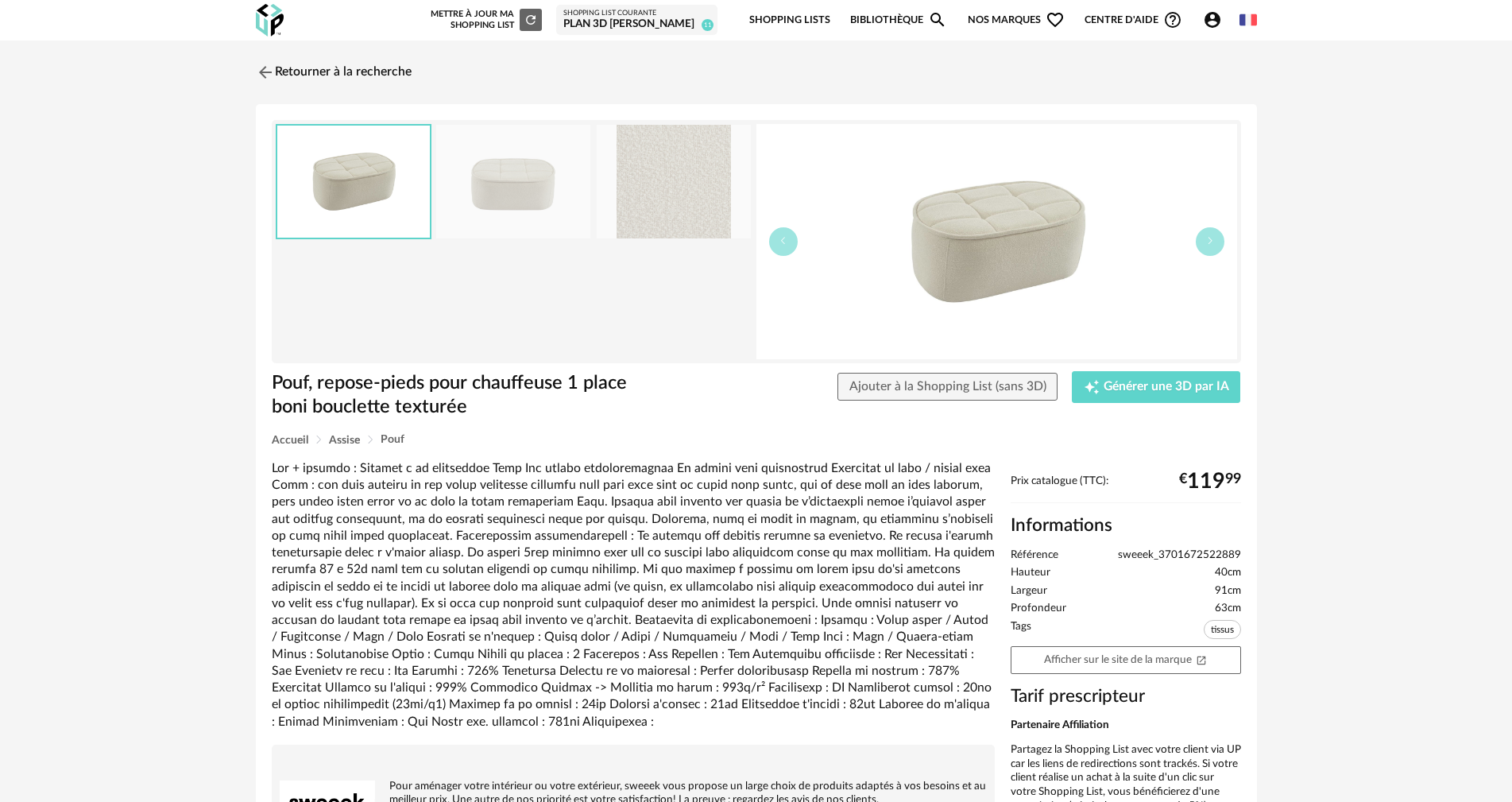
click at [524, 185] on img at bounding box center [513, 181] width 154 height 114
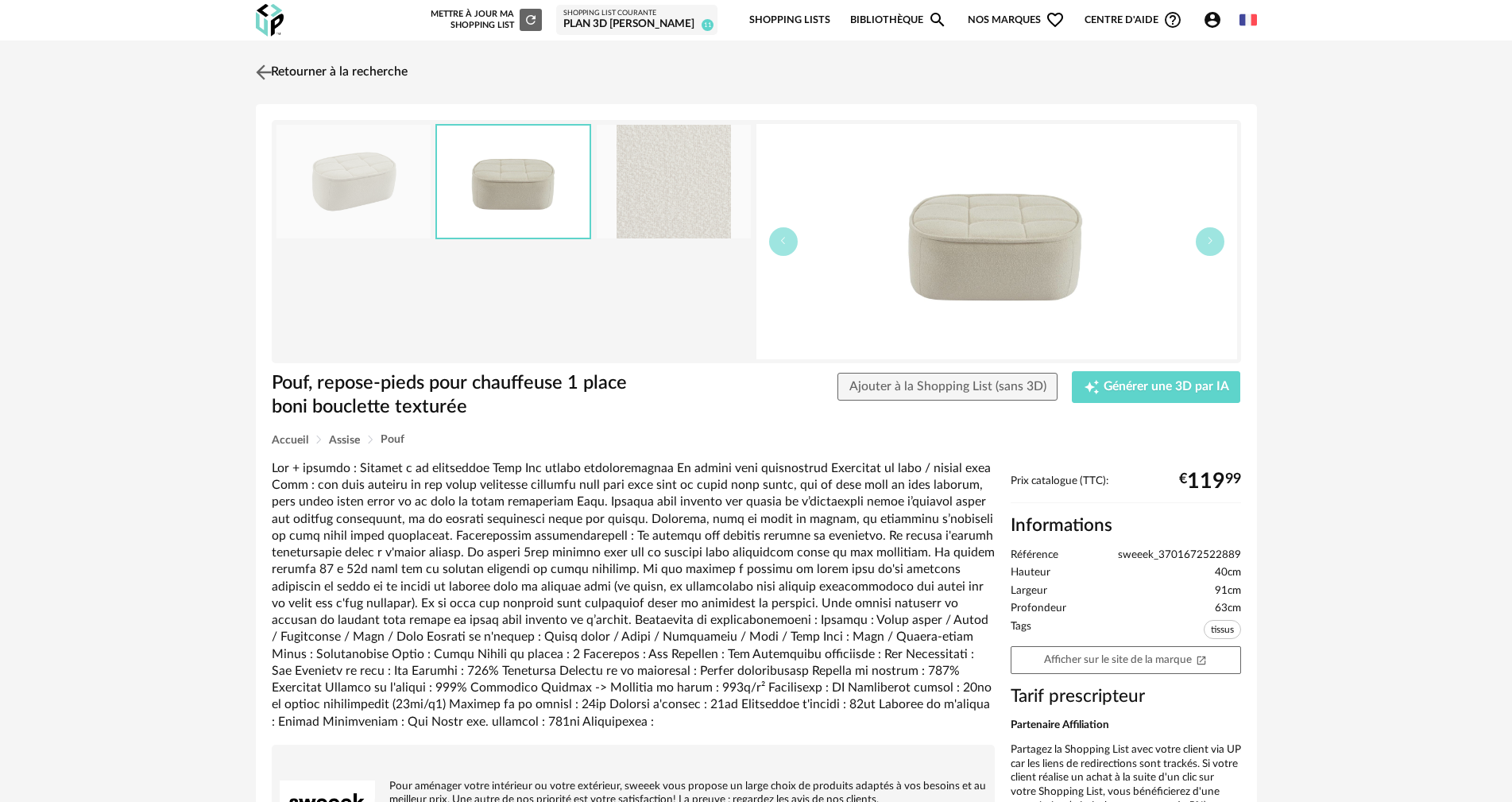
click at [294, 71] on link "Retourner à la recherche" at bounding box center [329, 72] width 156 height 35
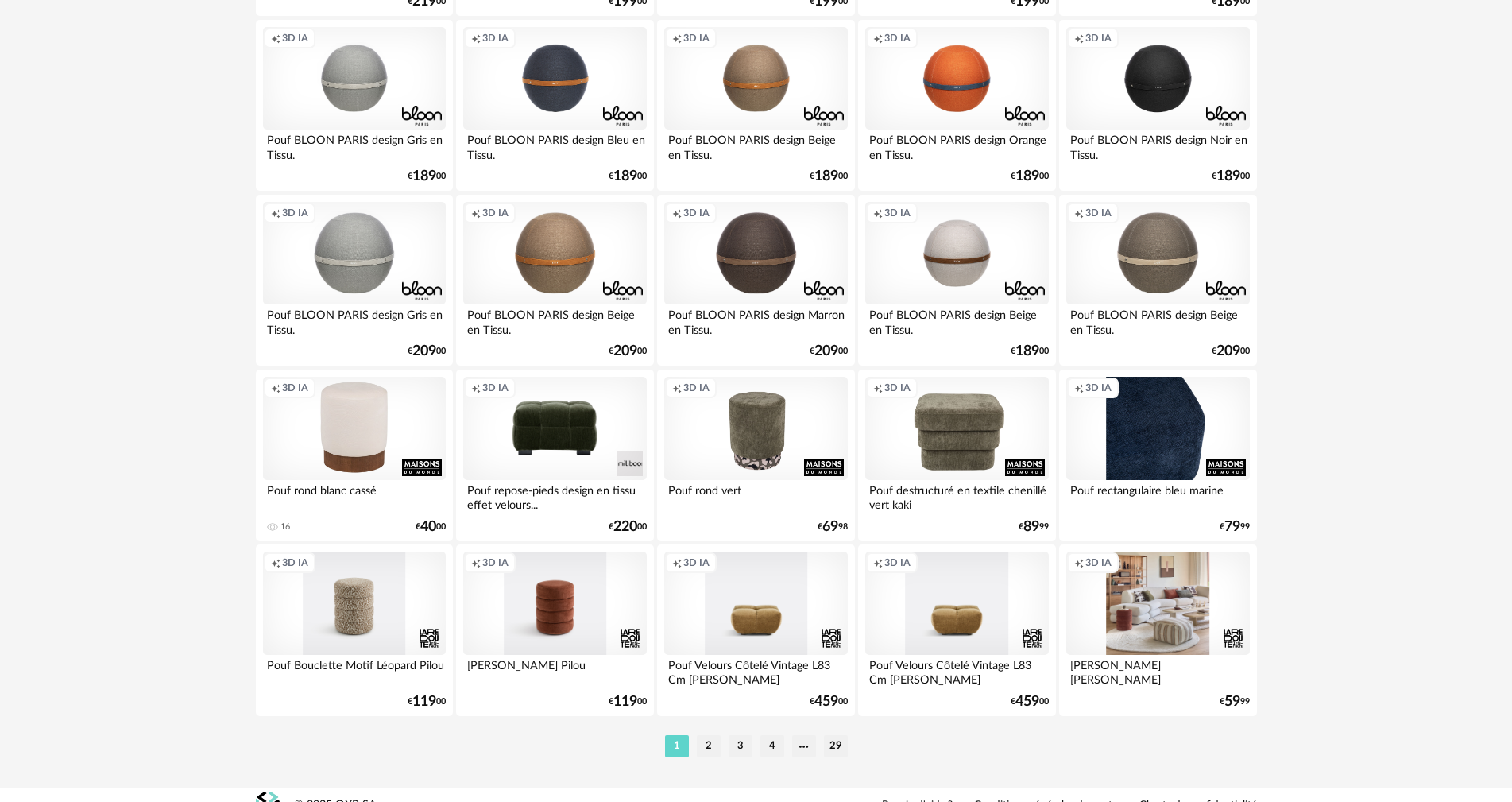
scroll to position [3030, 0]
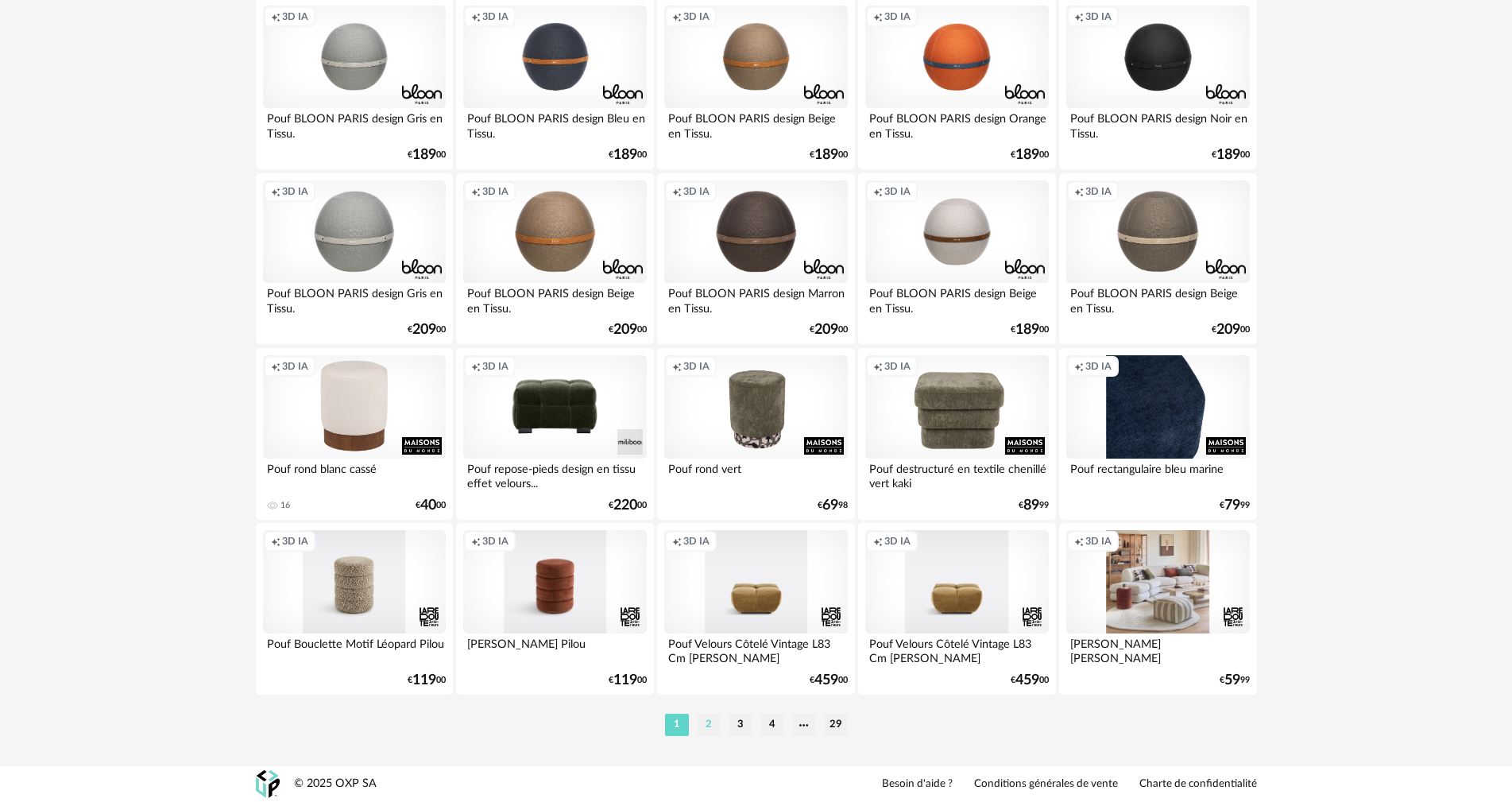
click at [710, 726] on li "2" at bounding box center [709, 725] width 23 height 23
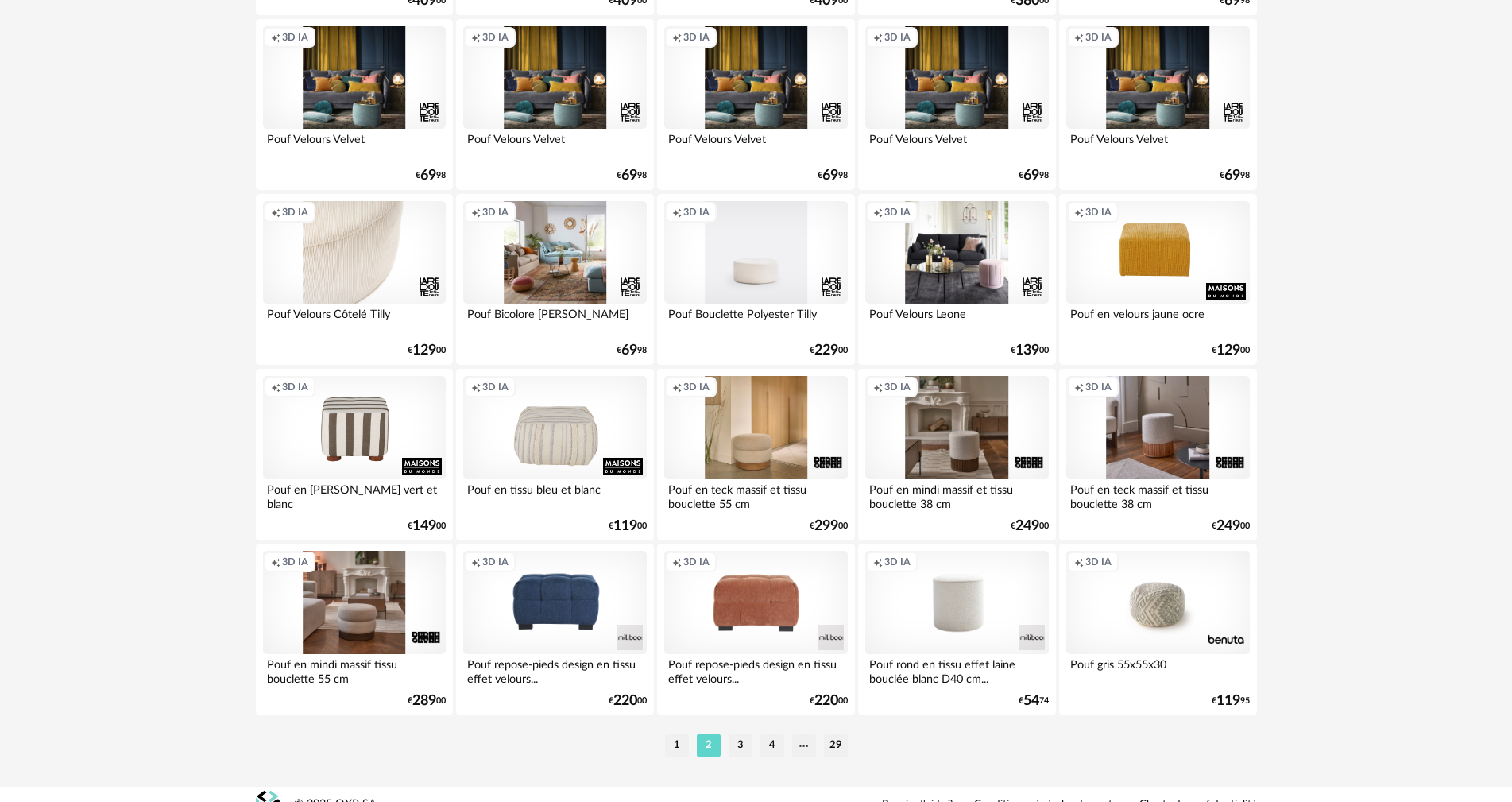
scroll to position [3030, 0]
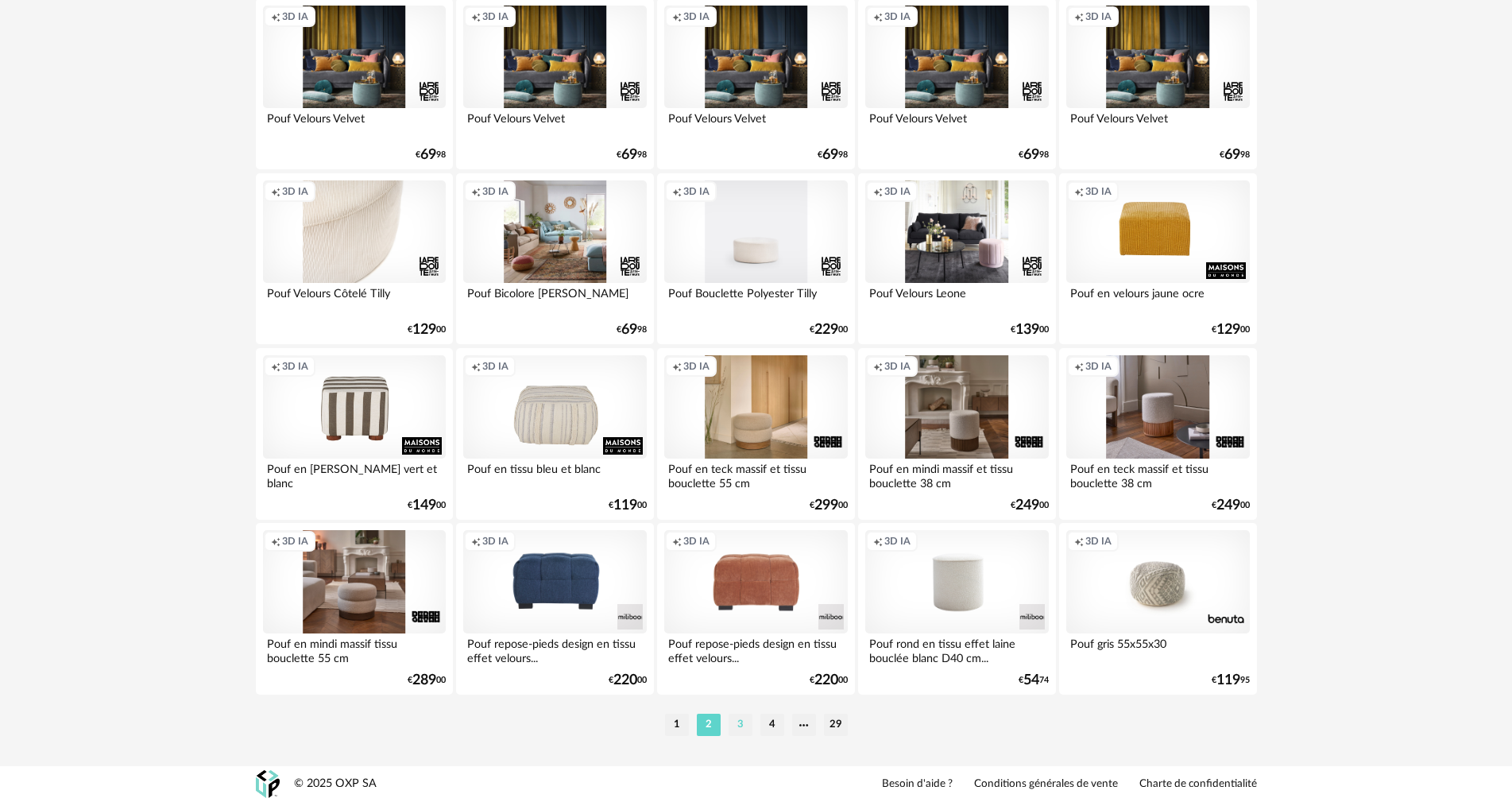
click at [739, 725] on li "3" at bounding box center [740, 725] width 23 height 23
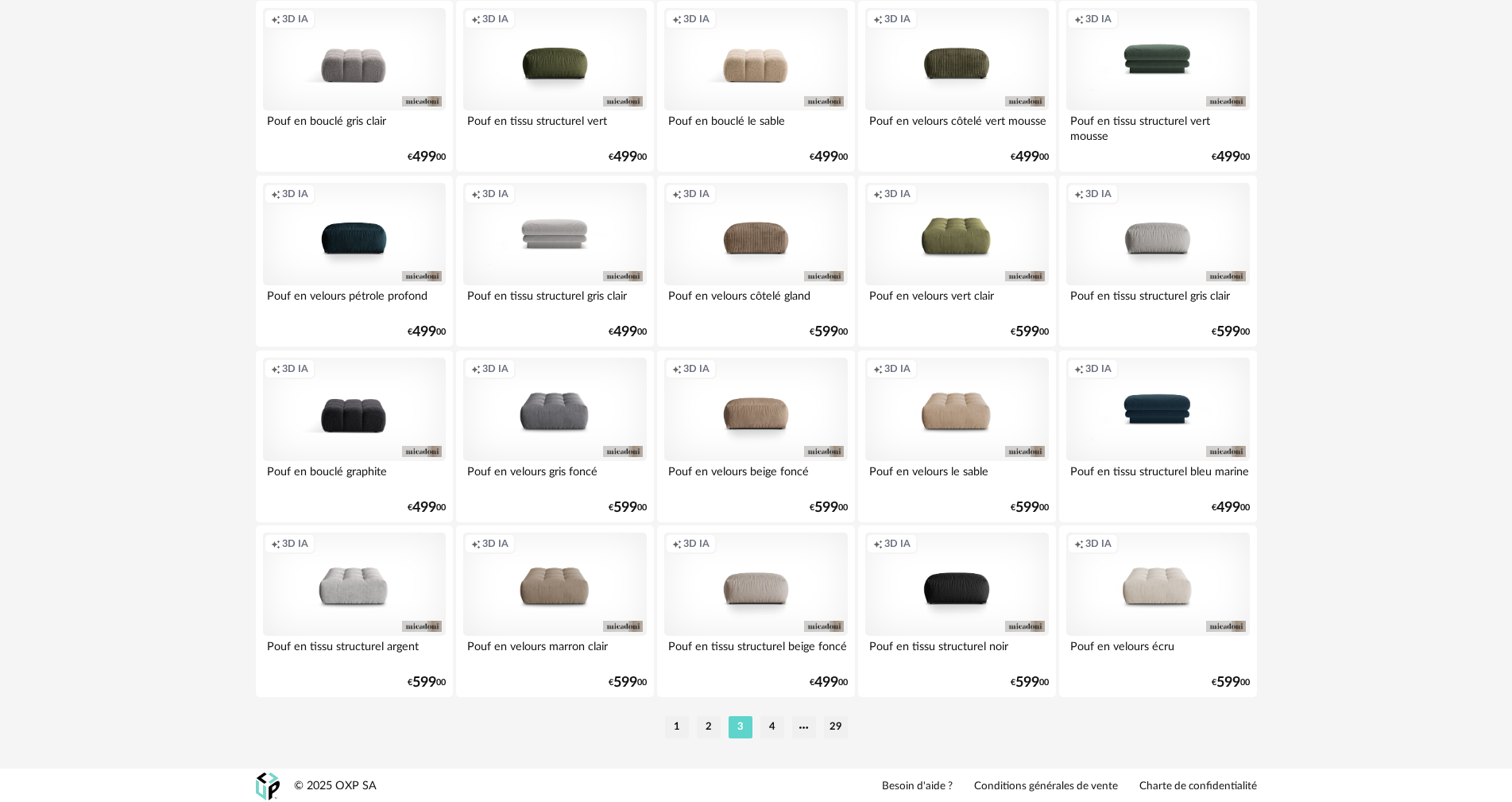
scroll to position [3030, 0]
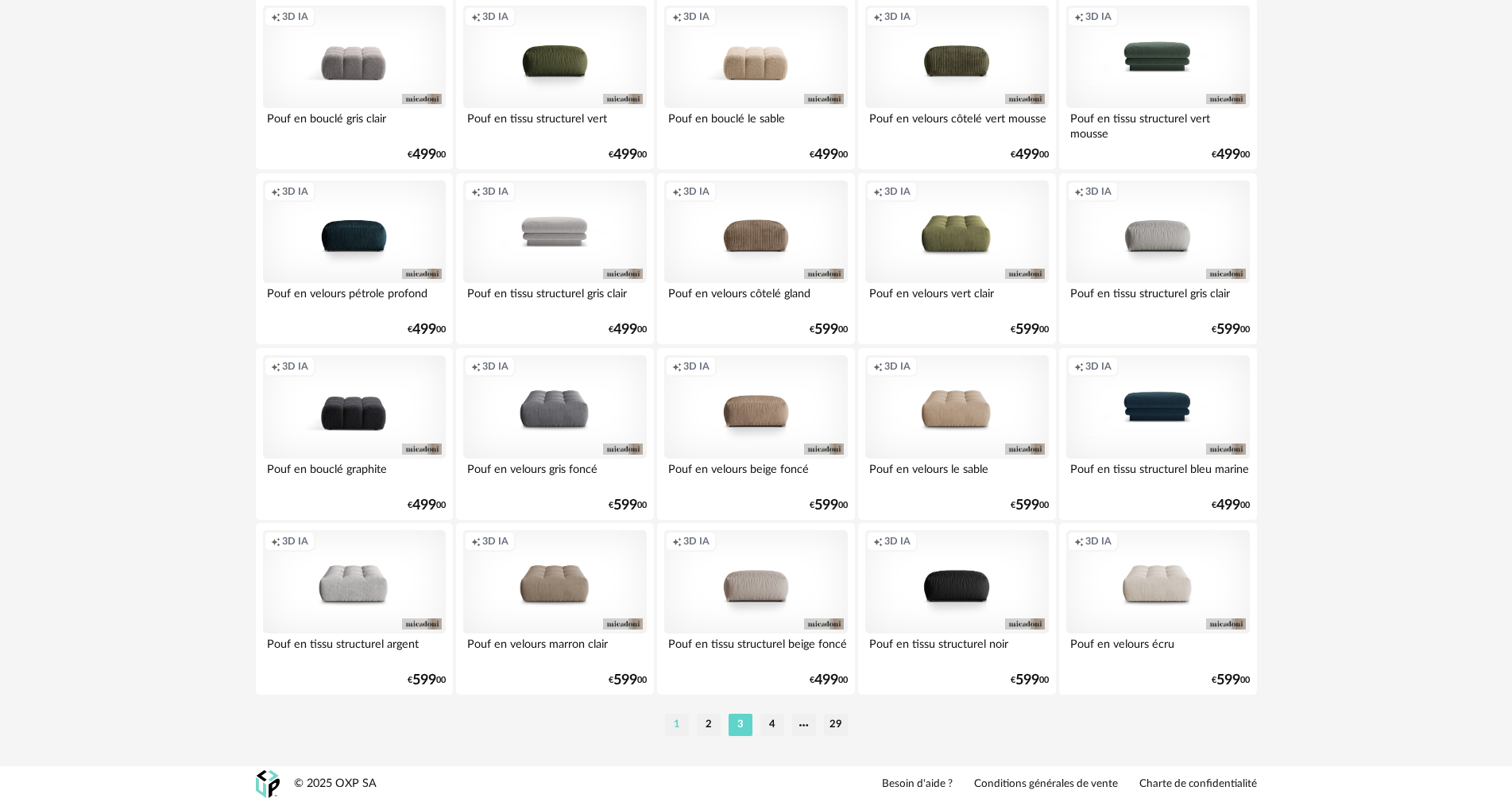
click at [675, 725] on li "1" at bounding box center [676, 725] width 23 height 23
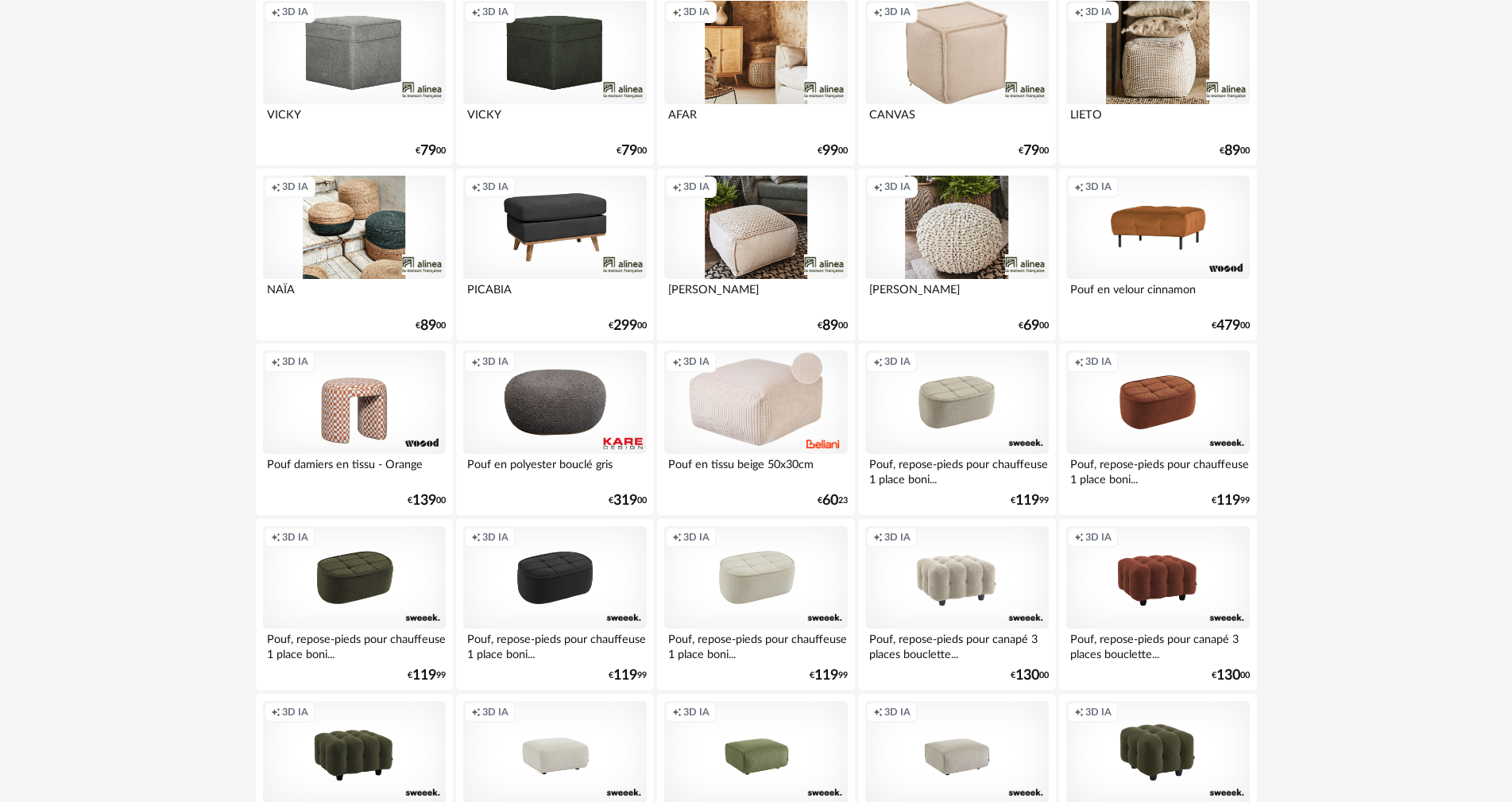
scroll to position [239, 0]
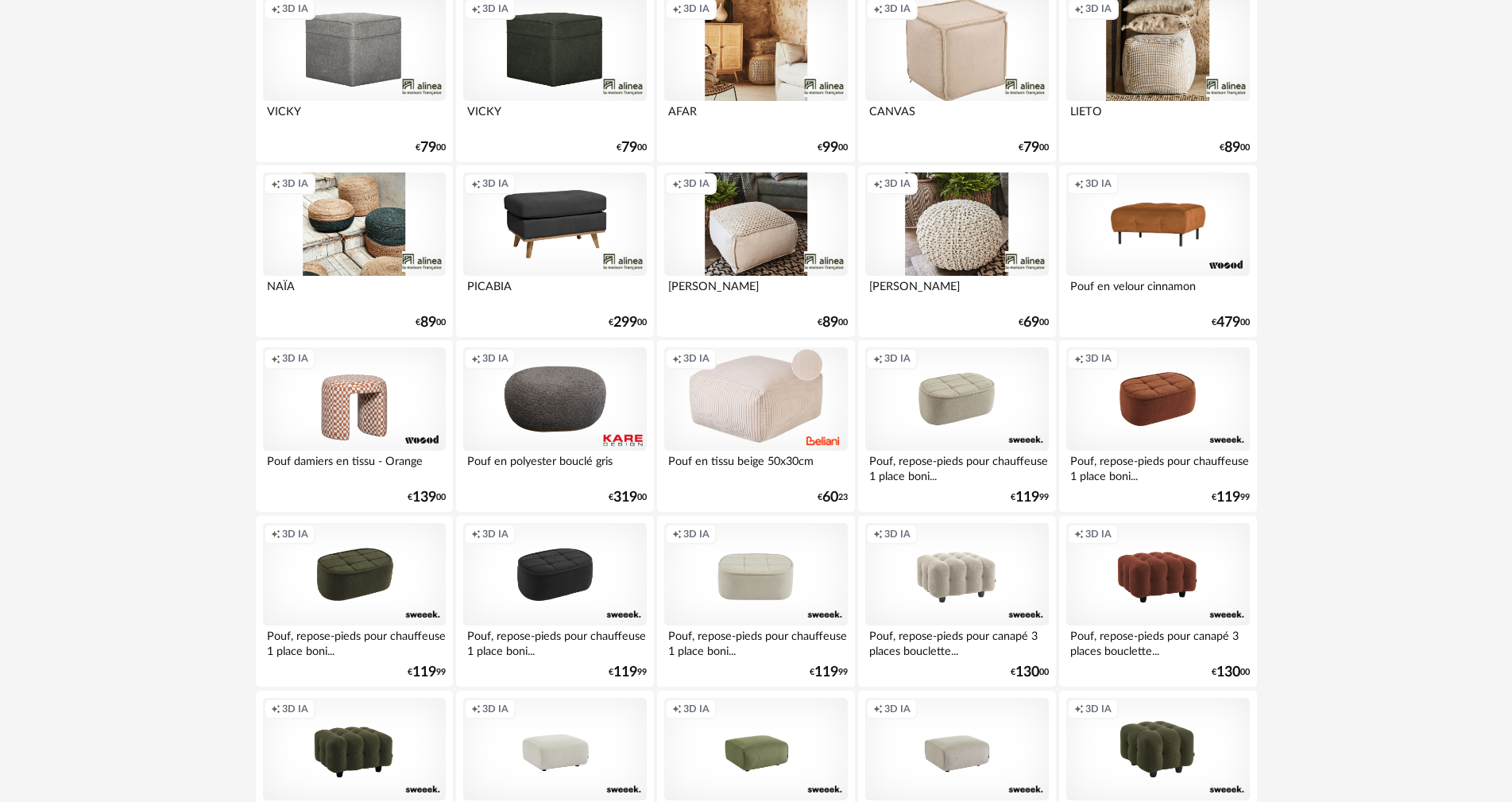
click at [731, 568] on div "Creation icon 3D IA" at bounding box center [756, 575] width 183 height 104
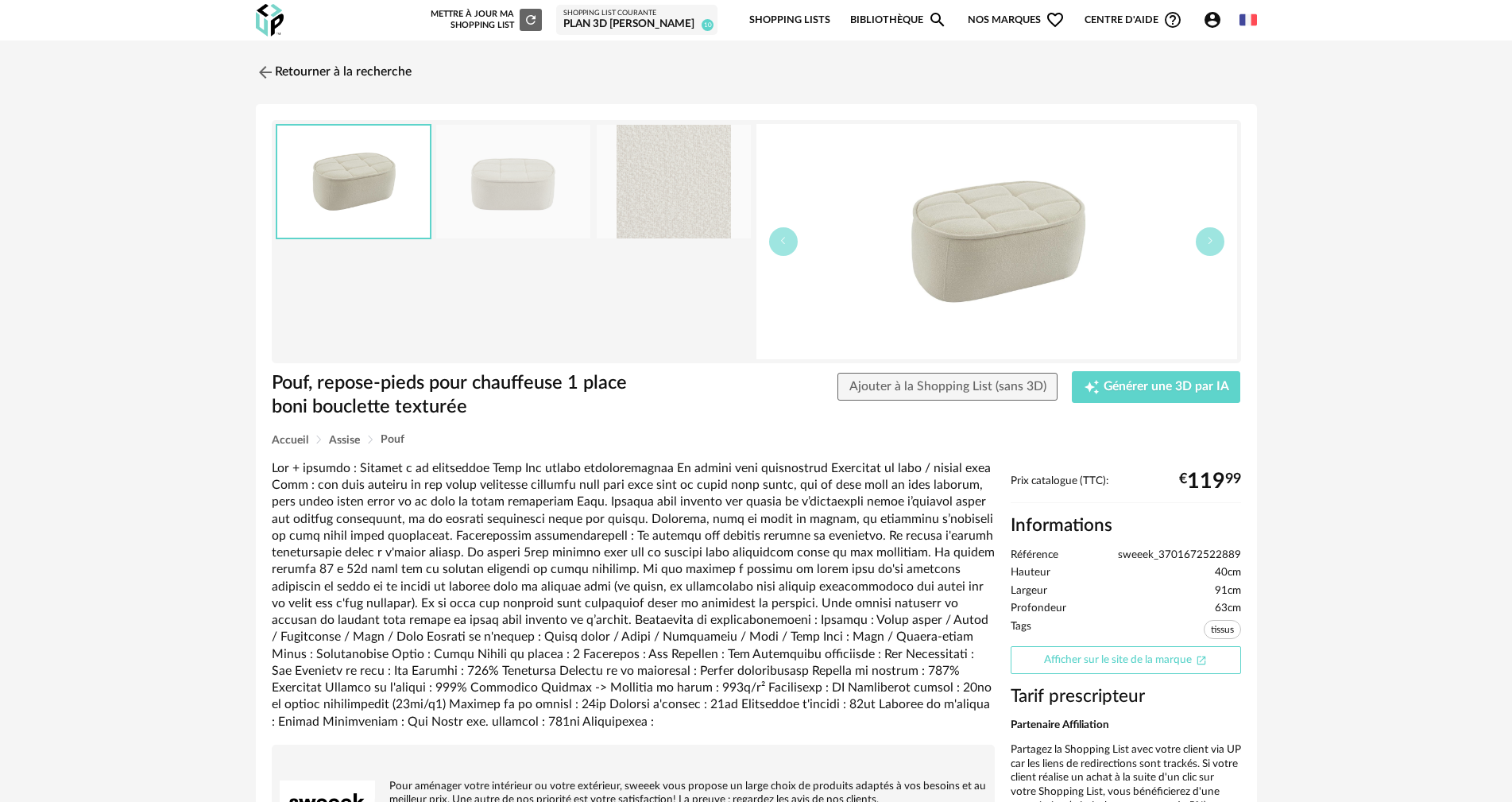
click at [1123, 656] on link "Afficher sur le site de la marque Open In New icon" at bounding box center [1124, 660] width 230 height 27
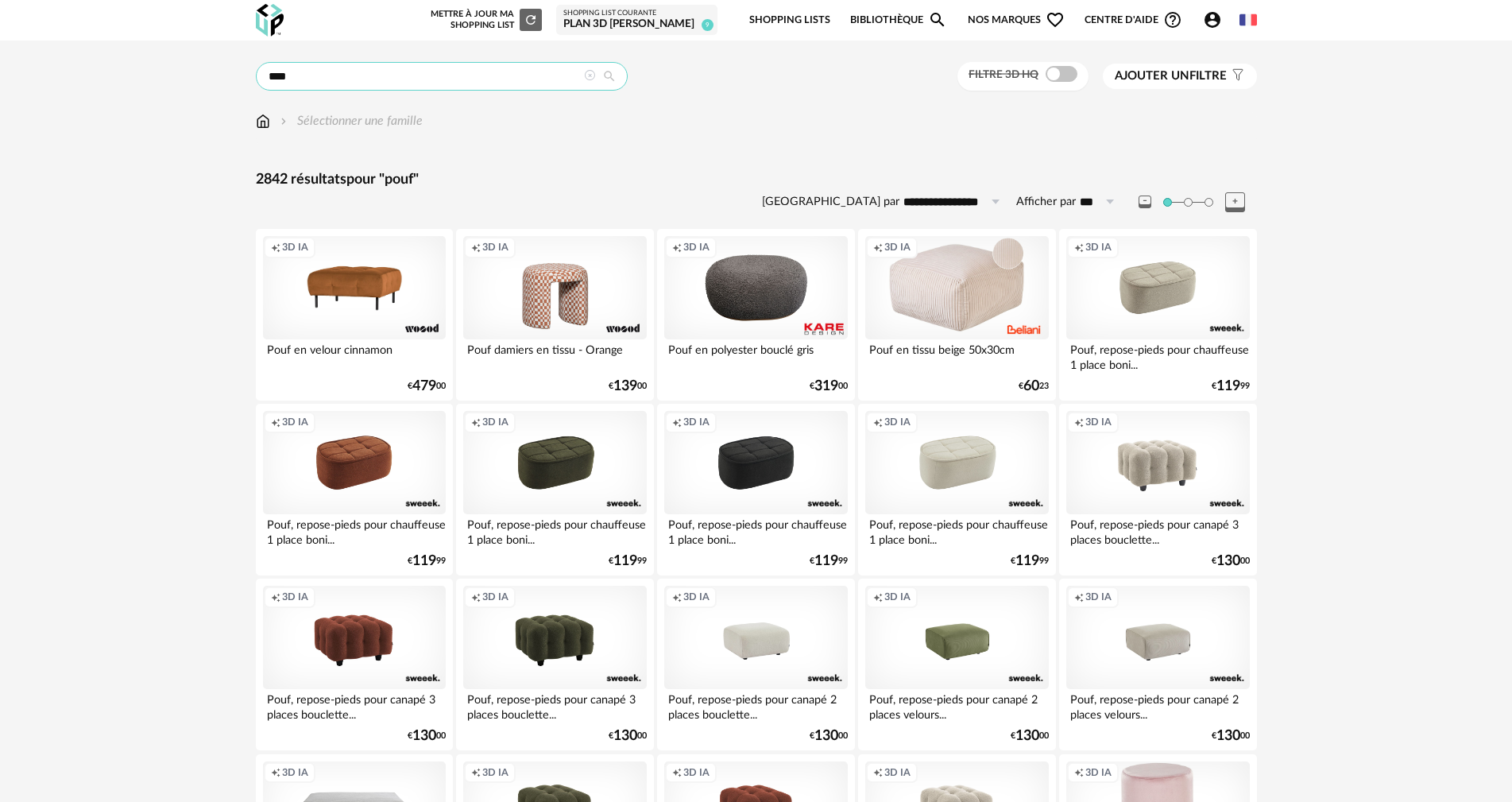
click at [403, 71] on input "****" at bounding box center [441, 75] width 372 height 28
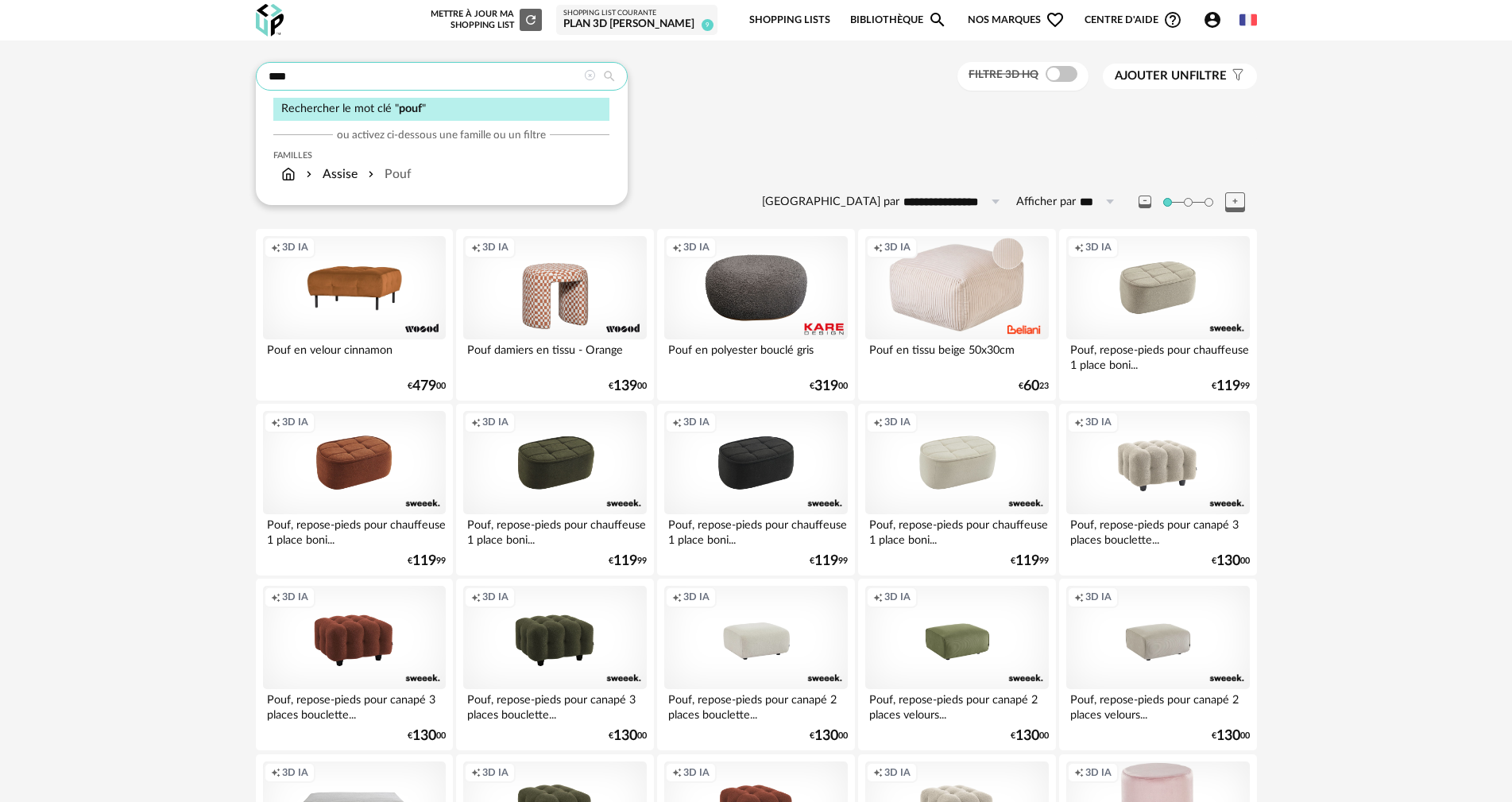
type input "****"
type input "**********"
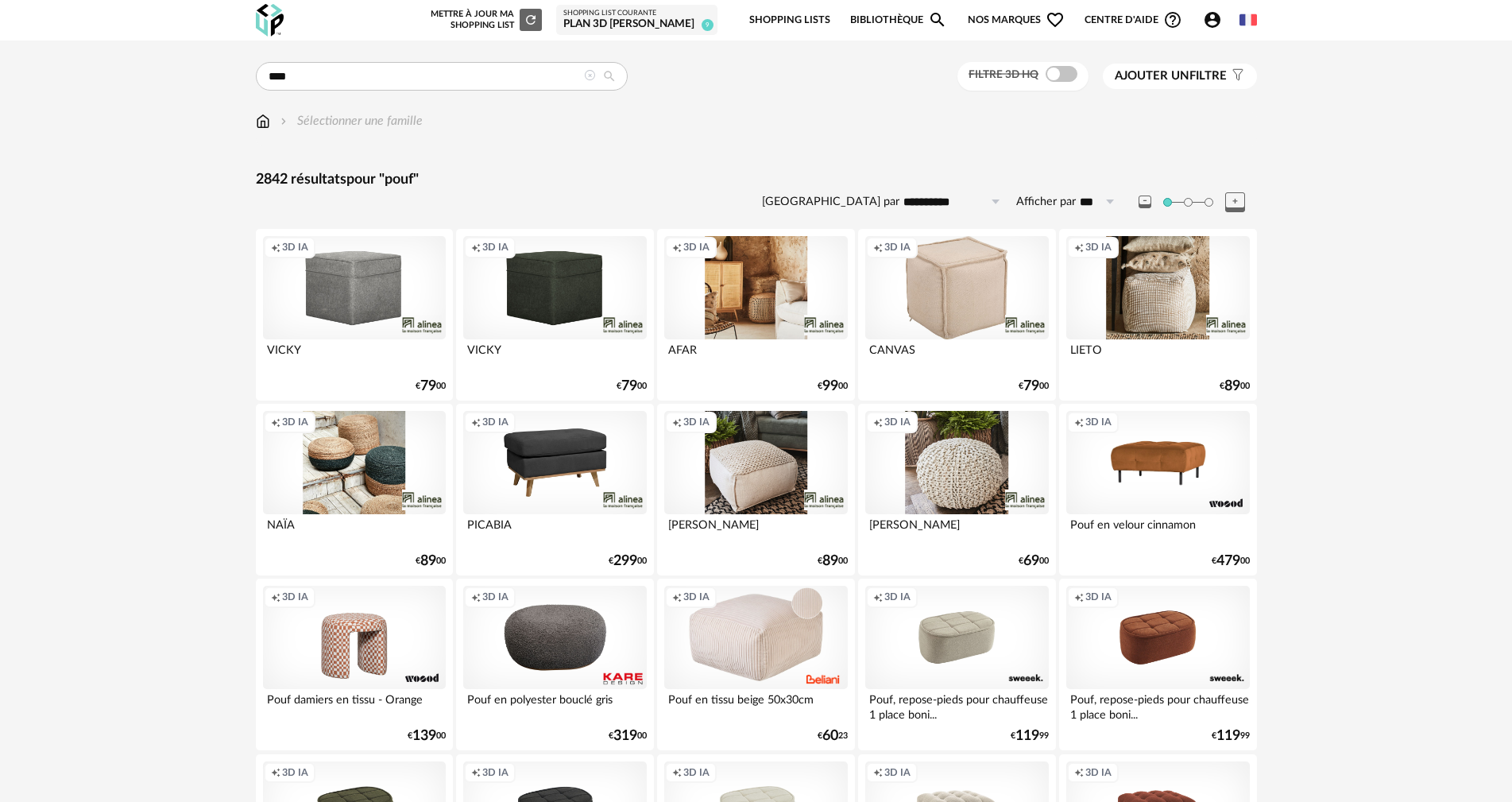
click at [1065, 64] on div "Filtre 3D HQ" at bounding box center [1023, 76] width 131 height 29
click at [1061, 71] on span at bounding box center [1061, 73] width 31 height 16
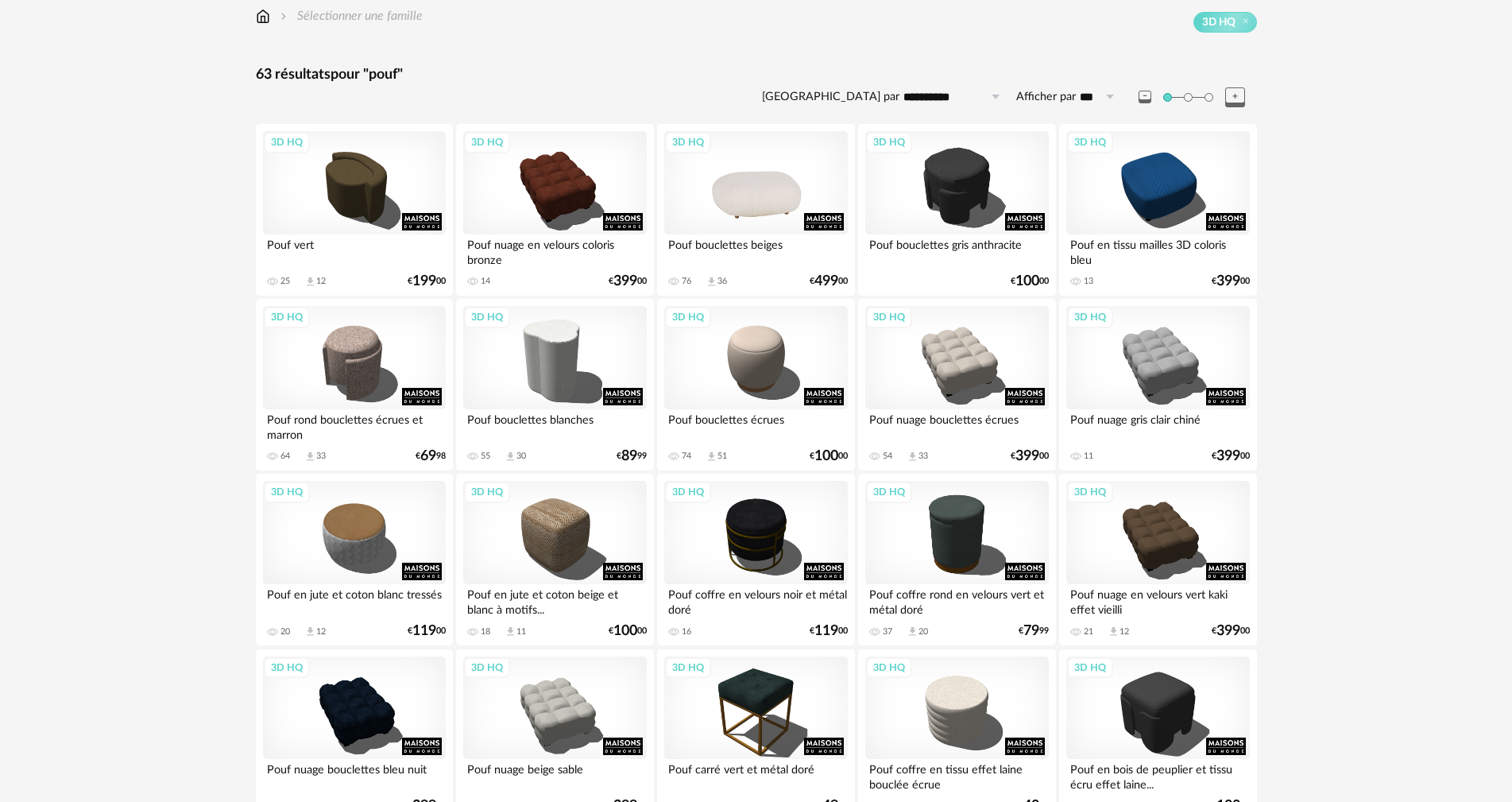
scroll to position [159, 0]
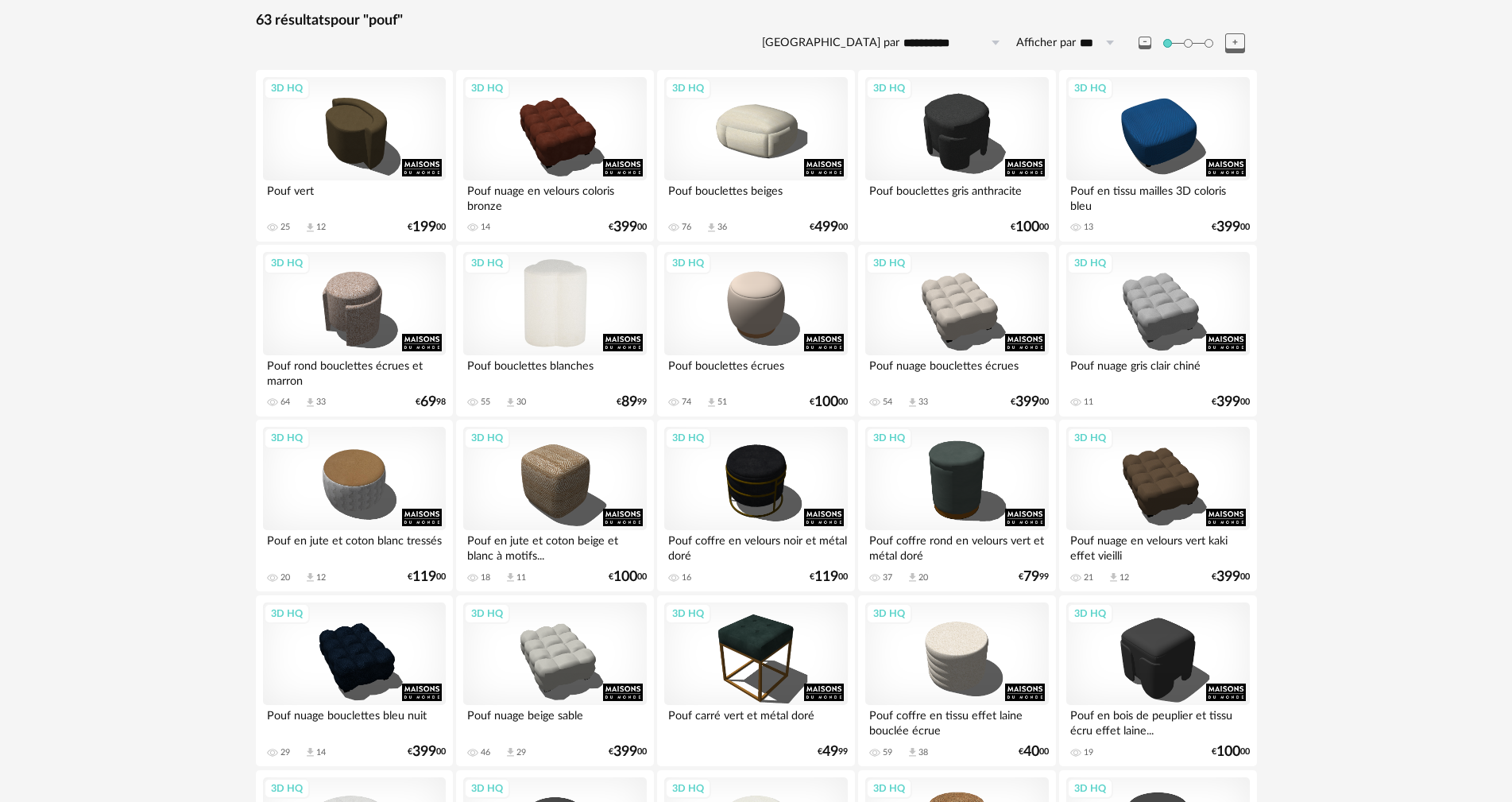
click at [543, 307] on div "3D HQ" at bounding box center [554, 304] width 183 height 104
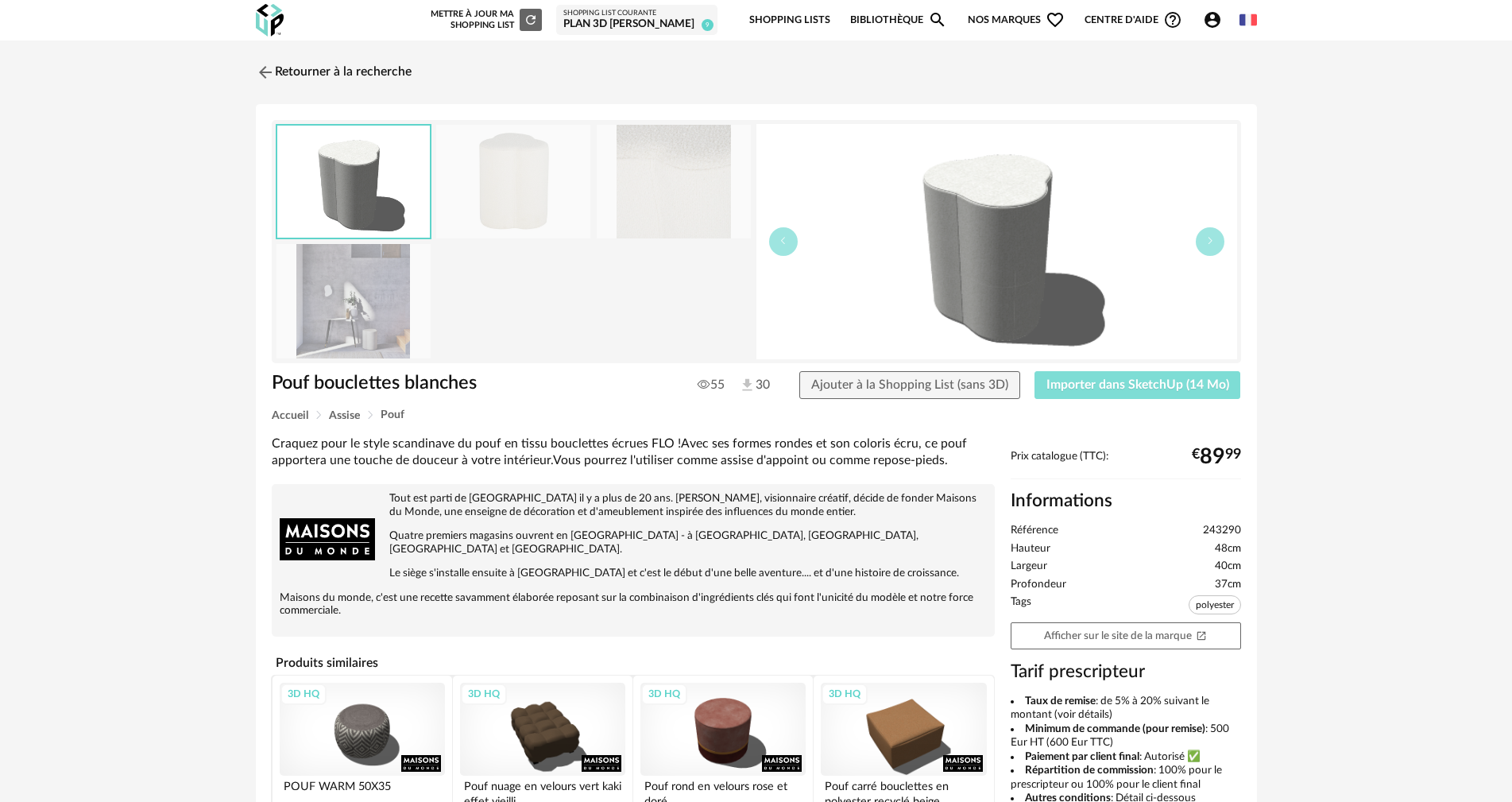
drag, startPoint x: 1102, startPoint y: 388, endPoint x: 1118, endPoint y: 257, distance: 132.0
click at [1101, 387] on span "Importer dans SketchUp (14 Mo)" at bounding box center [1137, 384] width 183 height 13
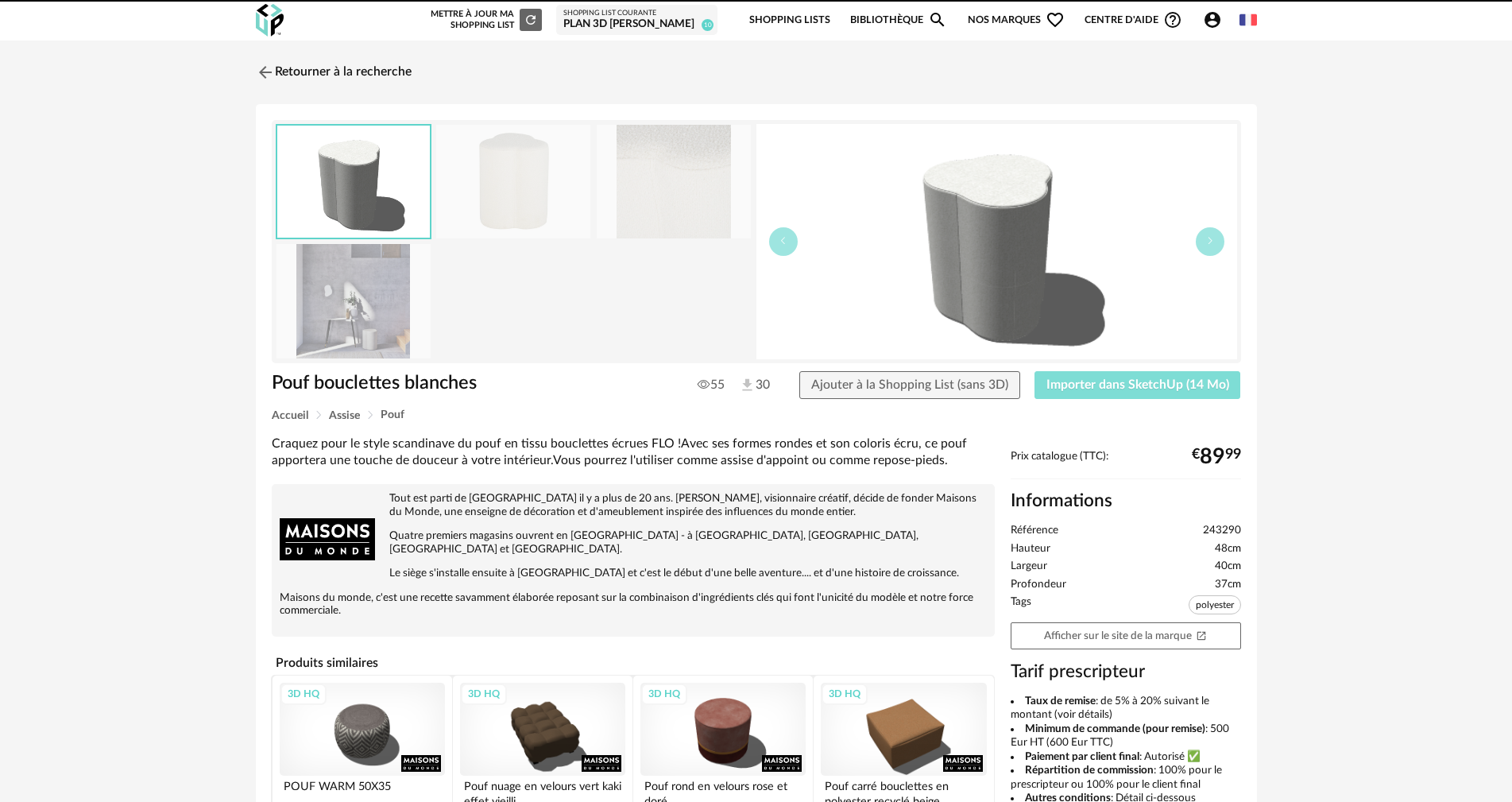
scroll to position [321, 0]
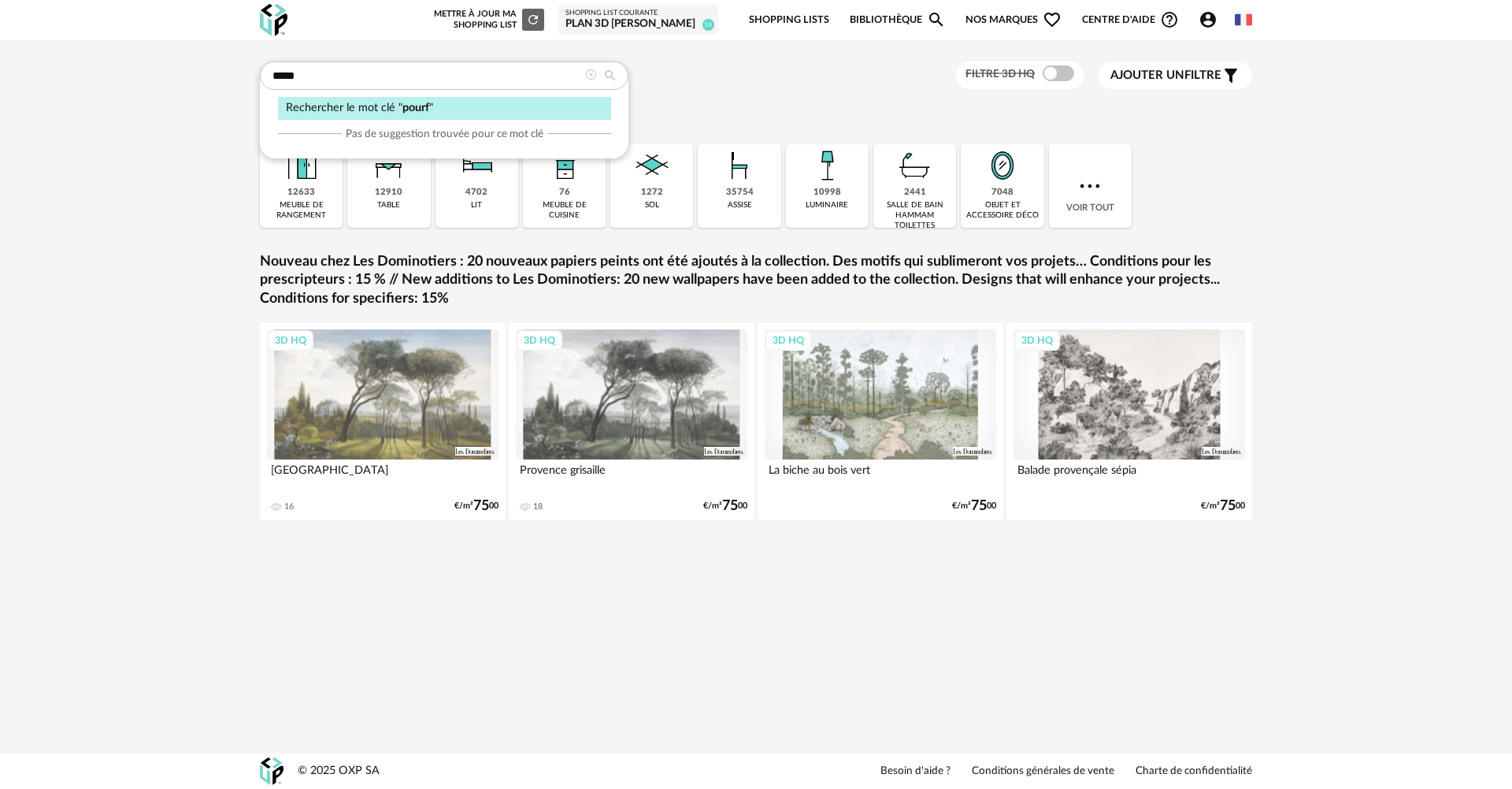
type input "*****"
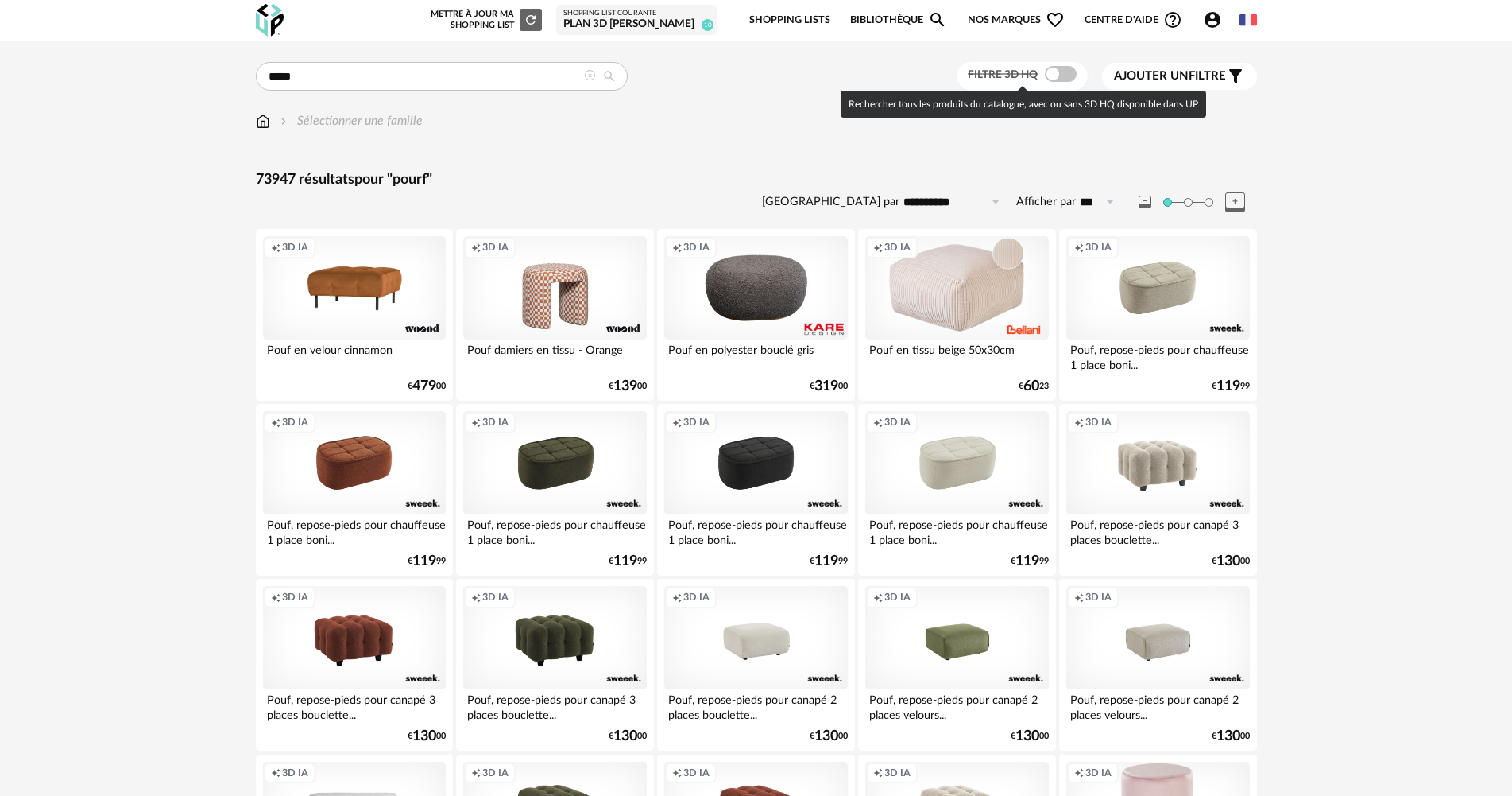
click at [1050, 70] on span at bounding box center [1060, 73] width 31 height 16
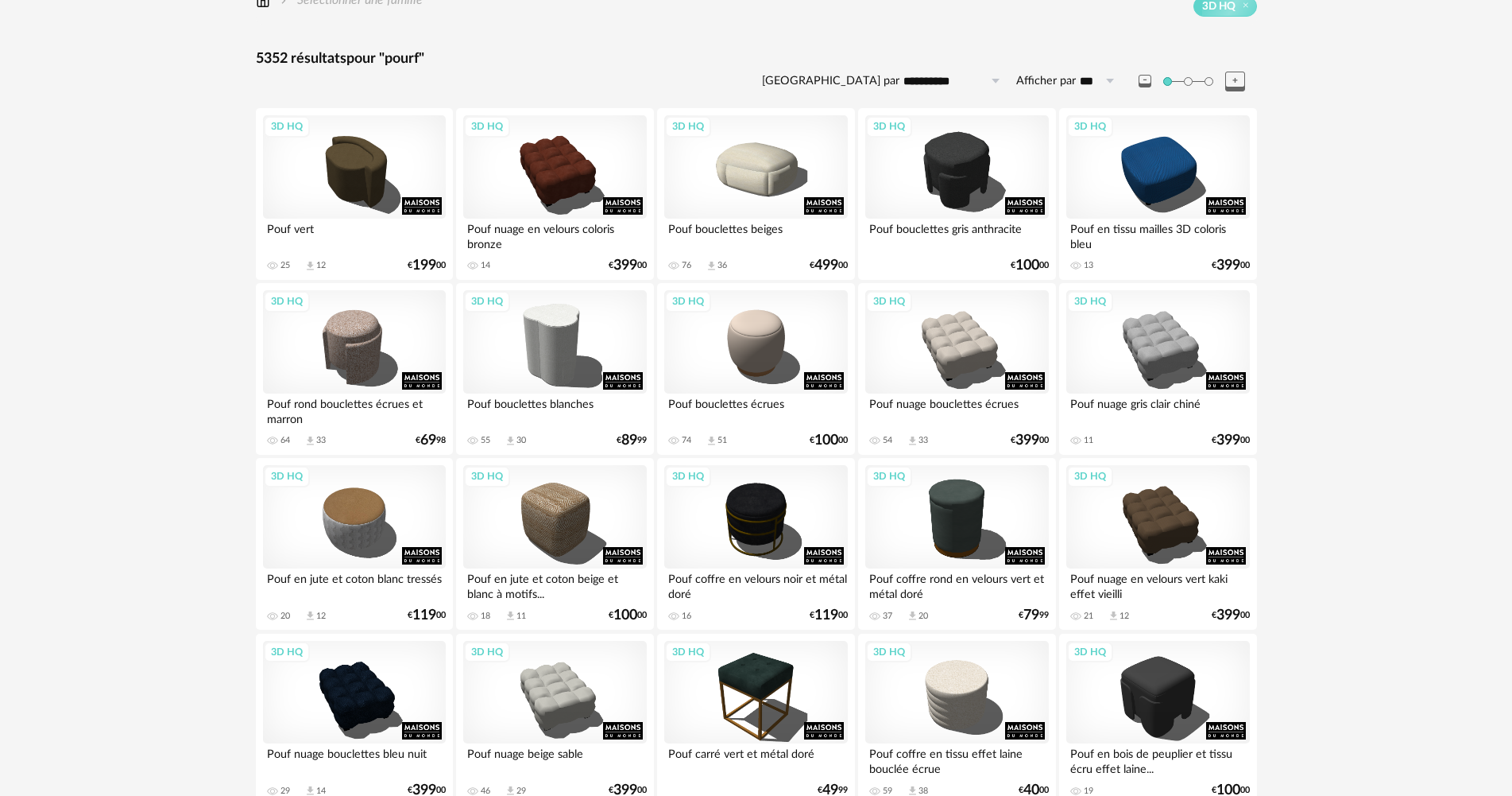
scroll to position [159, 0]
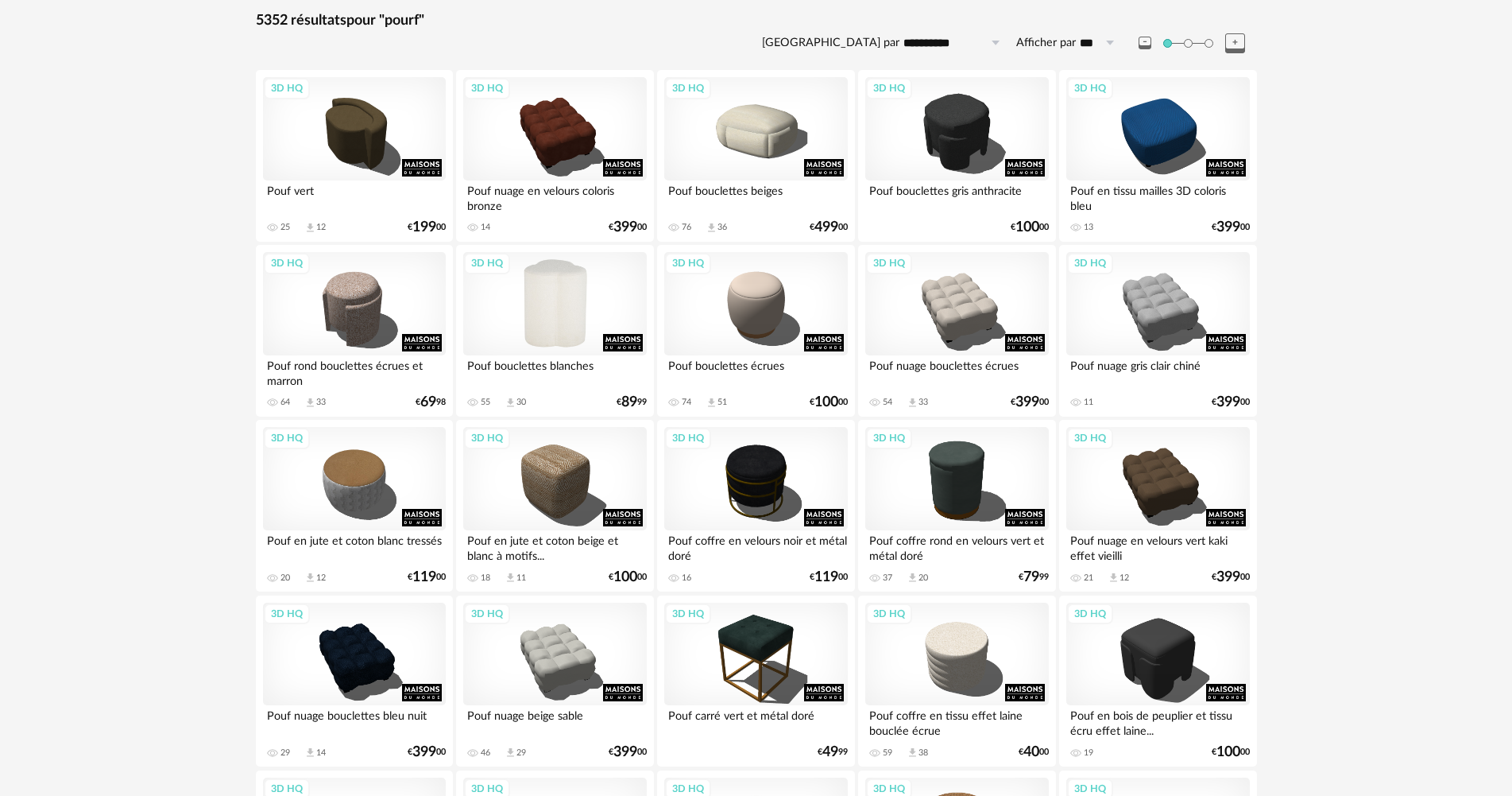
click at [547, 298] on div "3D HQ" at bounding box center [554, 304] width 183 height 104
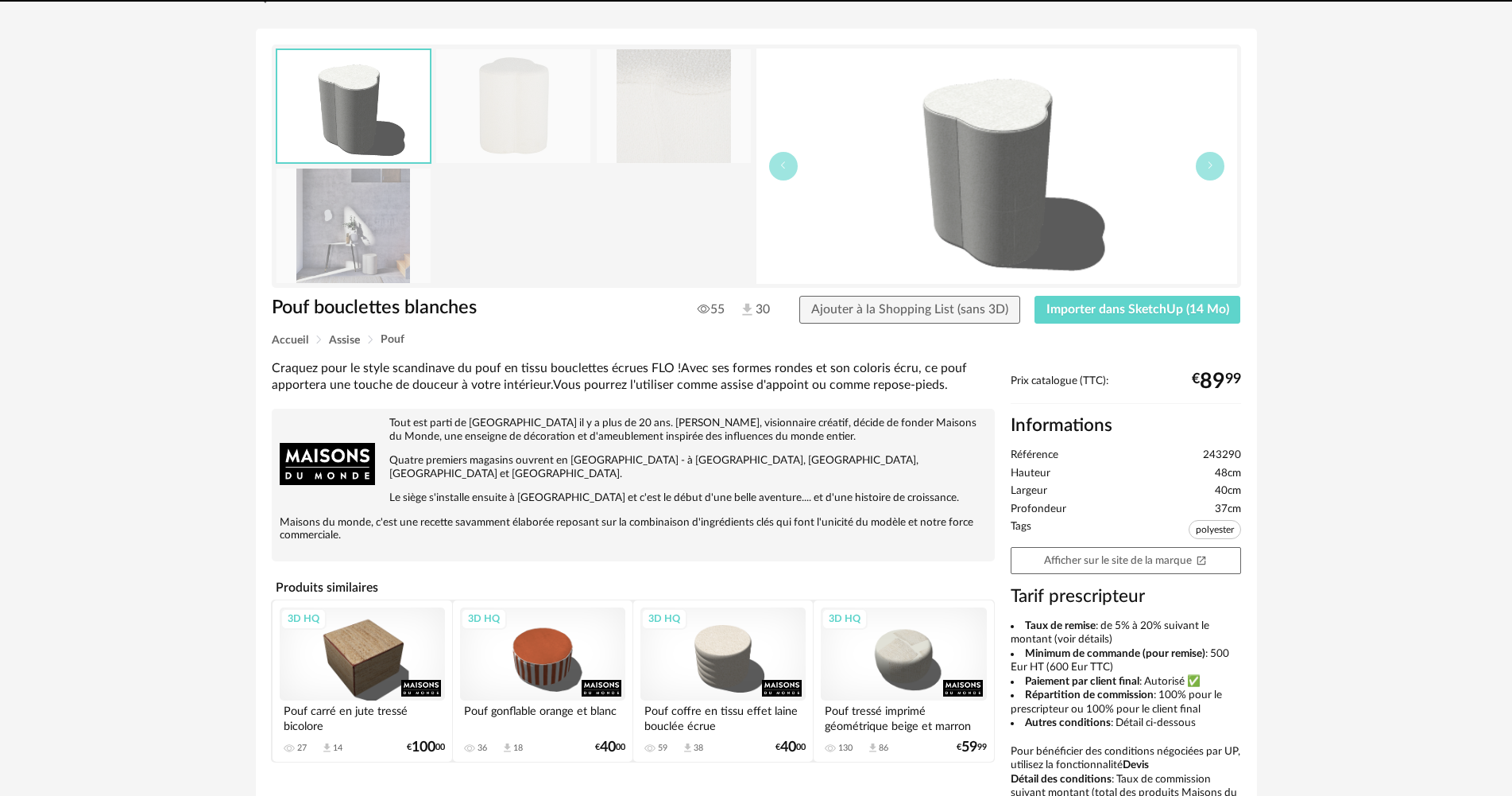
scroll to position [79, 0]
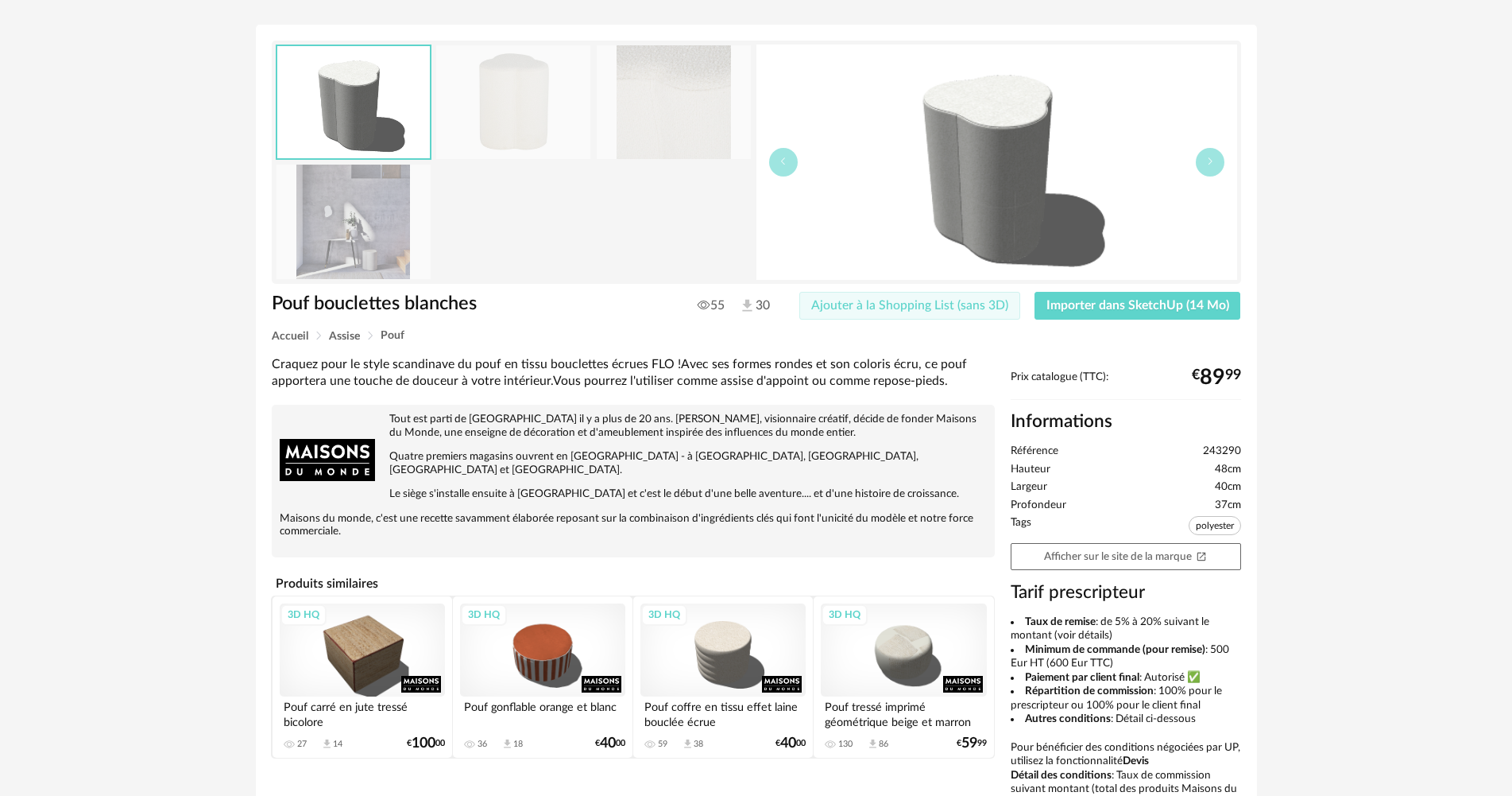
drag, startPoint x: 880, startPoint y: 300, endPoint x: 905, endPoint y: 286, distance: 28.7
click at [880, 301] on span "Ajouter à la Shopping List (sans 3D)" at bounding box center [909, 304] width 197 height 13
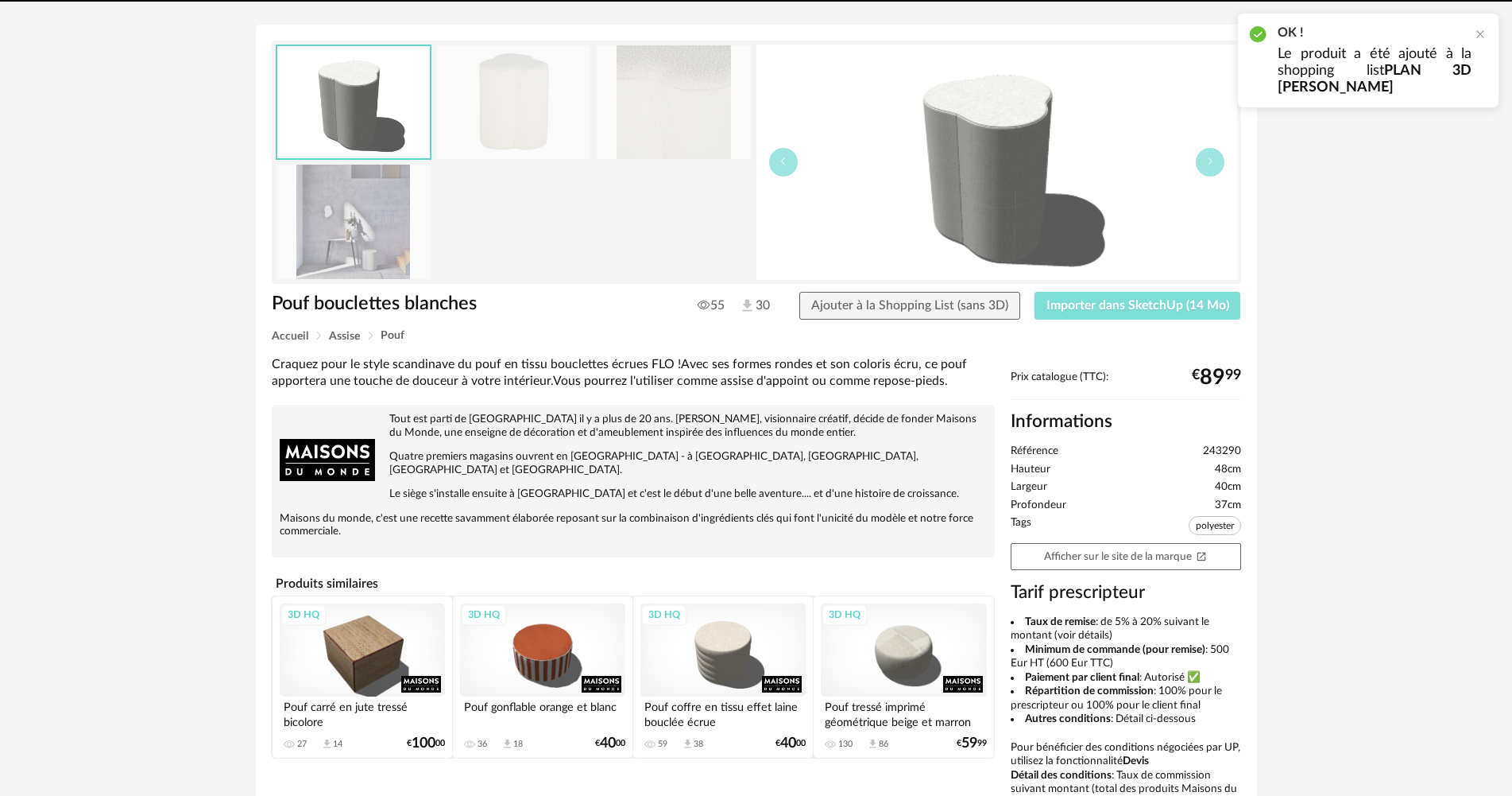
click at [1085, 304] on span "Importer dans SketchUp (14 Mo)" at bounding box center [1137, 304] width 183 height 13
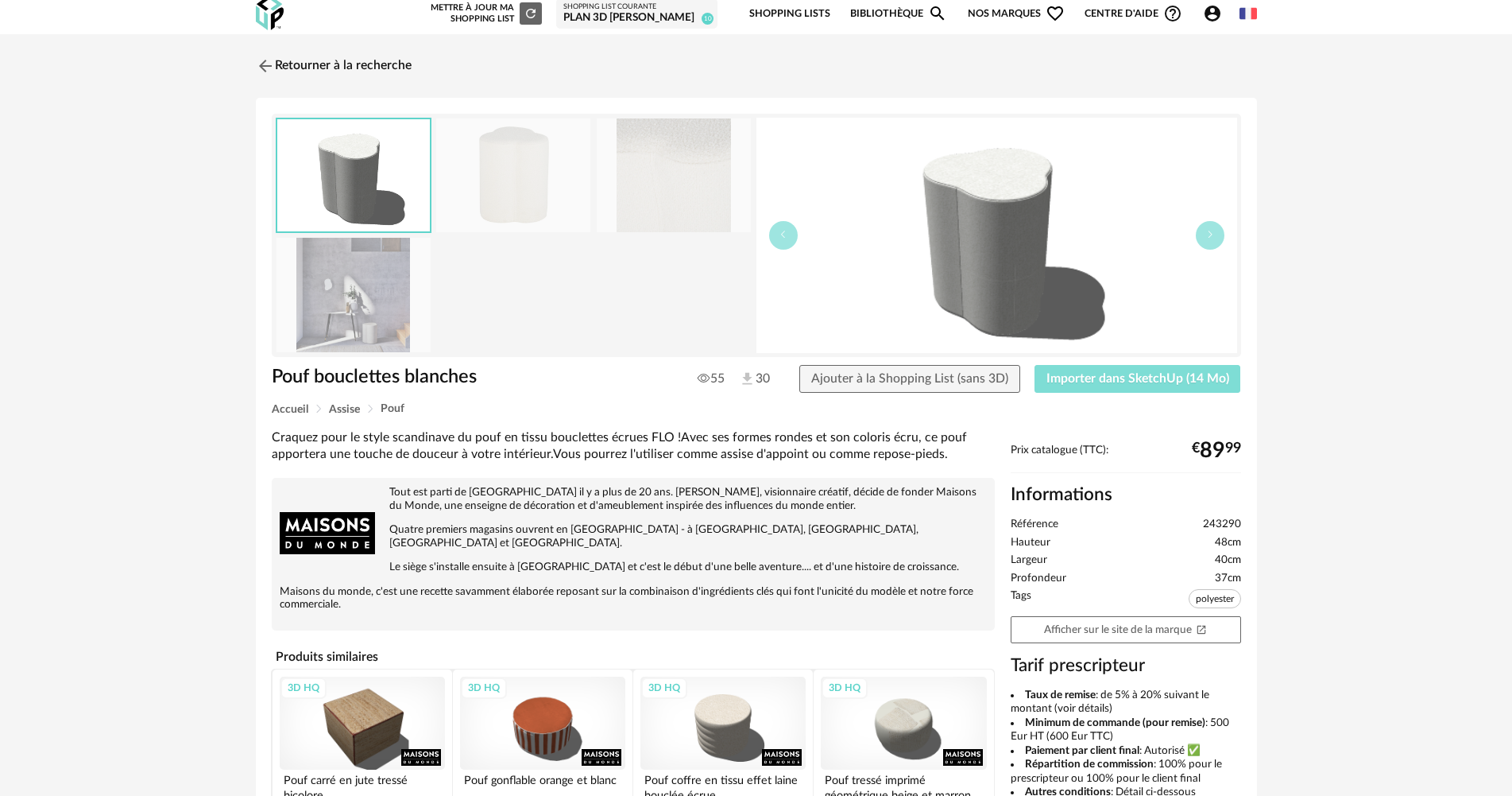
scroll to position [0, 0]
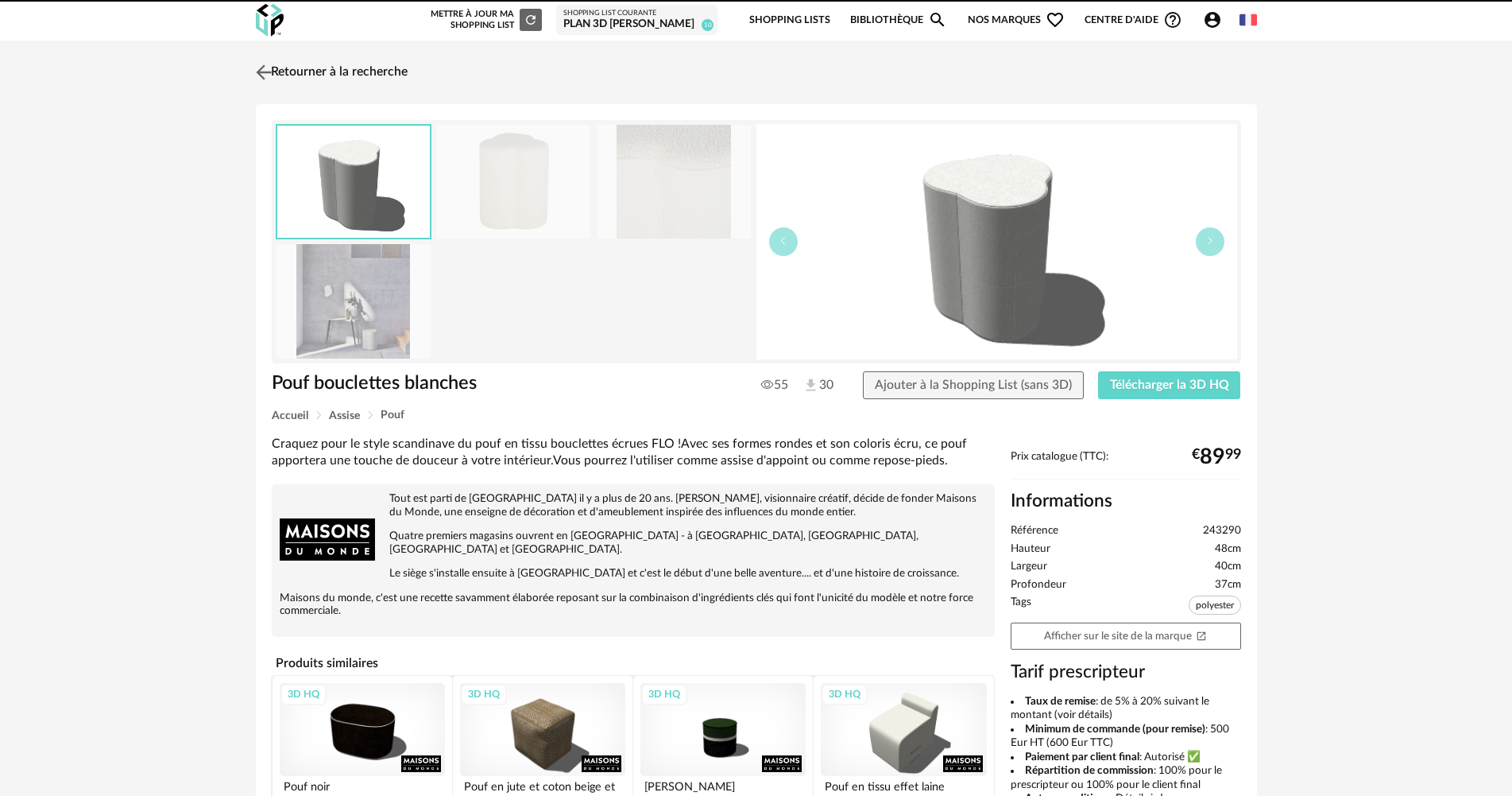
click at [344, 62] on link "Retourner à la recherche" at bounding box center [329, 72] width 156 height 35
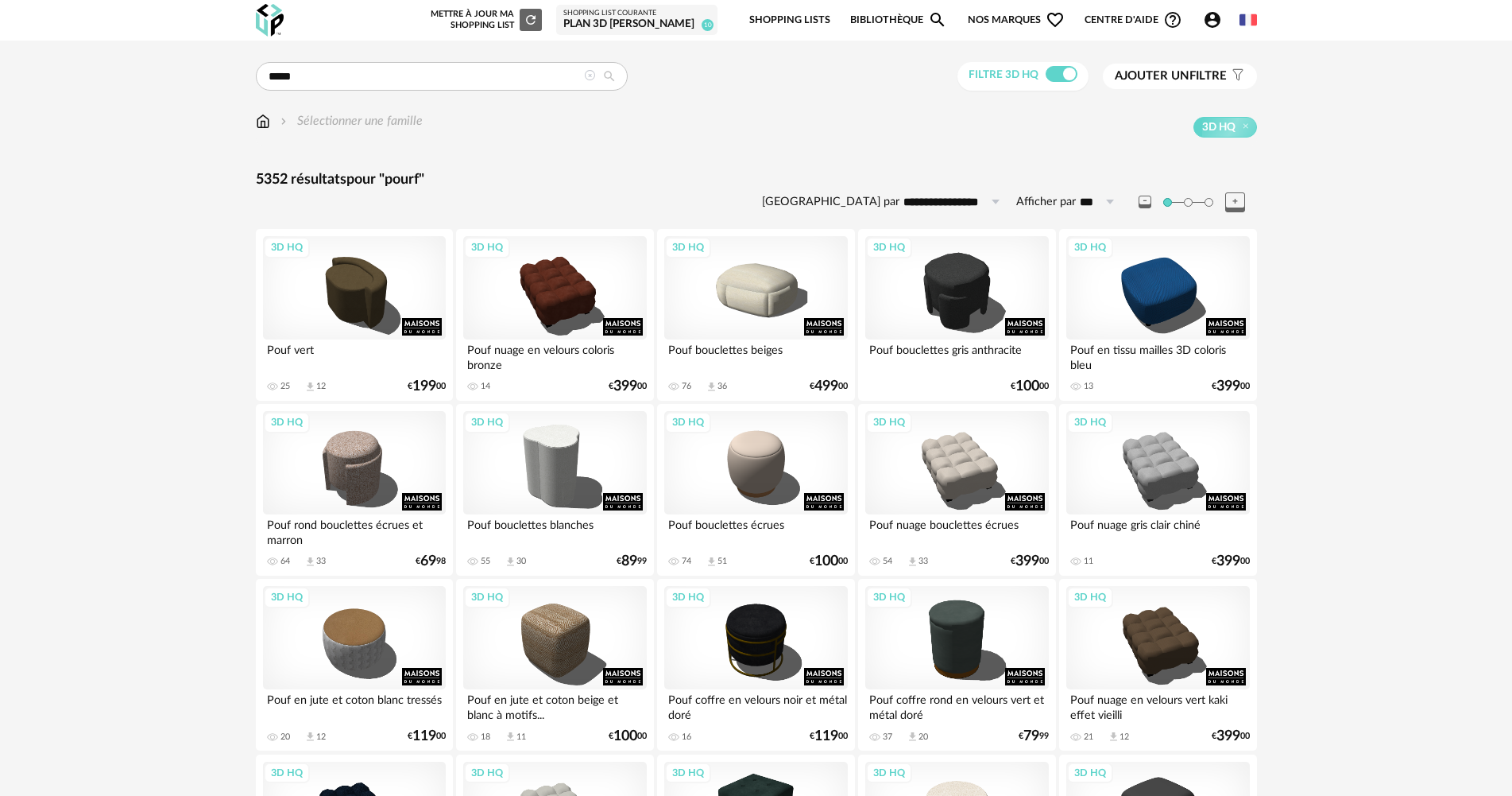
click at [1203, 21] on icon "Account Circle icon" at bounding box center [1212, 20] width 19 height 19
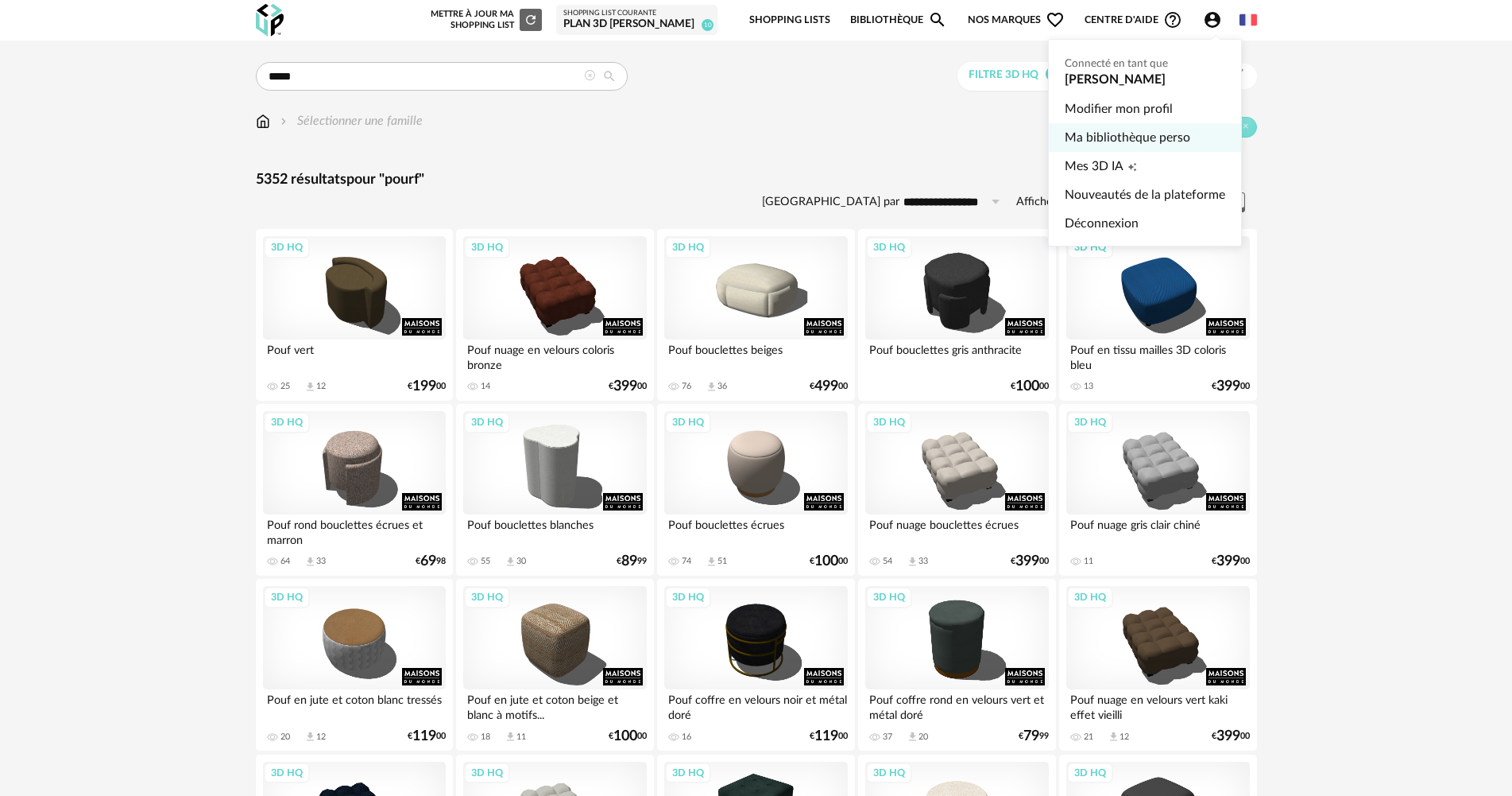
click at [1099, 140] on link "Ma bibliothèque perso" at bounding box center [1145, 137] width 160 height 28
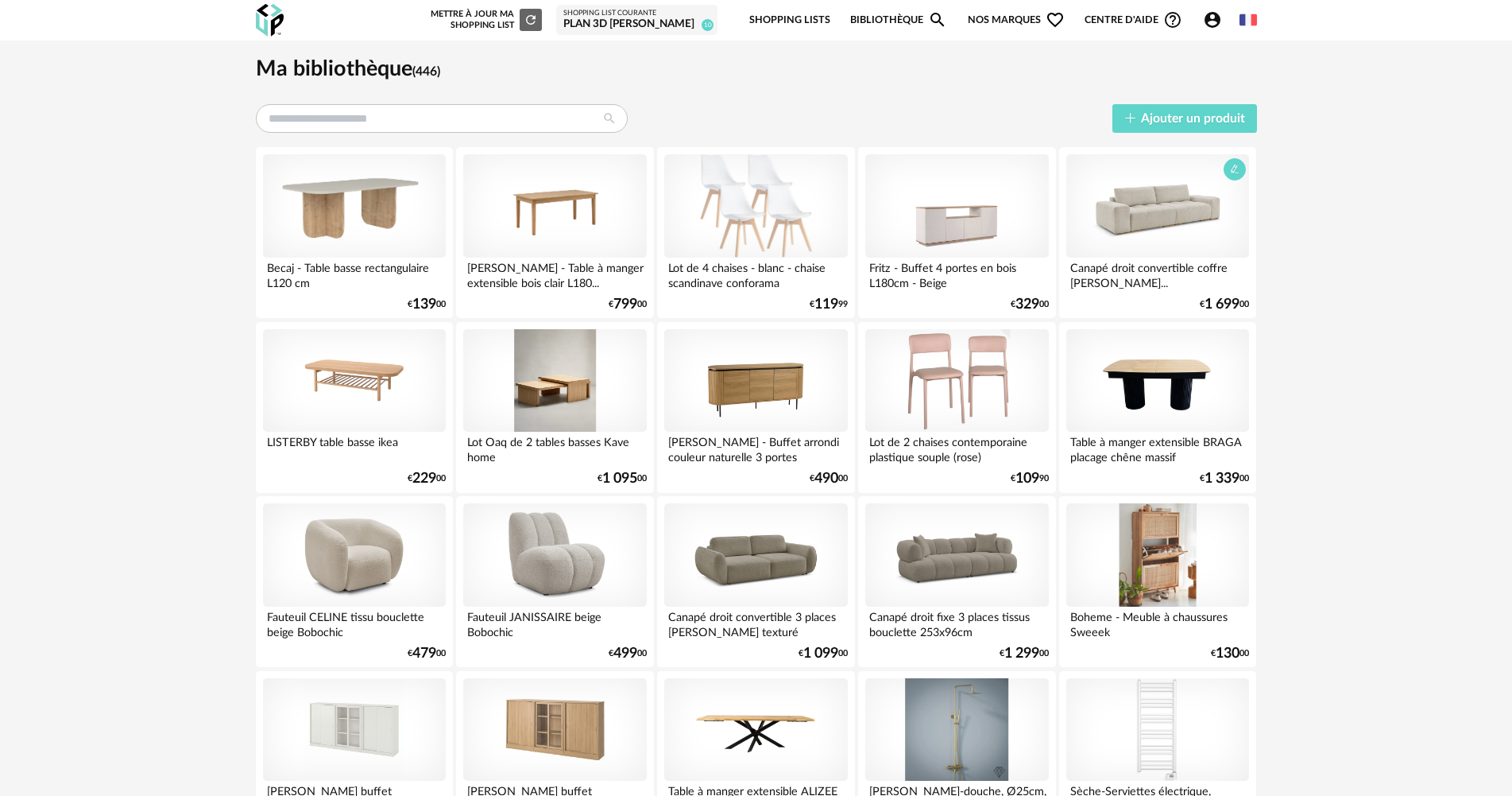
click at [1140, 231] on div at bounding box center [1157, 206] width 183 height 104
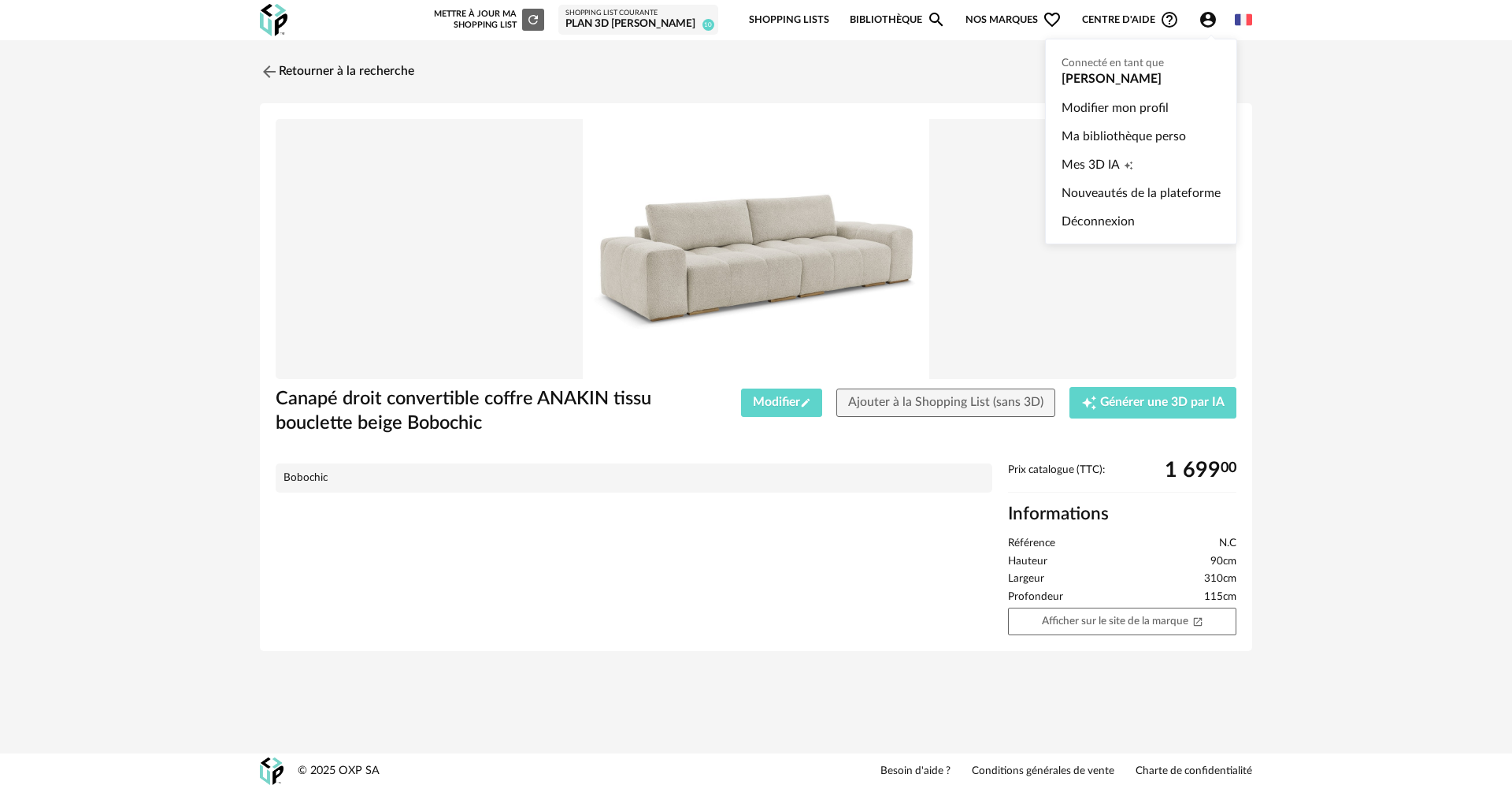
click at [1208, 19] on icon "Account Circle icon" at bounding box center [1208, 19] width 16 height 16
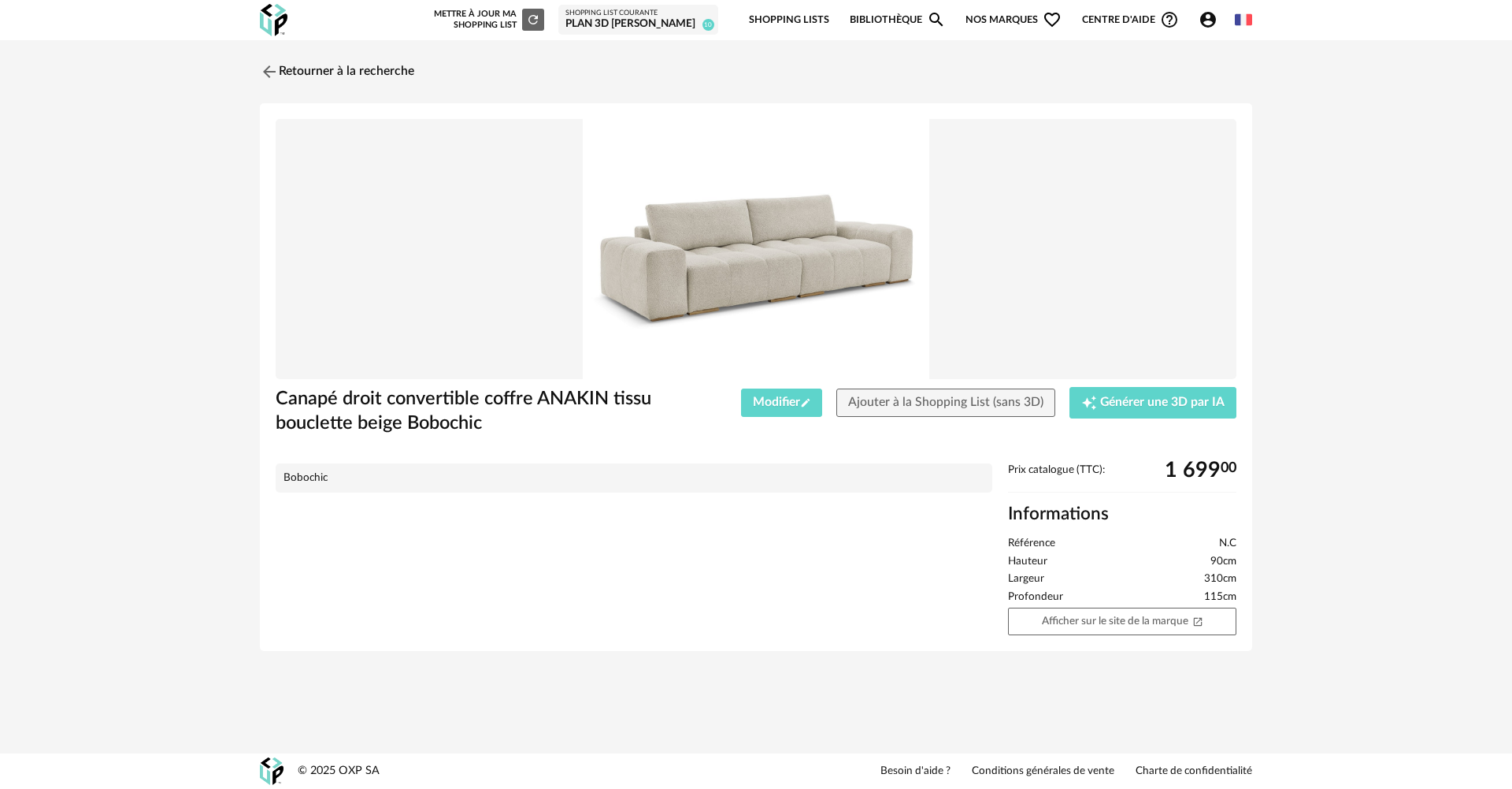
click at [1200, 26] on icon "Account Circle icon" at bounding box center [1207, 19] width 18 height 18
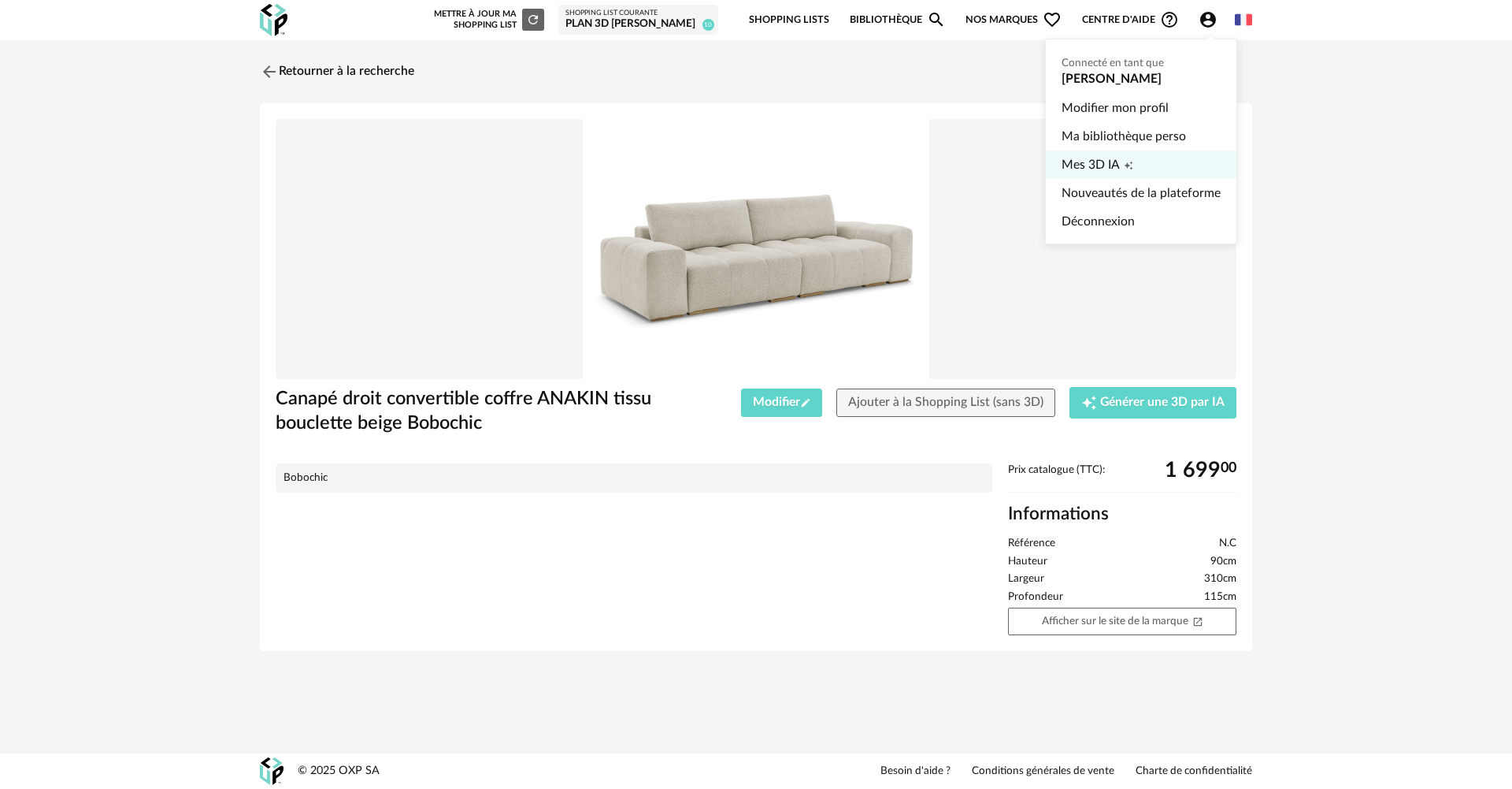
click at [1090, 165] on span "Mes 3D IA" at bounding box center [1091, 164] width 58 height 28
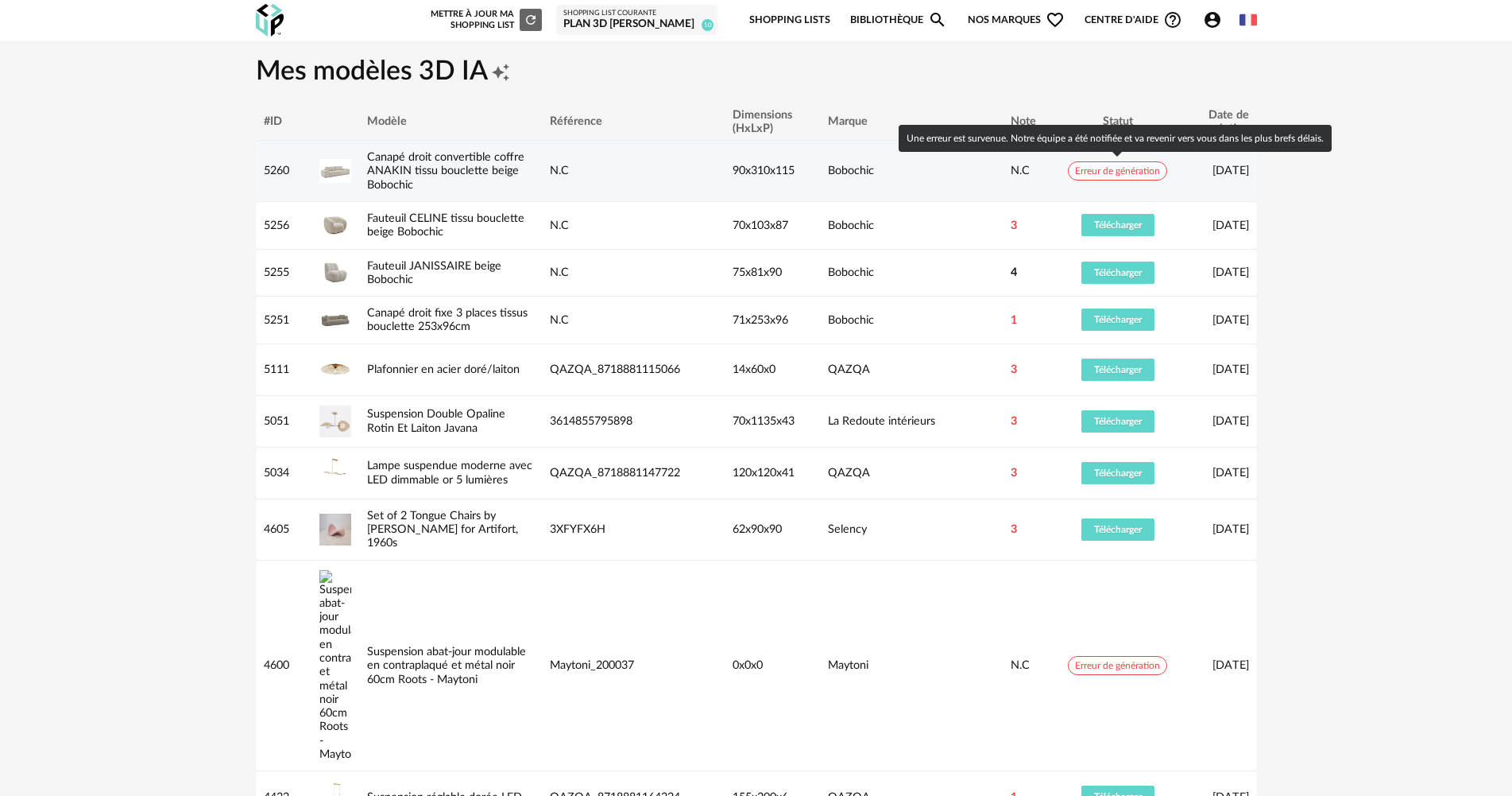
click at [1110, 169] on span "Erreur de génération" at bounding box center [1117, 170] width 99 height 19
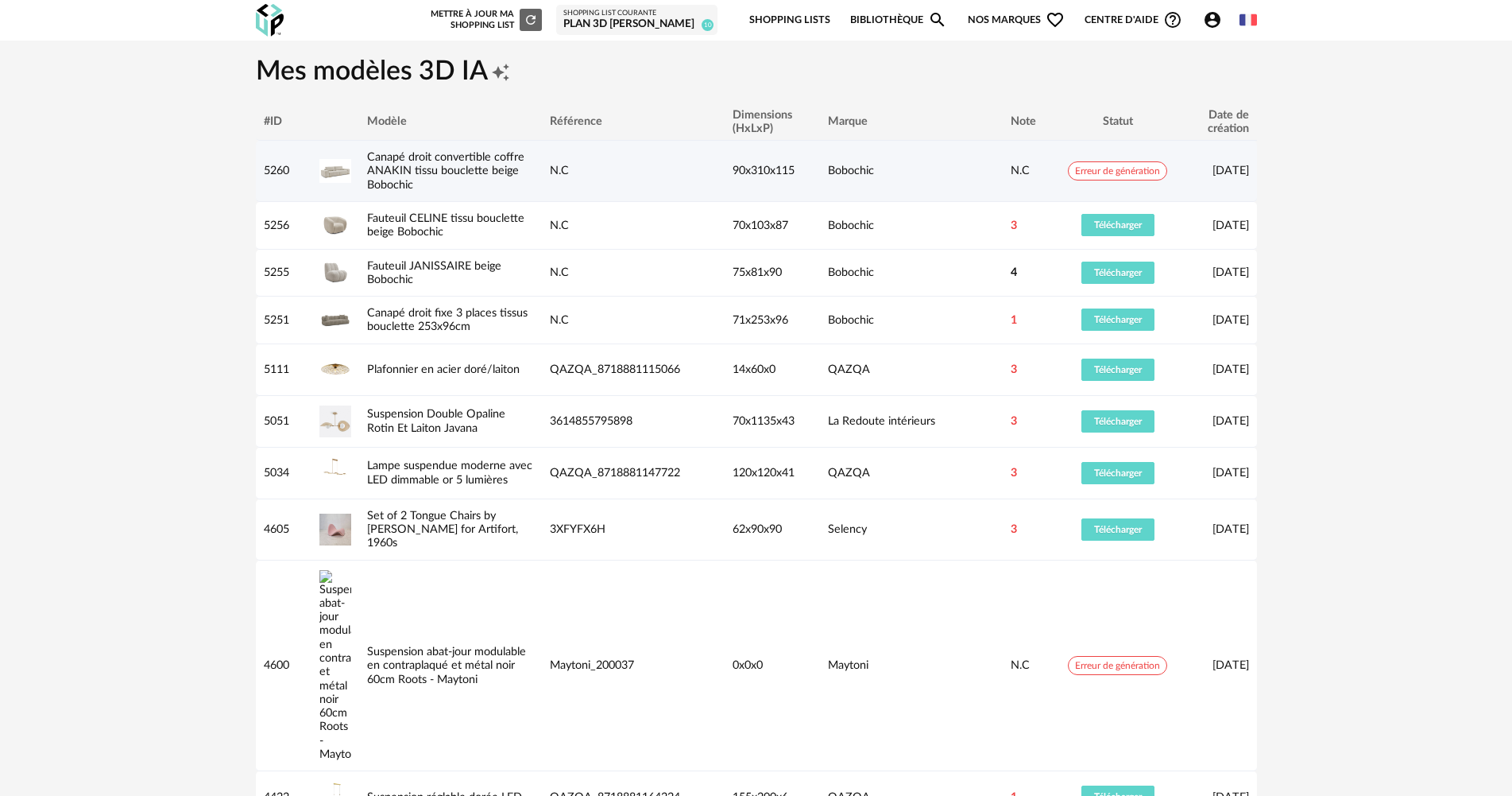
click at [694, 165] on div "N.C" at bounding box center [632, 170] width 181 height 14
